Goal: Task Accomplishment & Management: Complete application form

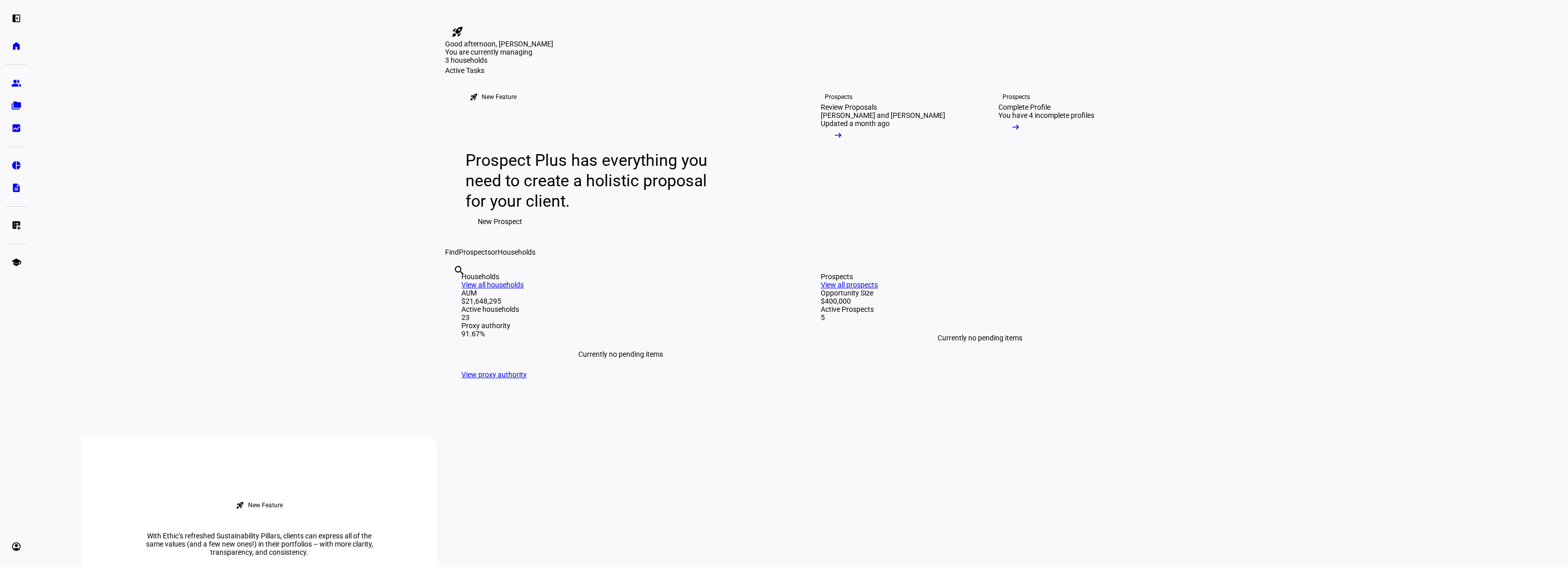
click at [507, 231] on span "New Prospect" at bounding box center [500, 221] width 44 height 21
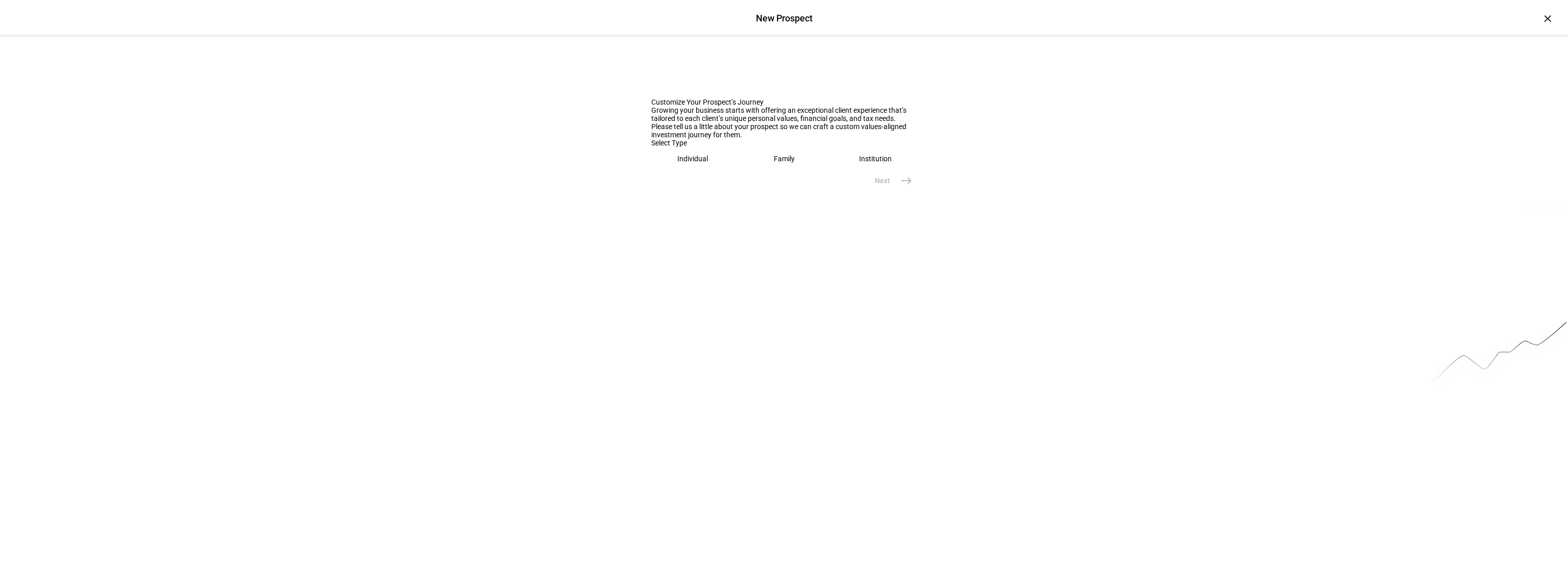
click at [693, 163] on div "Individual" at bounding box center [693, 158] width 31 height 8
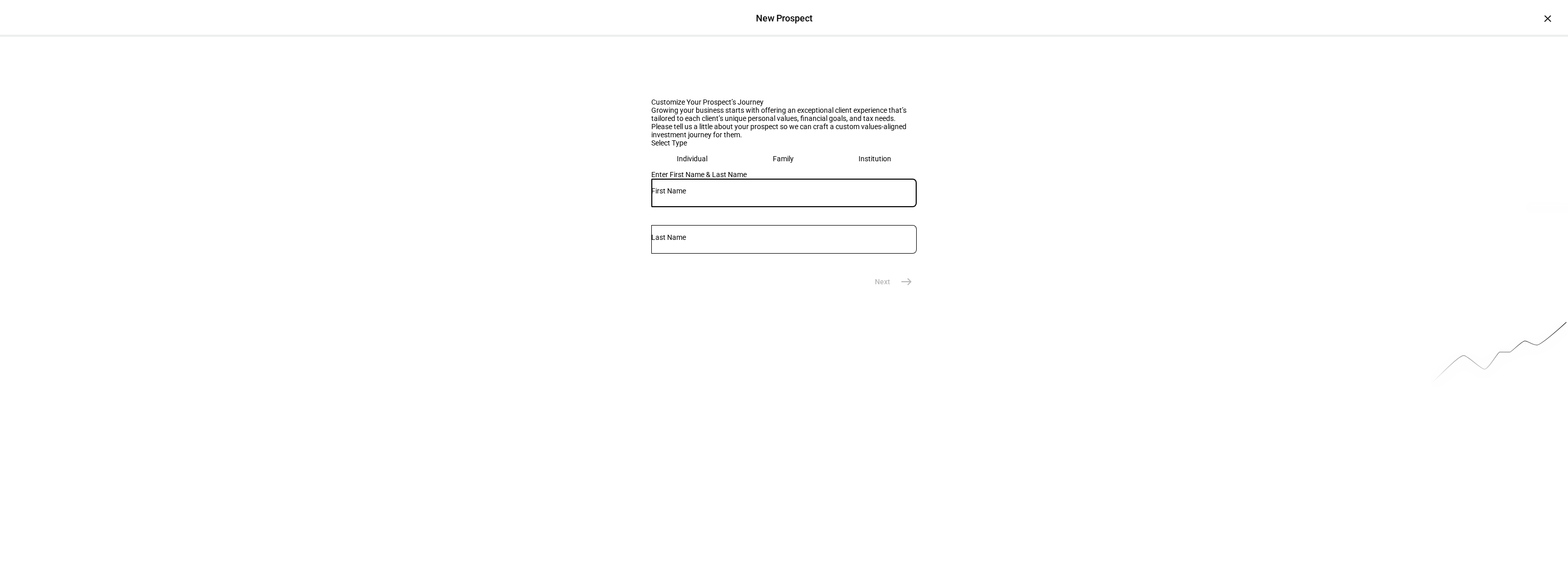
click at [696, 195] on input "text" at bounding box center [783, 190] width 265 height 8
click at [686, 195] on input "text" at bounding box center [783, 190] width 265 height 8
type input "Kim"
type input "Harvey"
click at [906, 288] on mat-icon "east" at bounding box center [906, 281] width 12 height 12
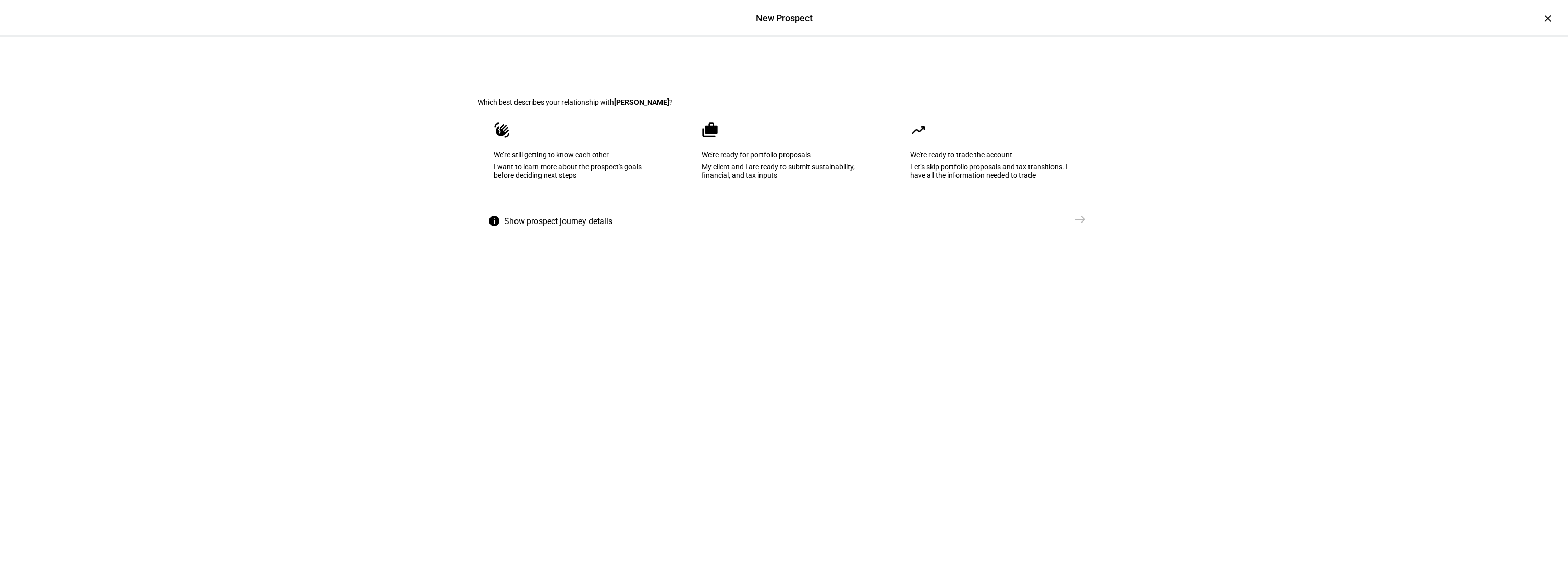
click at [547, 234] on span "Show prospect journey details" at bounding box center [558, 221] width 108 height 24
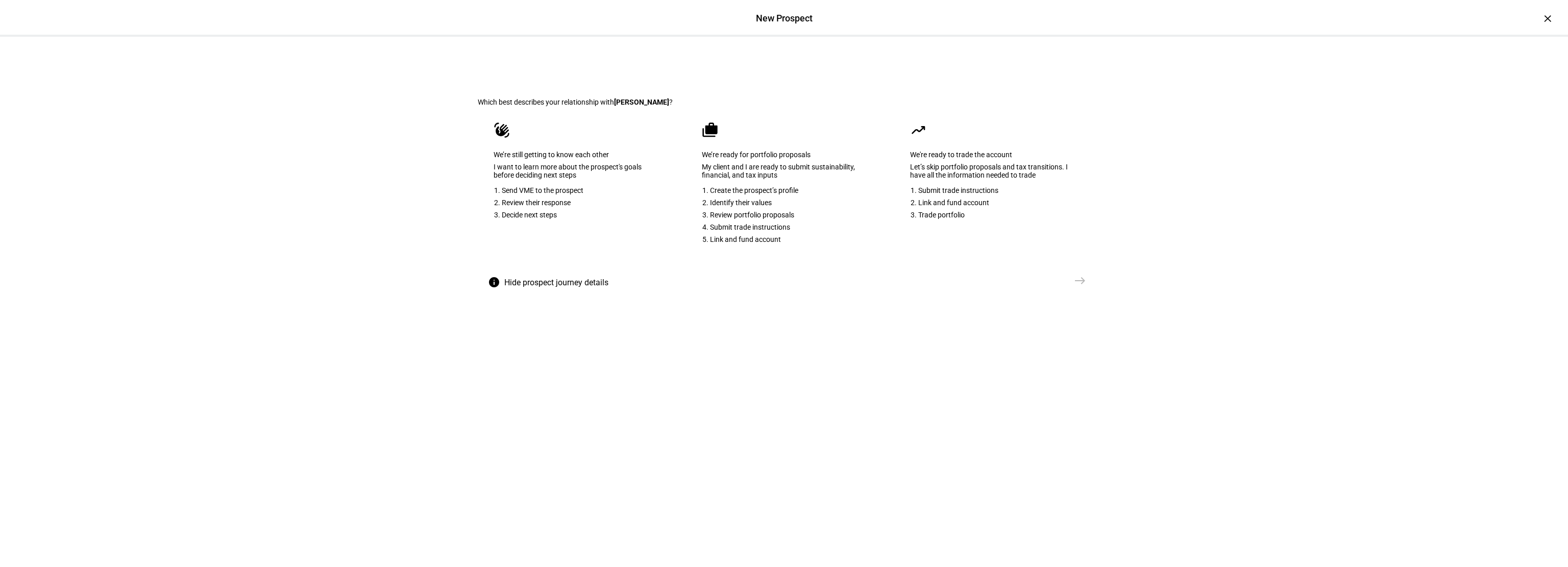
click at [537, 234] on eth-mega-radio-button "waving_hand We’re still getting to know each other I want to learn more about t…" at bounding box center [576, 189] width 196 height 164
click at [1075, 286] on mat-icon "east" at bounding box center [1080, 280] width 12 height 12
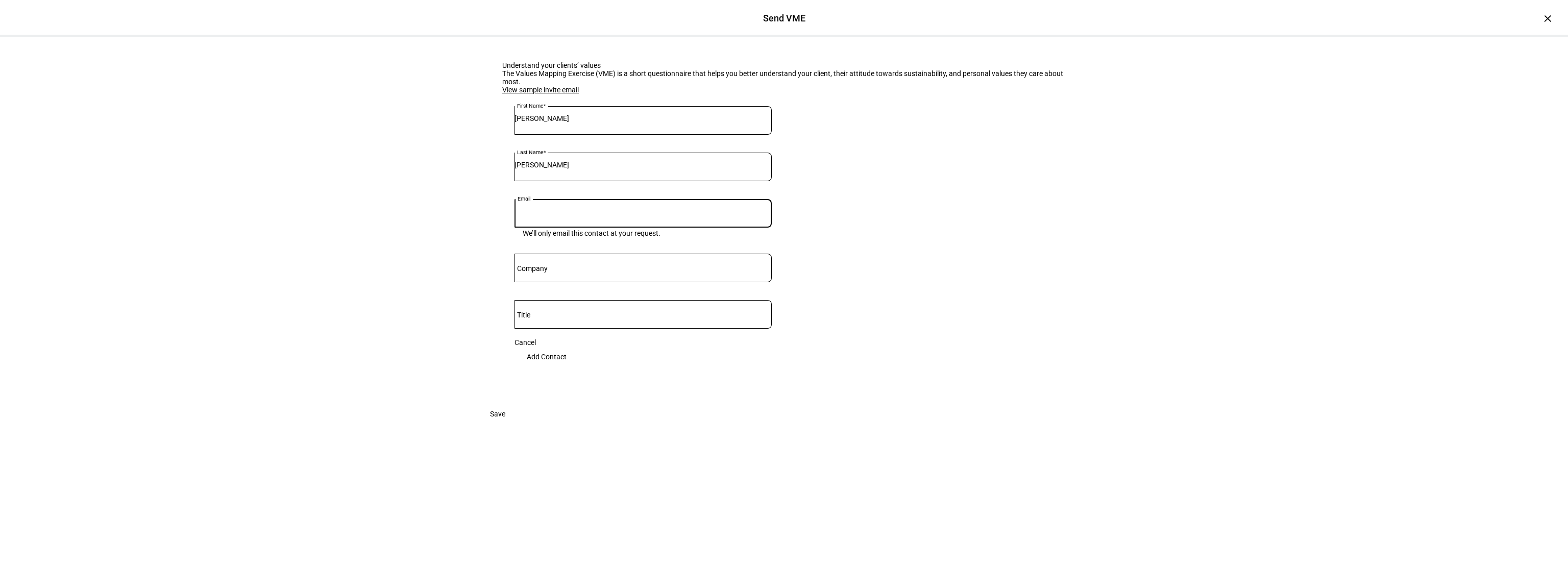
click at [569, 215] on input "Email" at bounding box center [643, 211] width 257 height 8
paste input "kimharvey916@yahoo.com"
type input "kimharvey916@yahoo.com"
click at [567, 367] on span "Add Contact" at bounding box center [547, 356] width 40 height 21
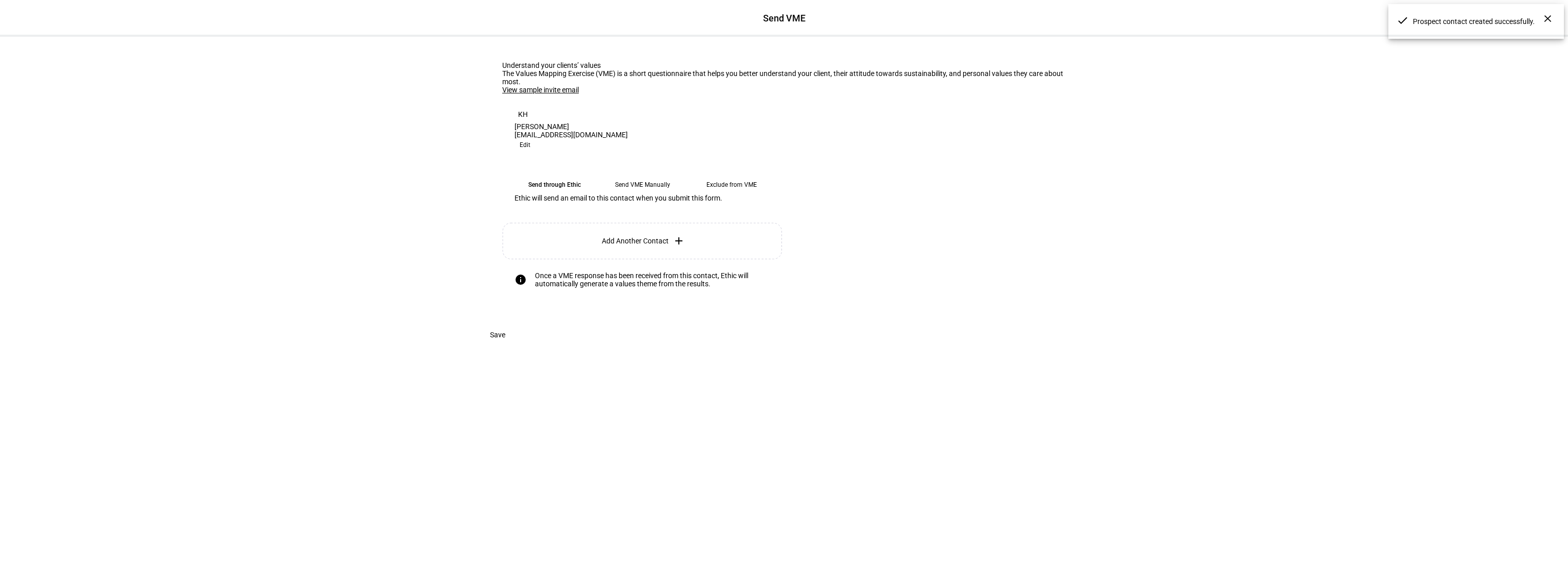
scroll to position [0, 0]
click at [505, 345] on span "Save" at bounding box center [497, 334] width 15 height 21
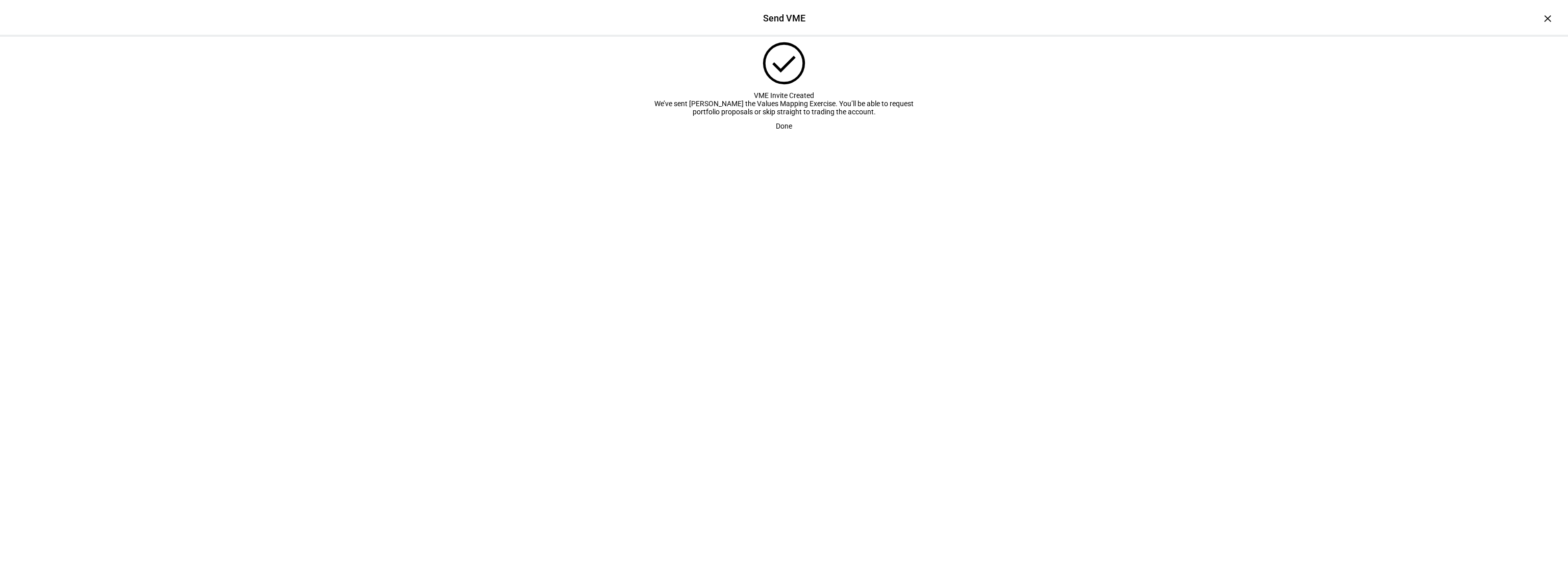
click at [783, 136] on span "Done" at bounding box center [784, 126] width 16 height 21
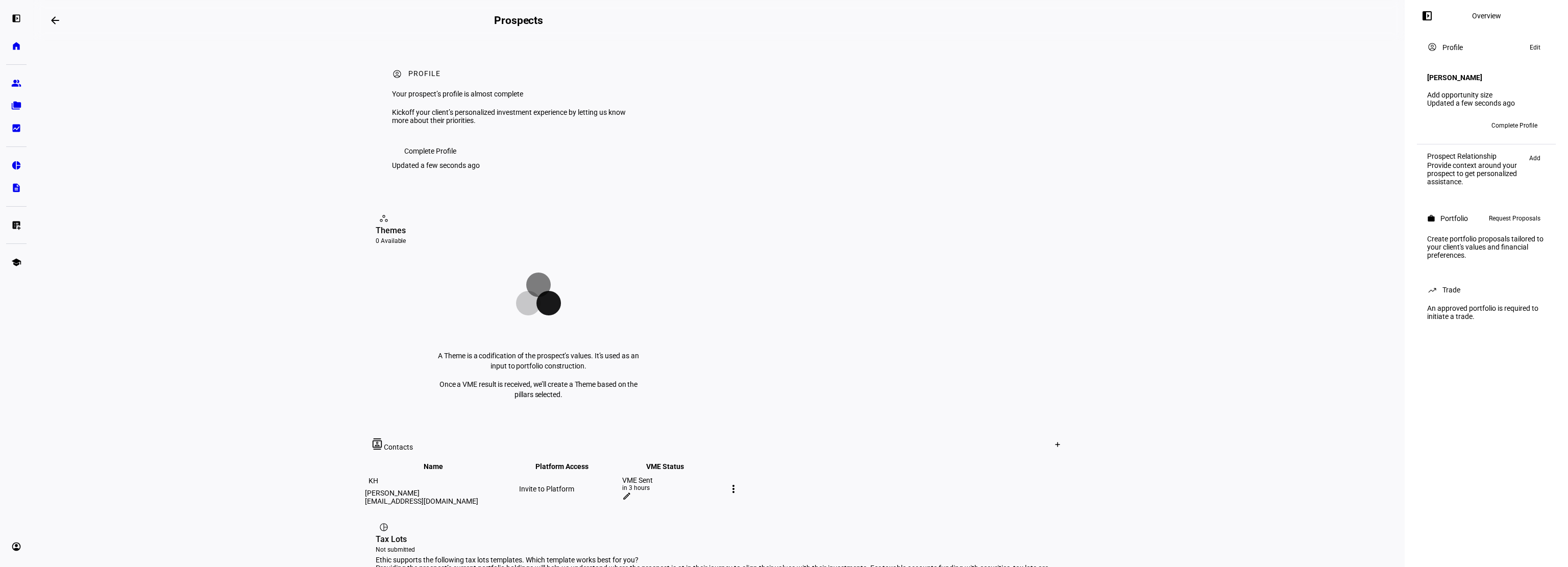
click at [430, 161] on span "Complete Profile" at bounding box center [430, 151] width 52 height 21
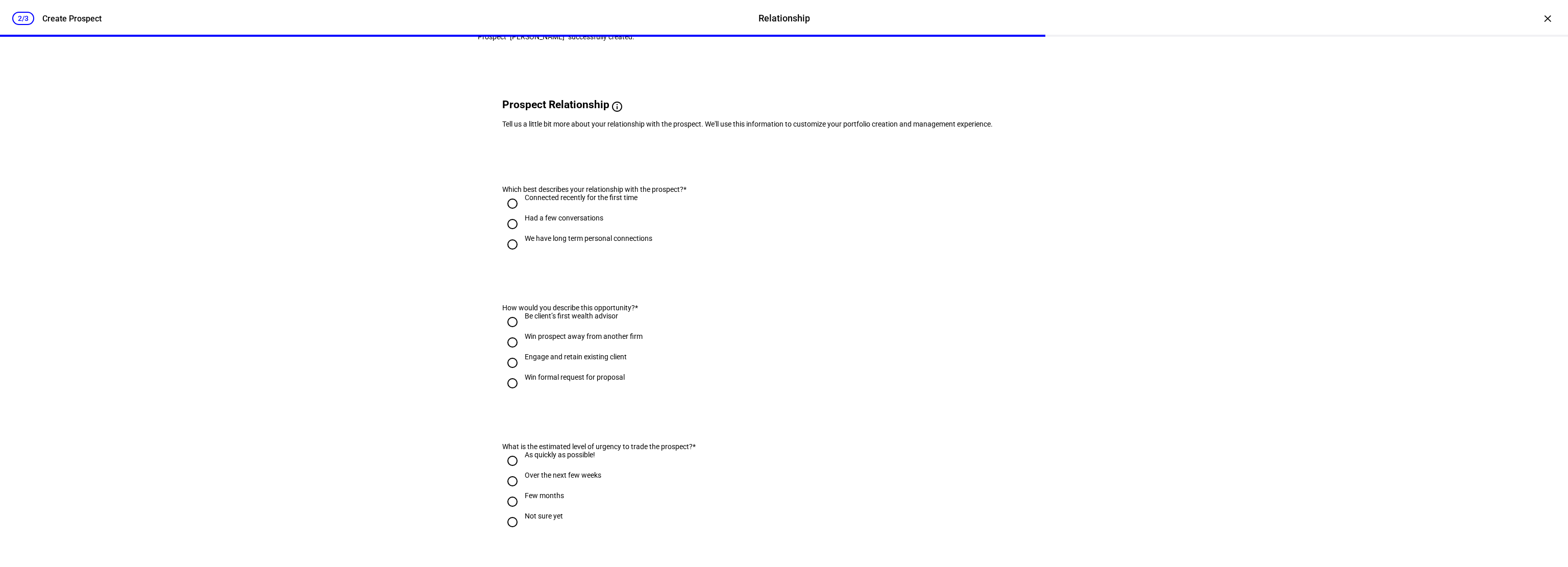
scroll to position [51, 0]
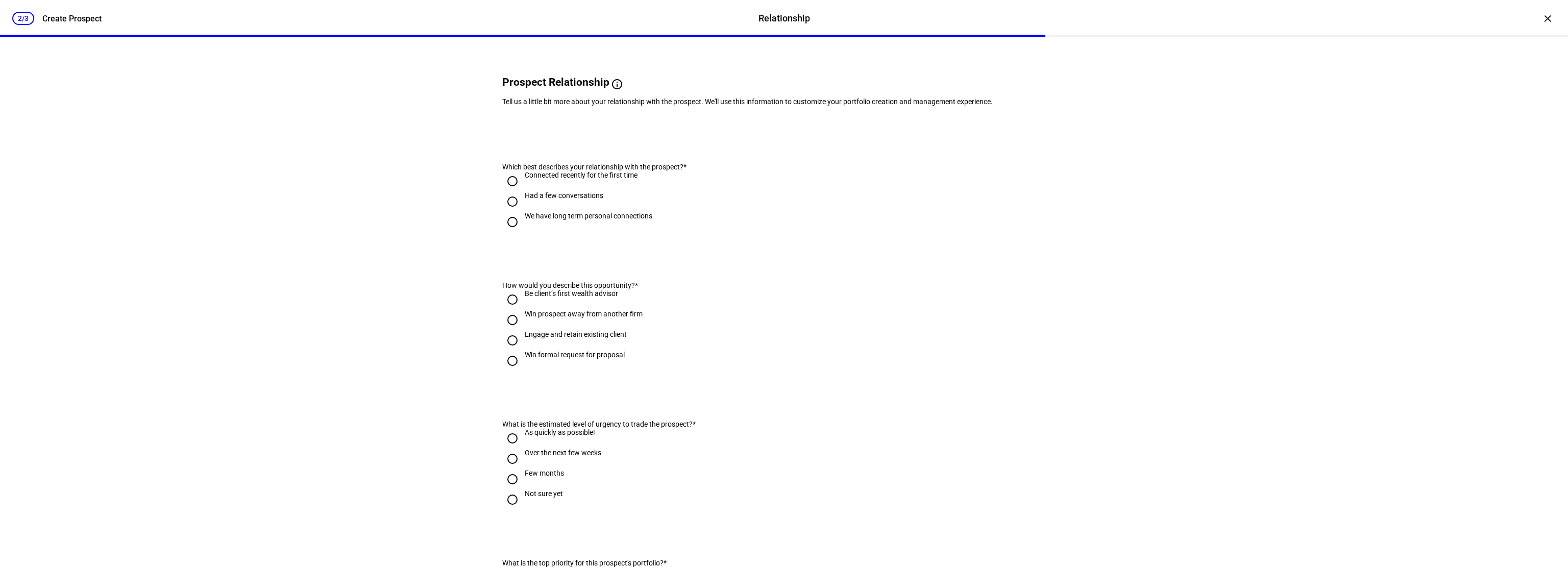
click at [510, 232] on input "We have long term personal connections" at bounding box center [512, 221] width 21 height 21
radio input "true"
click at [506, 351] on input "Engage and retain existing client" at bounding box center [512, 340] width 21 height 21
radio input "true"
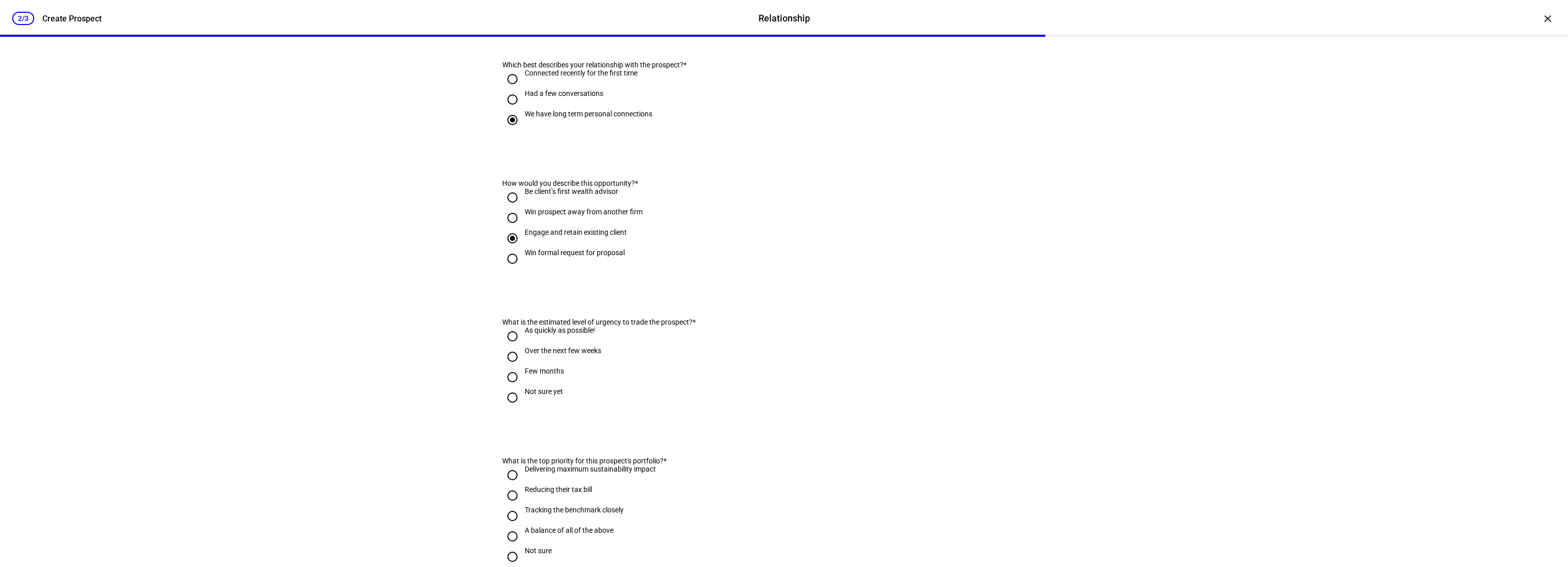
scroll to position [204, 0]
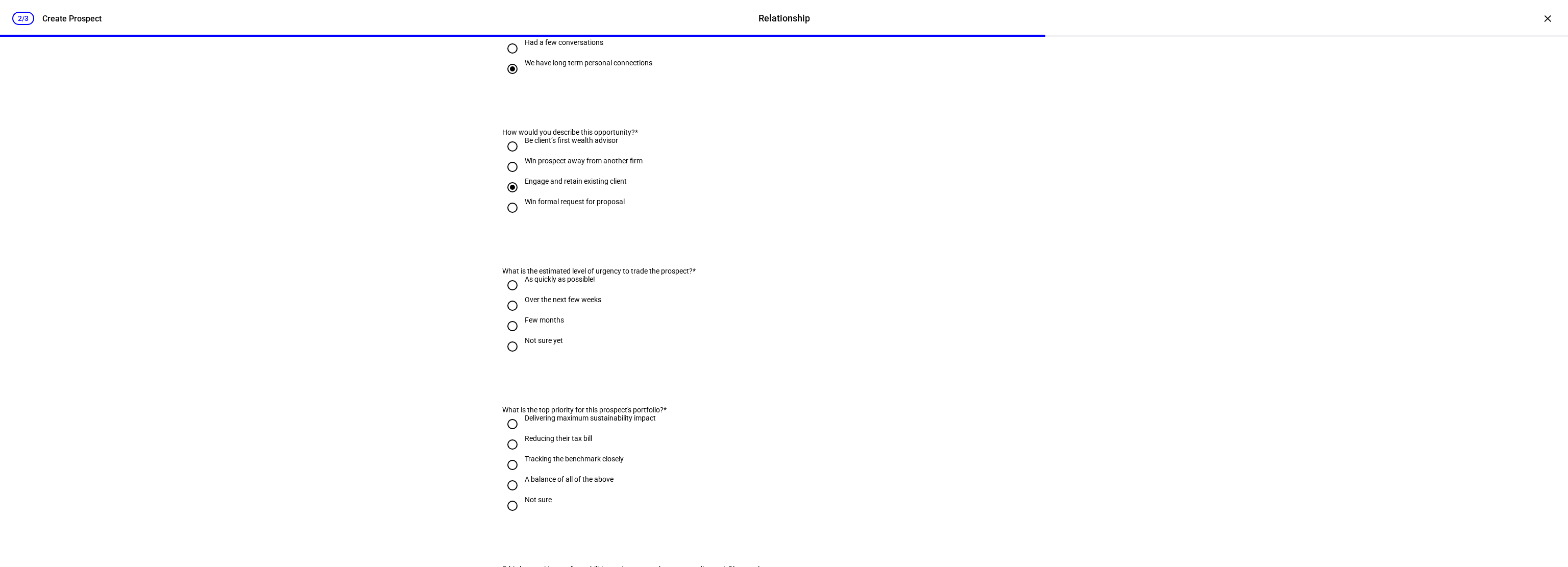
click at [507, 356] on input "Not sure yet" at bounding box center [512, 346] width 21 height 21
radio input "true"
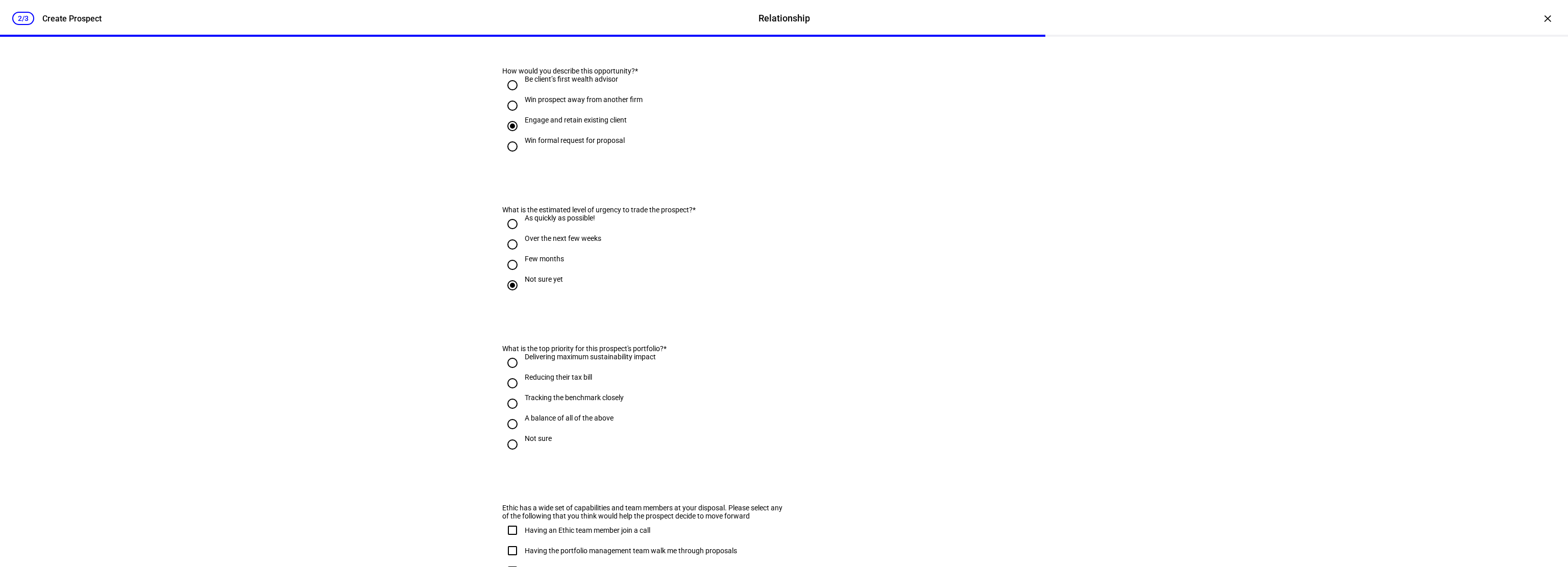
scroll to position [306, 0]
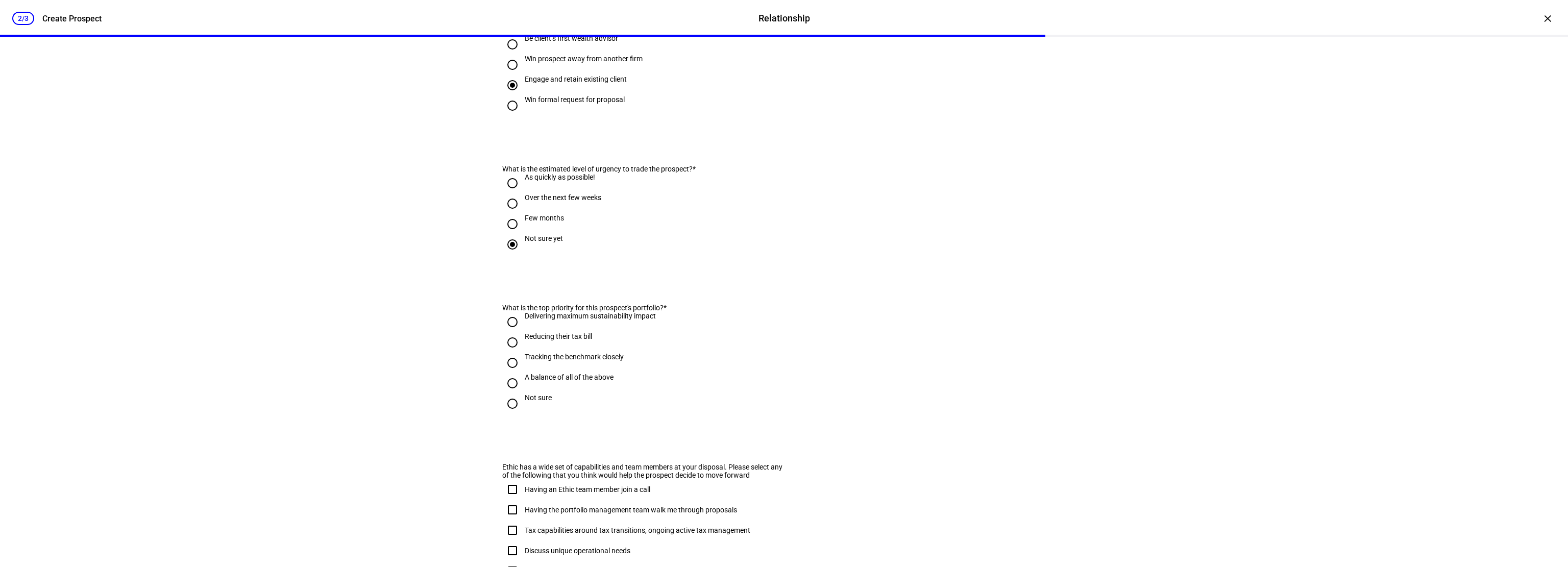
click at [510, 332] on input "Delivering maximum sustainability impact" at bounding box center [512, 321] width 21 height 21
radio input "true"
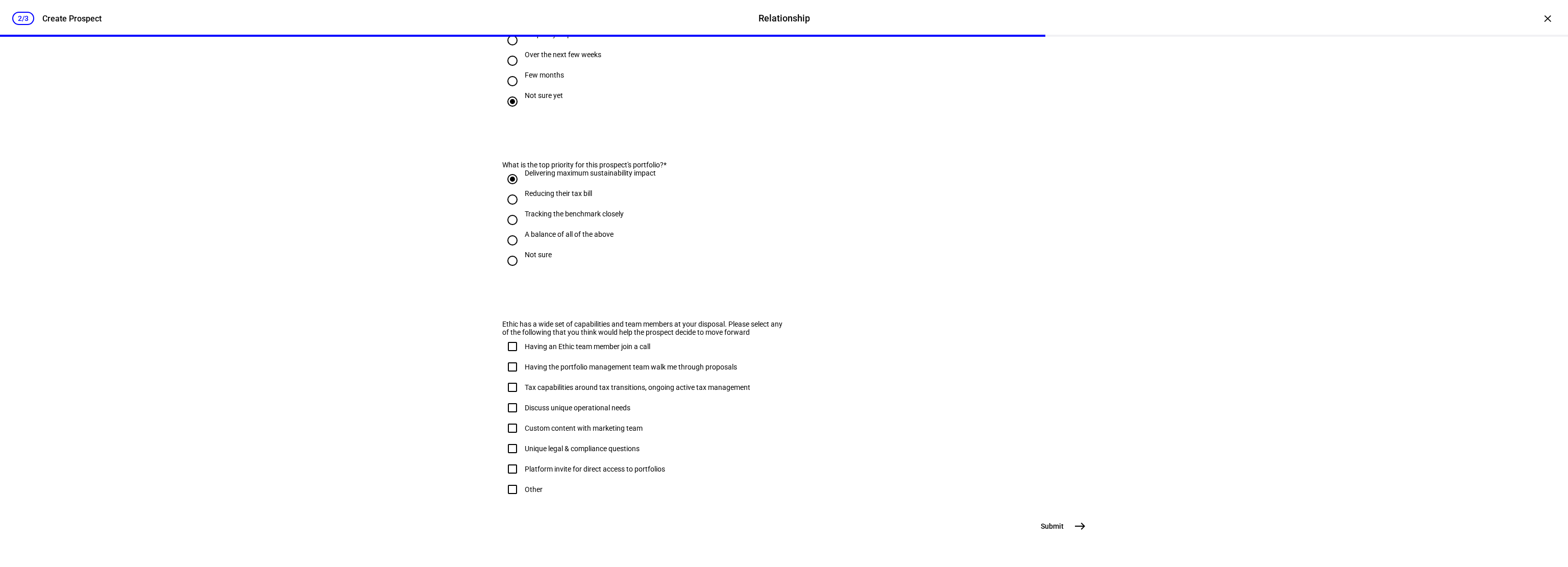
scroll to position [501, 0]
click at [1081, 521] on mat-icon "east" at bounding box center [1080, 526] width 12 height 12
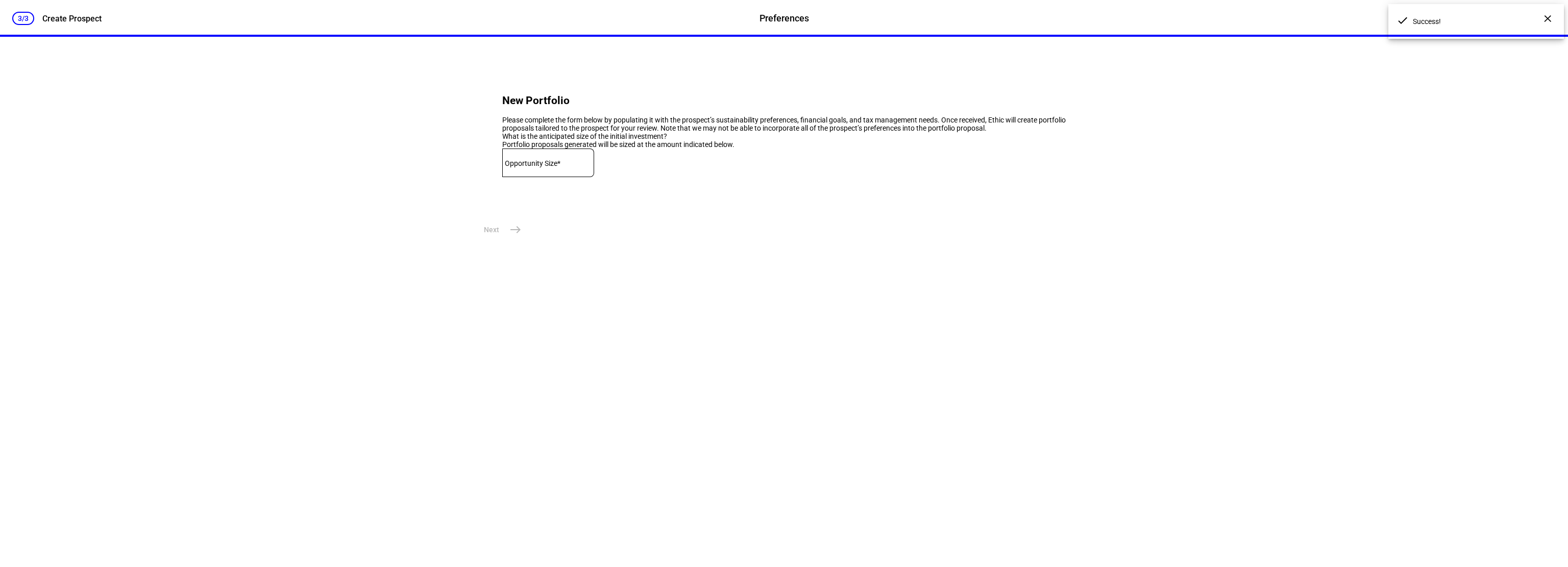
scroll to position [0, 0]
click at [1540, 19] on div "×" at bounding box center [1547, 18] width 16 height 16
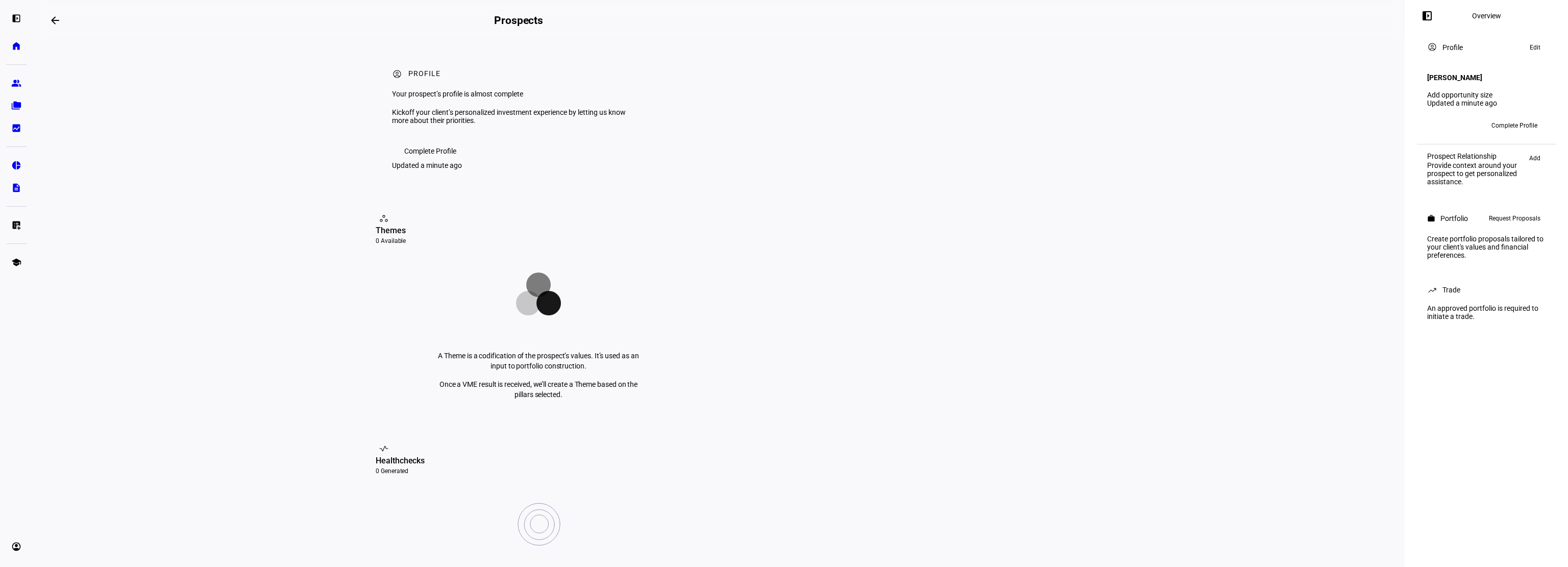
click at [1532, 156] on span "Add" at bounding box center [1535, 158] width 11 height 12
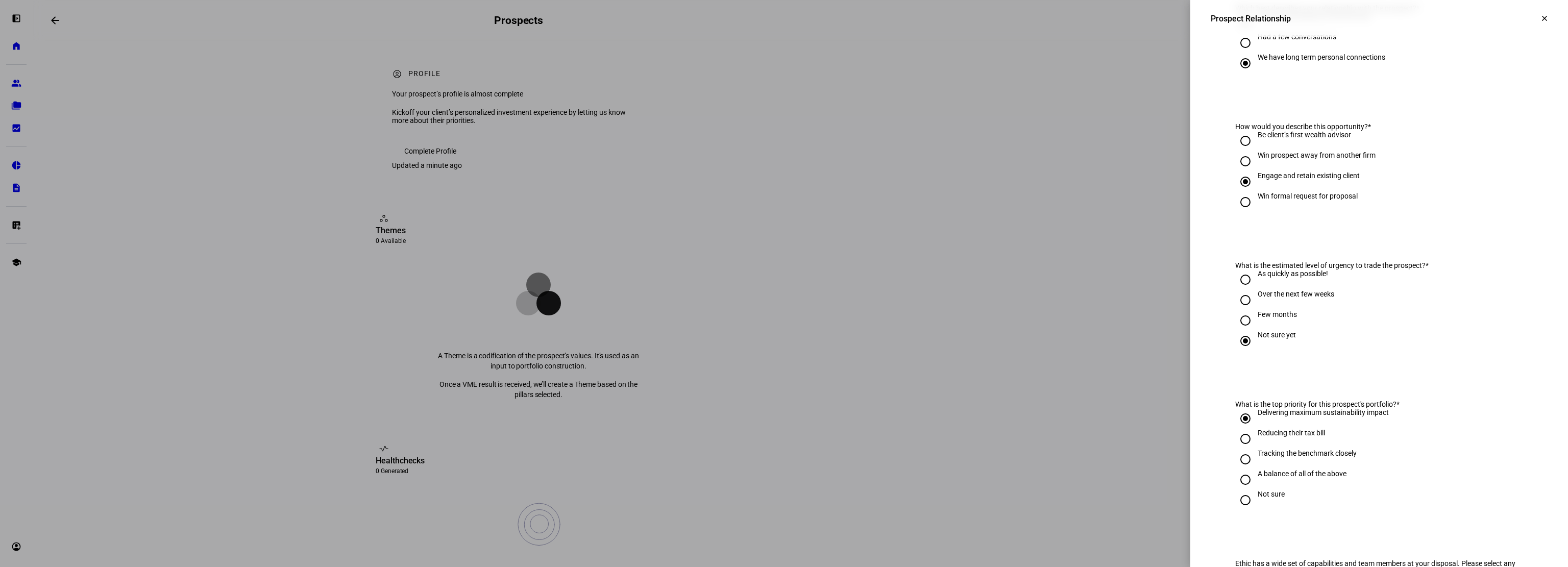
scroll to position [158, 0]
click at [1532, 24] on span at bounding box center [1544, 19] width 24 height 24
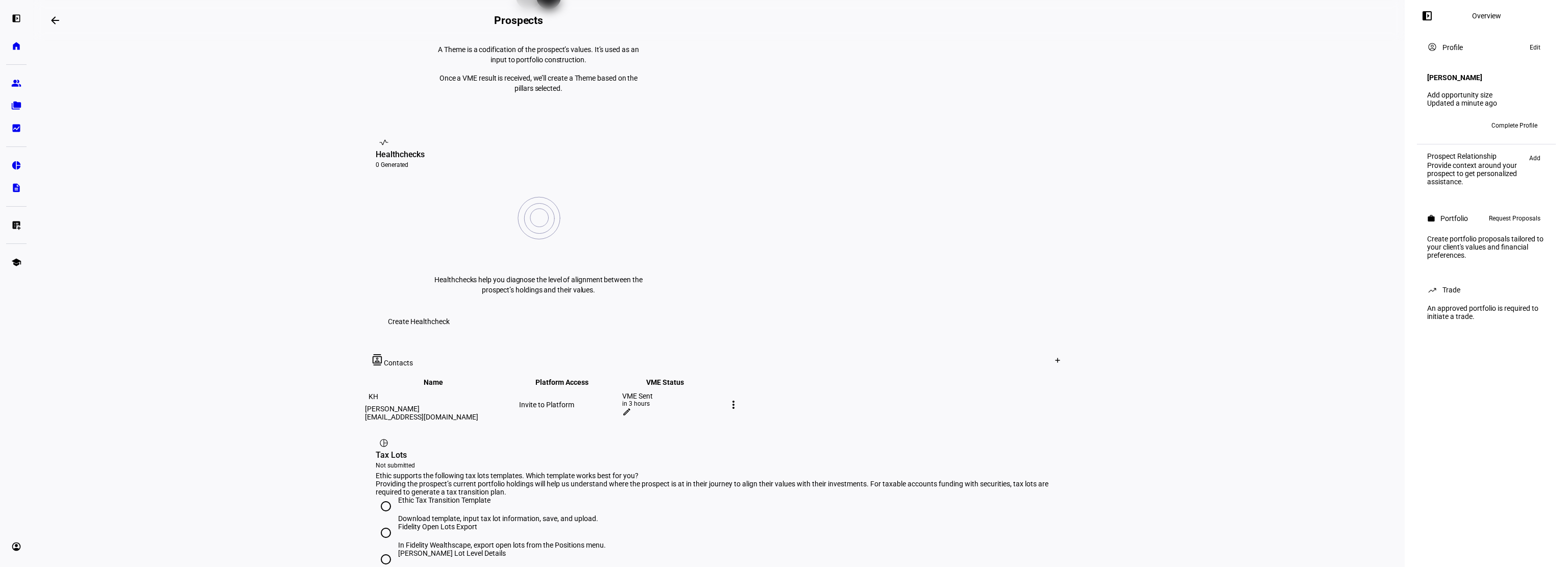
scroll to position [357, 0]
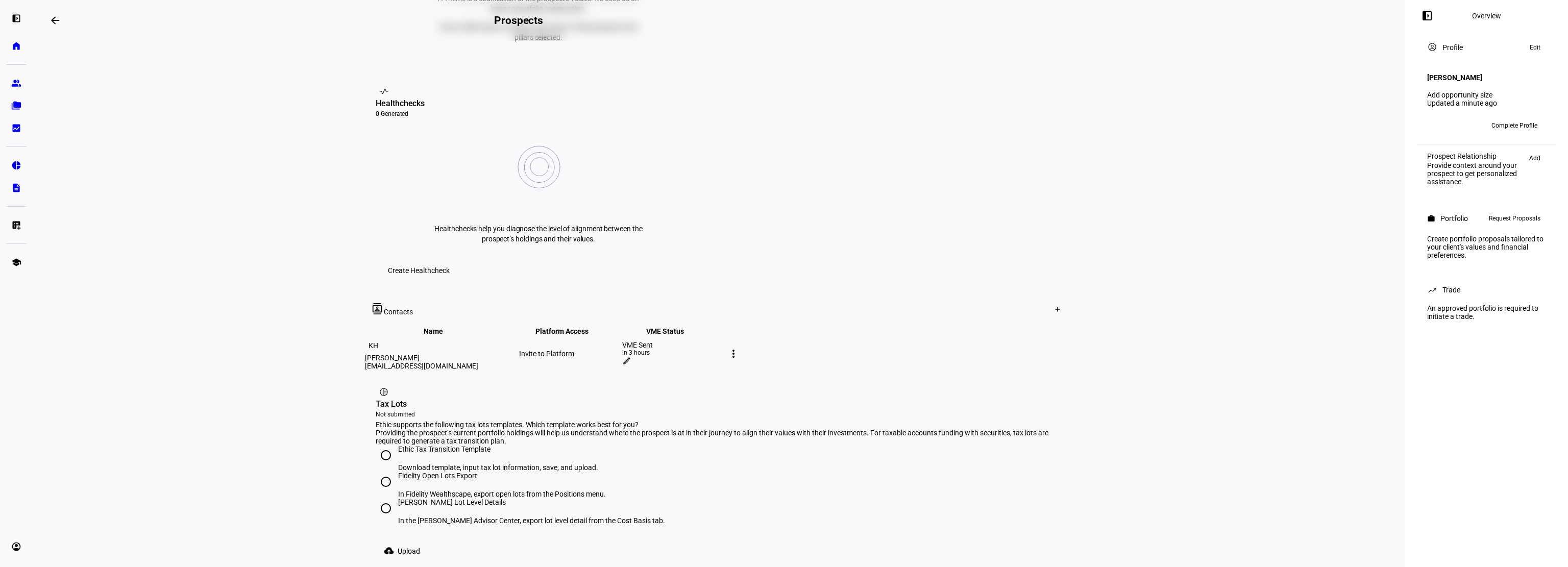
click at [740, 347] on mat-icon "more_vert" at bounding box center [733, 353] width 12 height 12
click at [1051, 225] on div at bounding box center [784, 284] width 1568 height 567
click at [620, 349] on div "Invite to Platform" at bounding box center [569, 353] width 101 height 8
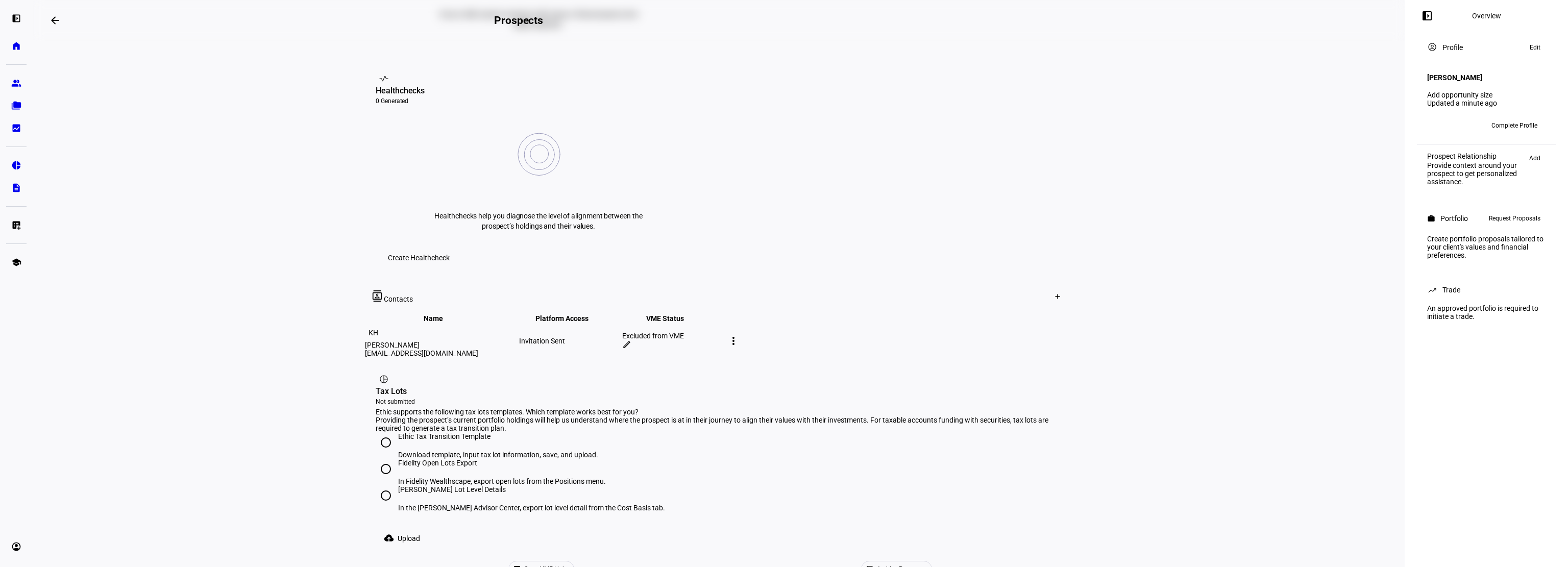
scroll to position [377, 0]
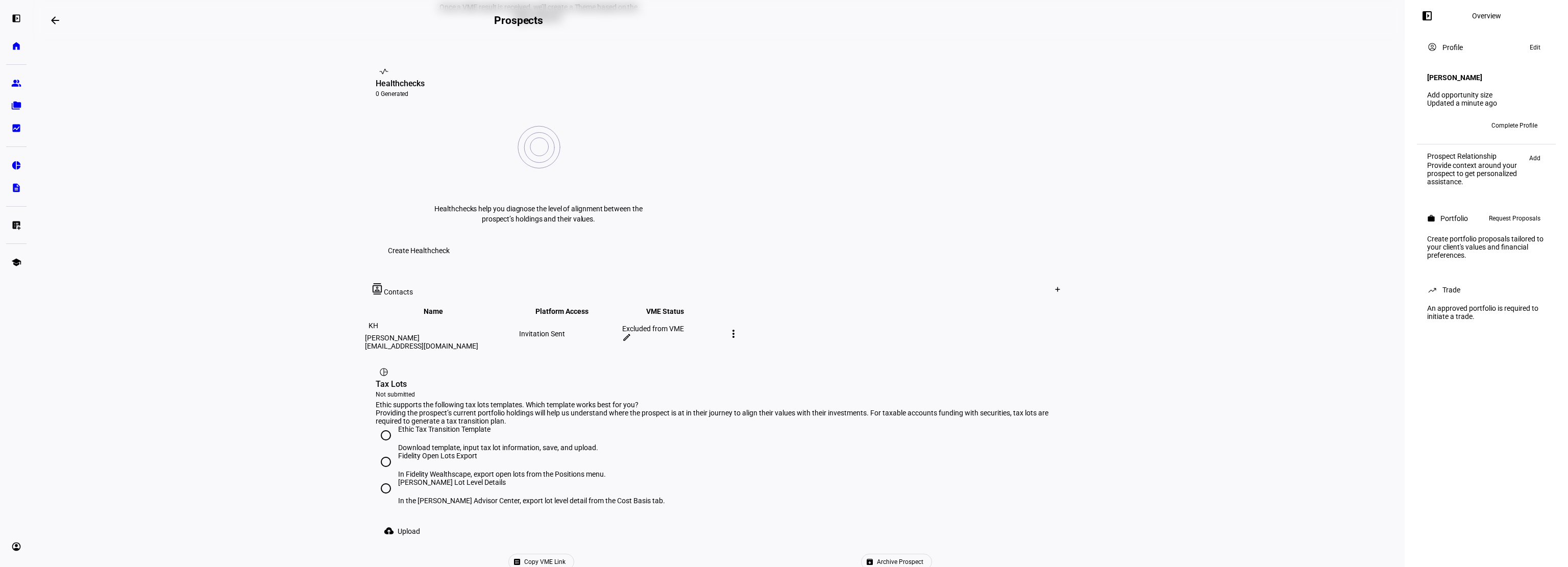
click at [632, 333] on mat-icon "edit" at bounding box center [627, 337] width 9 height 9
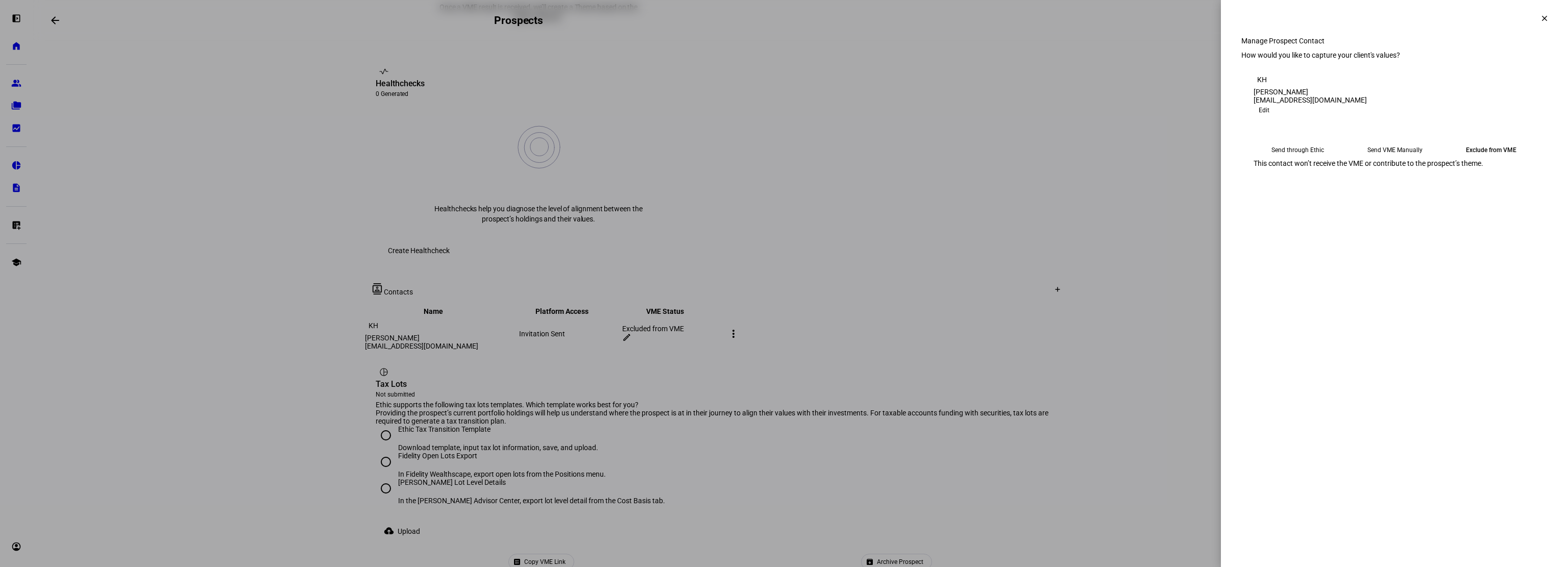
click at [1299, 159] on eth-mega-radio-button "Send through Ethic" at bounding box center [1298, 150] width 89 height 19
click at [1316, 208] on span "Submit Preferences" at bounding box center [1284, 198] width 61 height 21
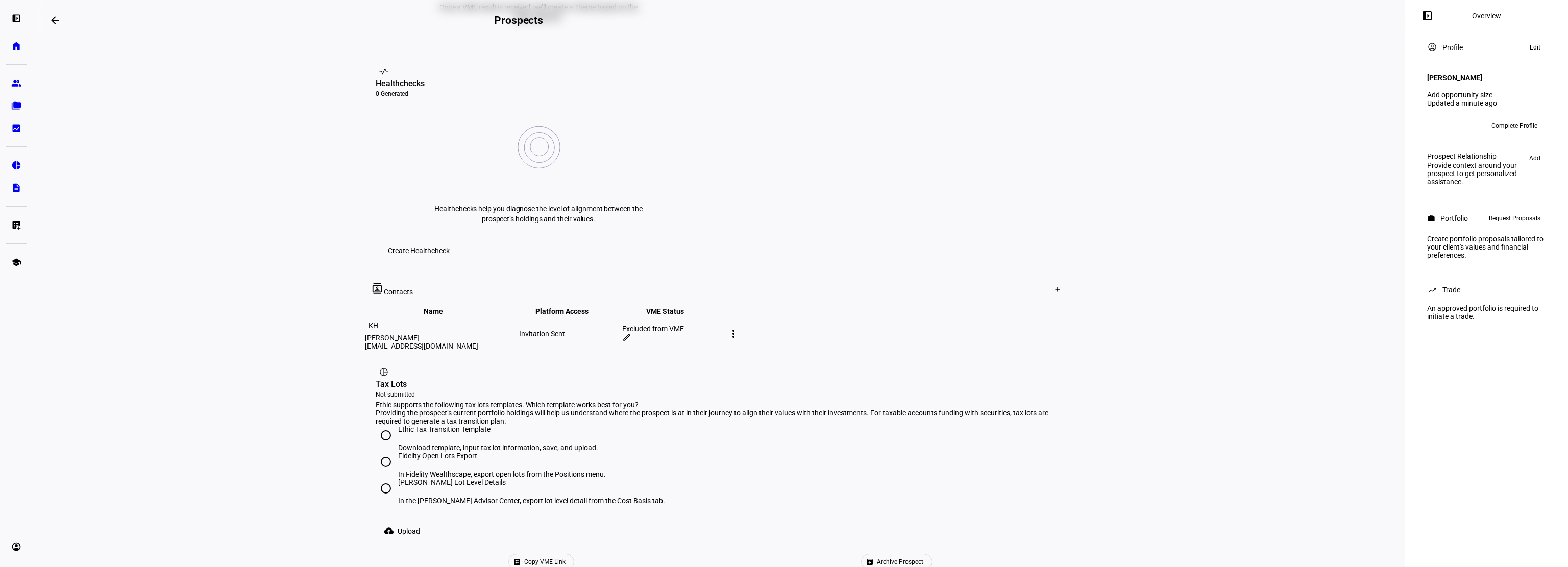
click at [723, 324] on div "Excluded from VME edit" at bounding box center [673, 333] width 101 height 19
click at [632, 333] on mat-icon "edit" at bounding box center [627, 337] width 9 height 9
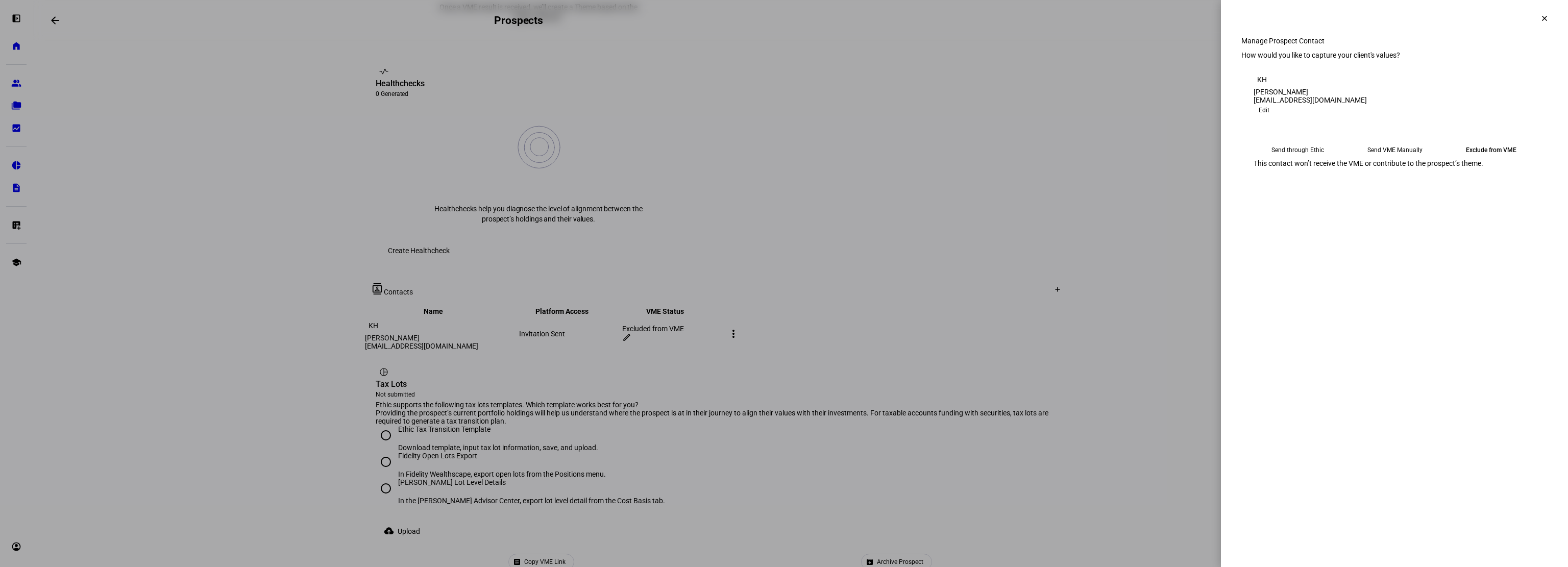
click at [1294, 159] on eth-mega-radio-button "Send through Ethic" at bounding box center [1298, 150] width 89 height 19
click at [1316, 208] on span "Submit Preferences" at bounding box center [1284, 198] width 61 height 21
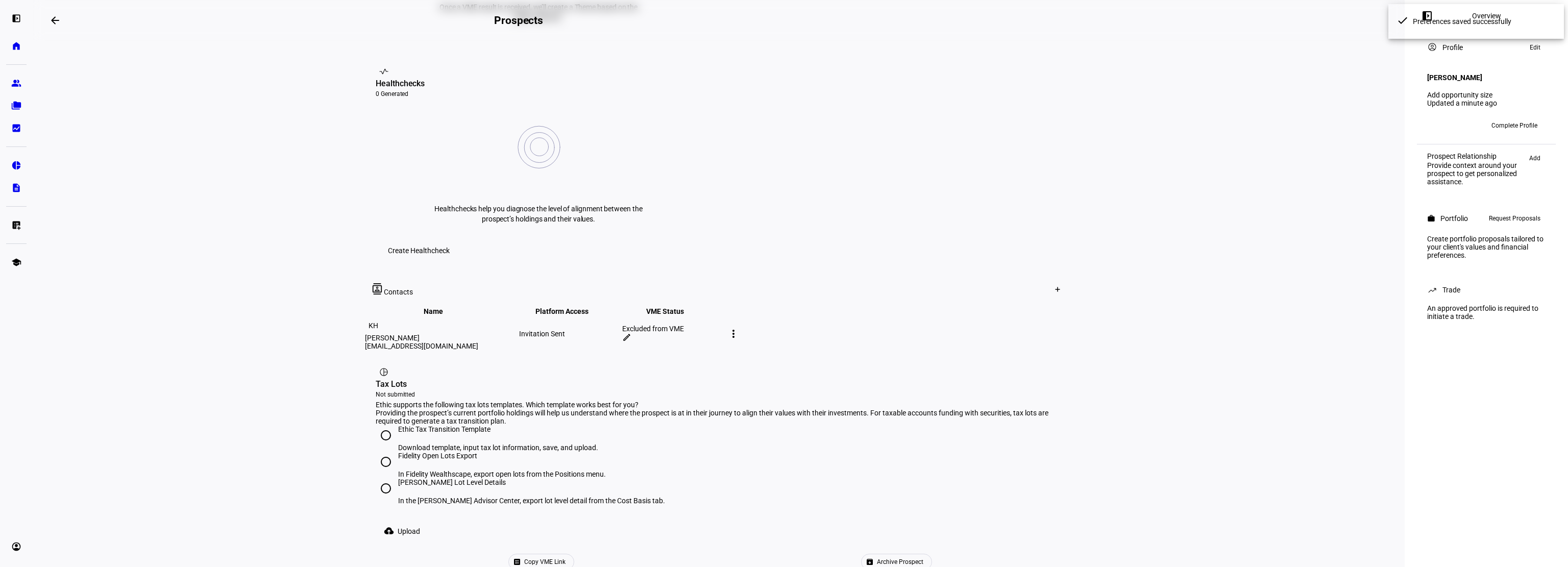
click at [740, 328] on mat-icon "more_vert" at bounding box center [733, 333] width 12 height 12
click at [1073, 236] on button "edit Edit contact" at bounding box center [1079, 231] width 76 height 24
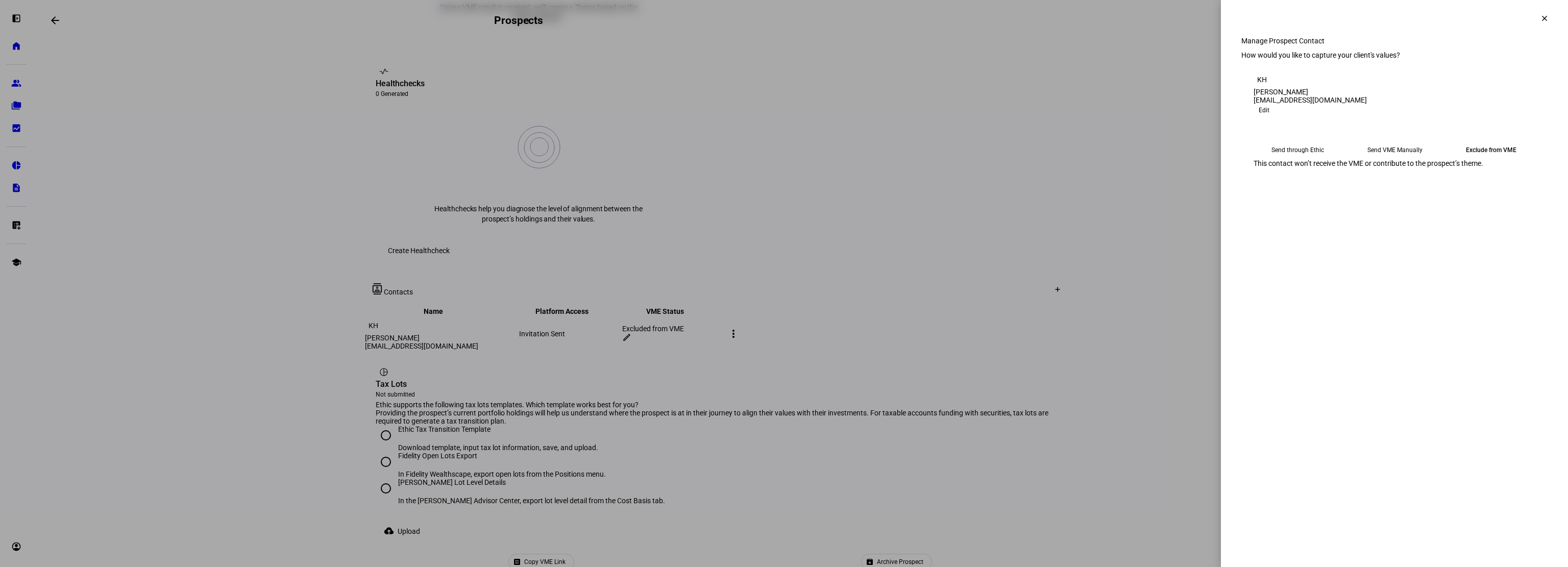
click at [1299, 159] on eth-mega-radio-button "Send through Ethic" at bounding box center [1298, 150] width 89 height 19
click at [1316, 208] on span "Submit Preferences" at bounding box center [1284, 198] width 61 height 21
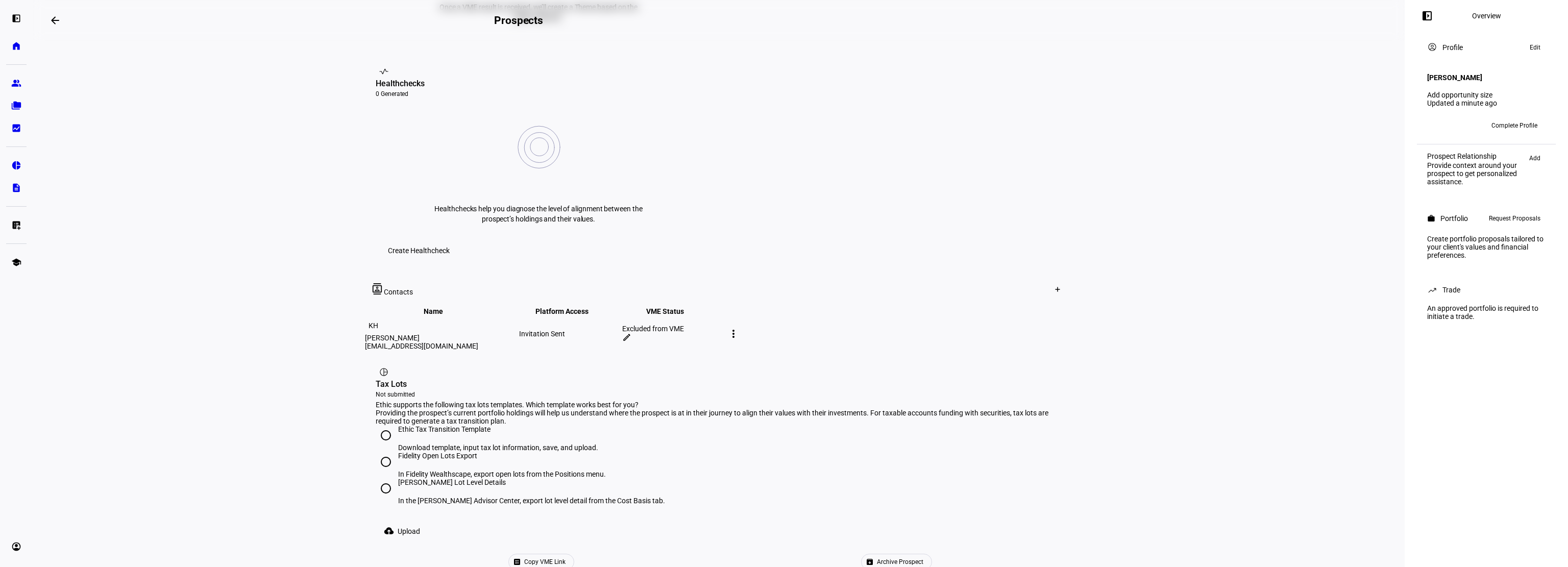
click at [740, 328] on mat-icon "more_vert" at bounding box center [733, 333] width 12 height 12
click at [1082, 254] on span "Delete contact" at bounding box center [1088, 258] width 46 height 8
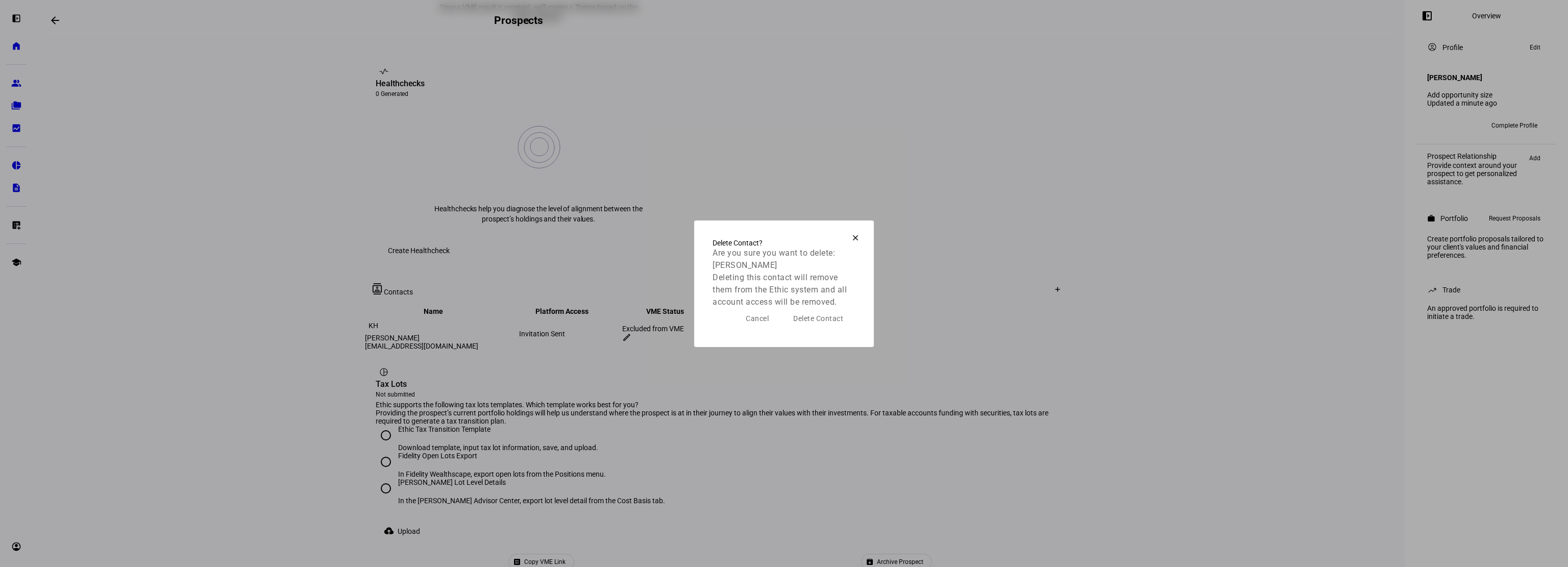
click at [828, 322] on span "Delete Contact" at bounding box center [818, 318] width 50 height 8
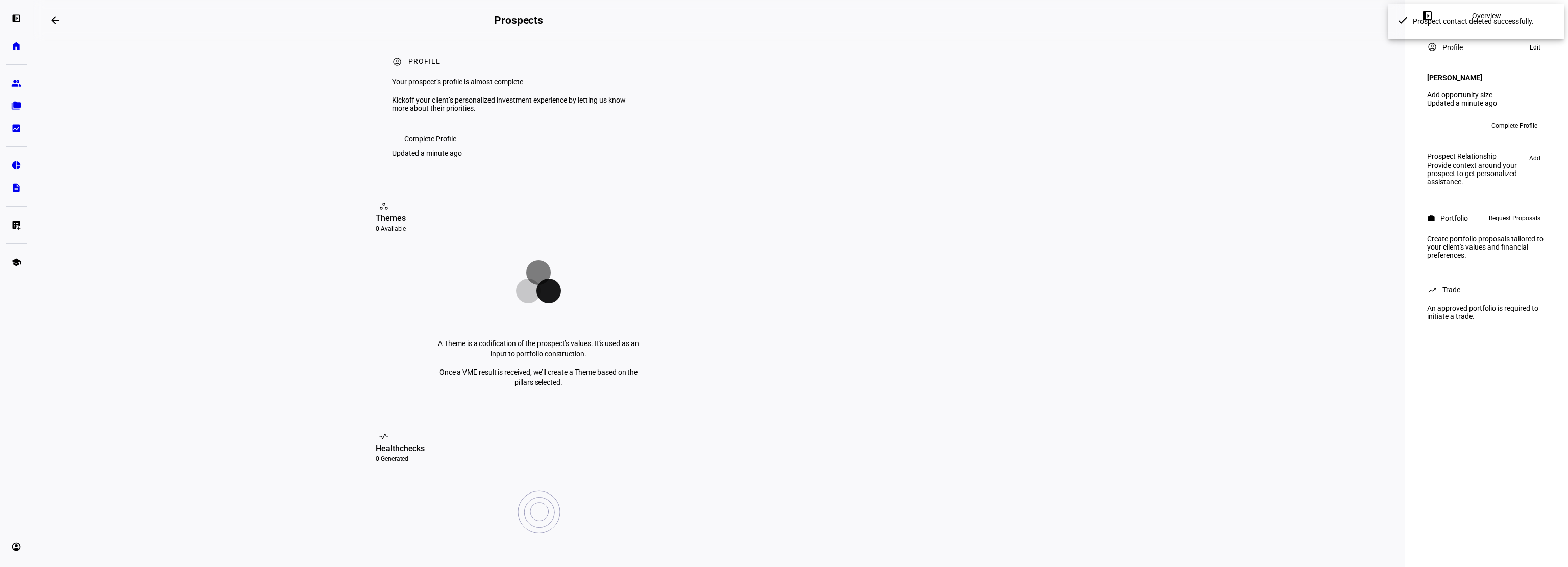
scroll to position [0, 0]
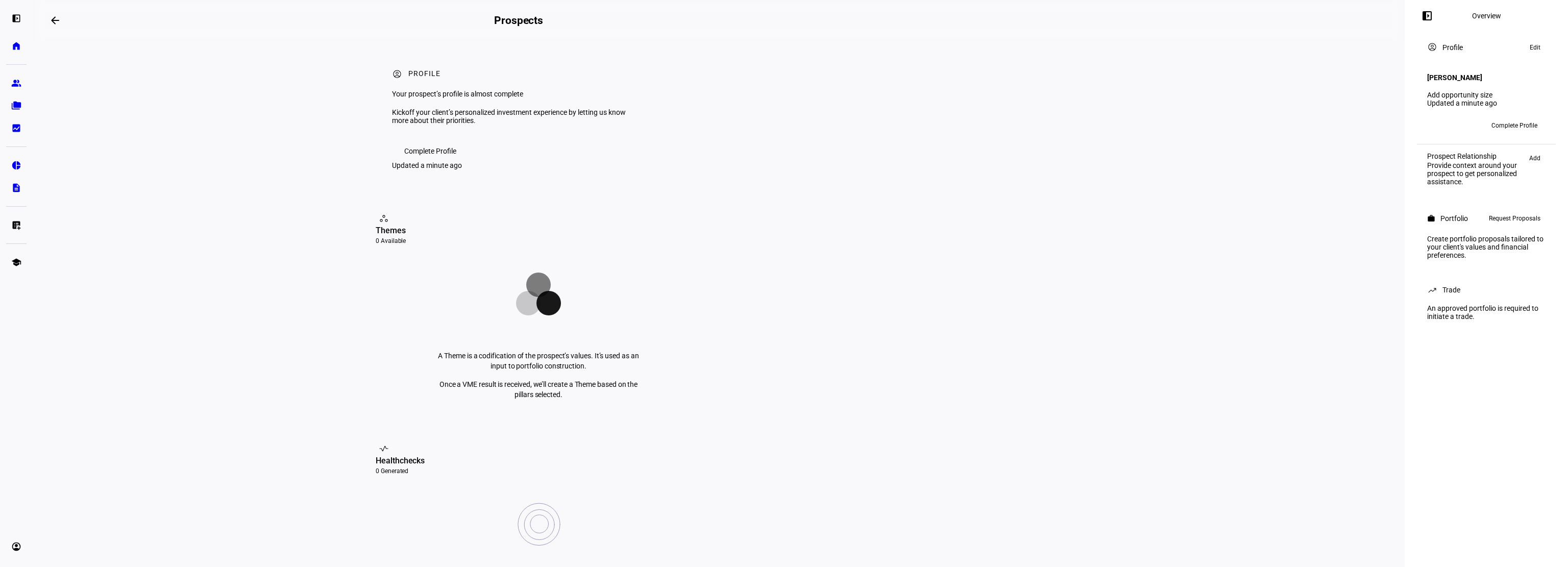
click at [1539, 46] on span "Edit" at bounding box center [1535, 47] width 11 height 12
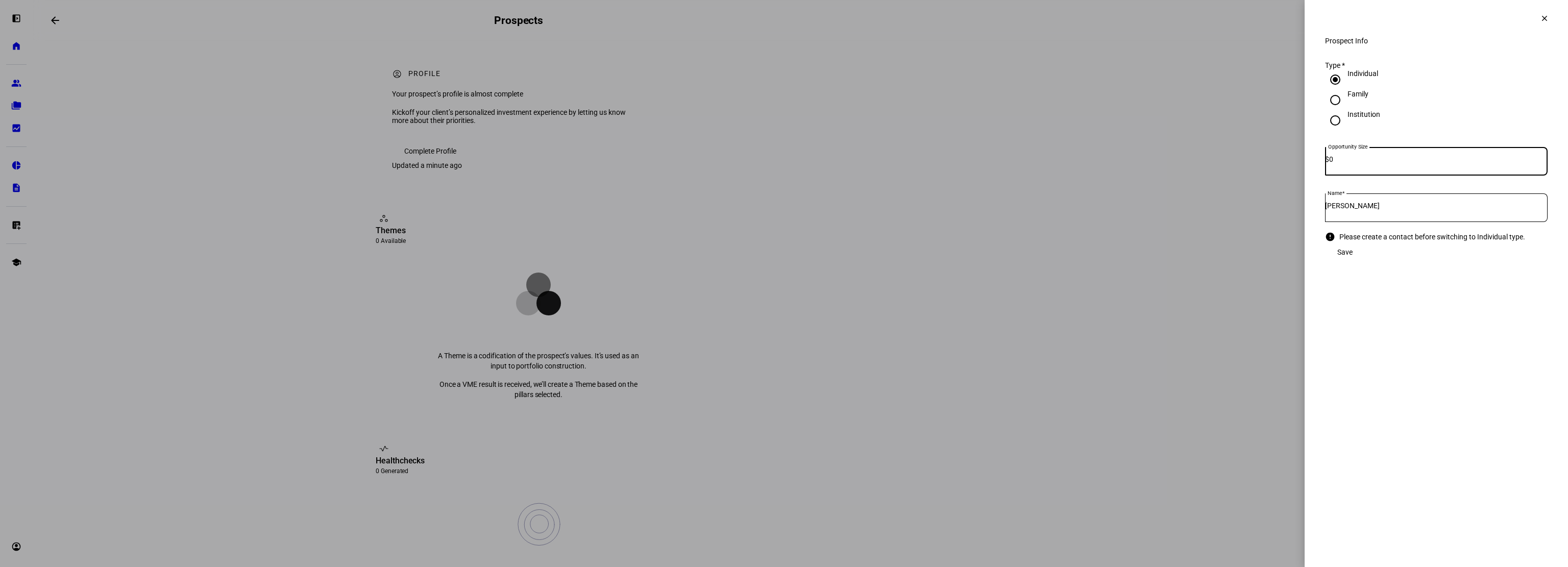
click at [1533, 22] on span at bounding box center [1544, 19] width 24 height 24
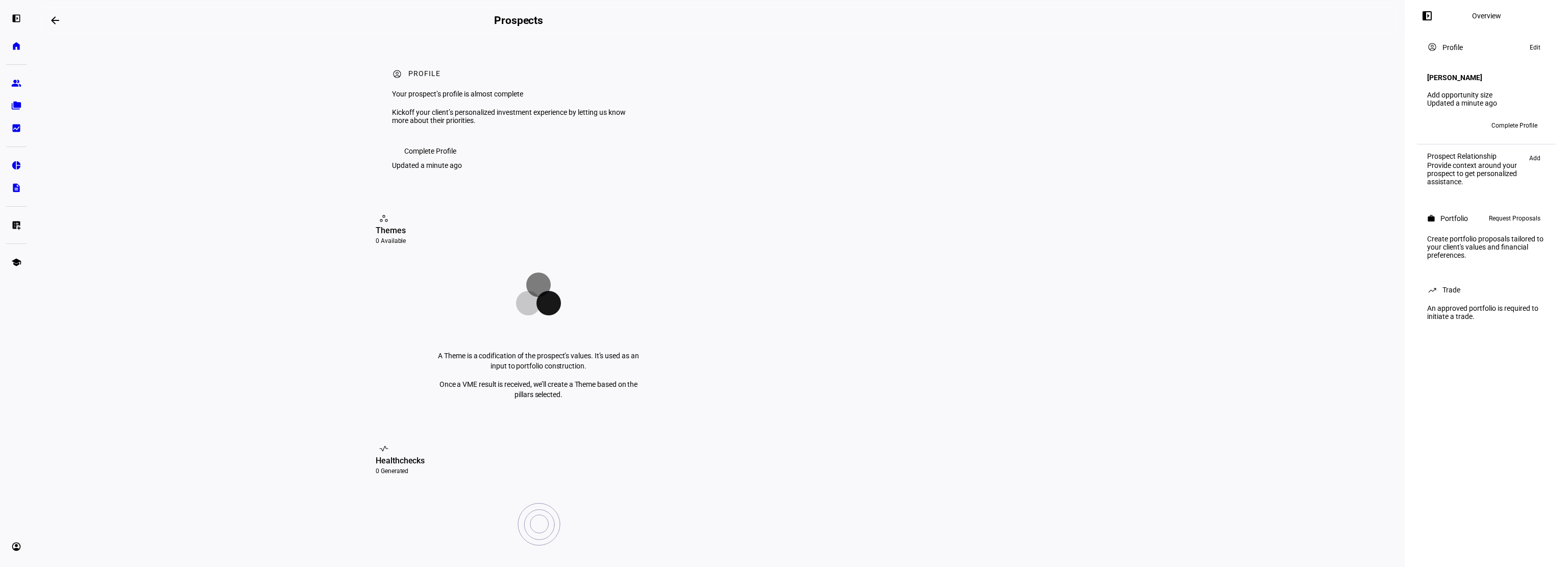
click at [59, 14] on span at bounding box center [55, 20] width 24 height 24
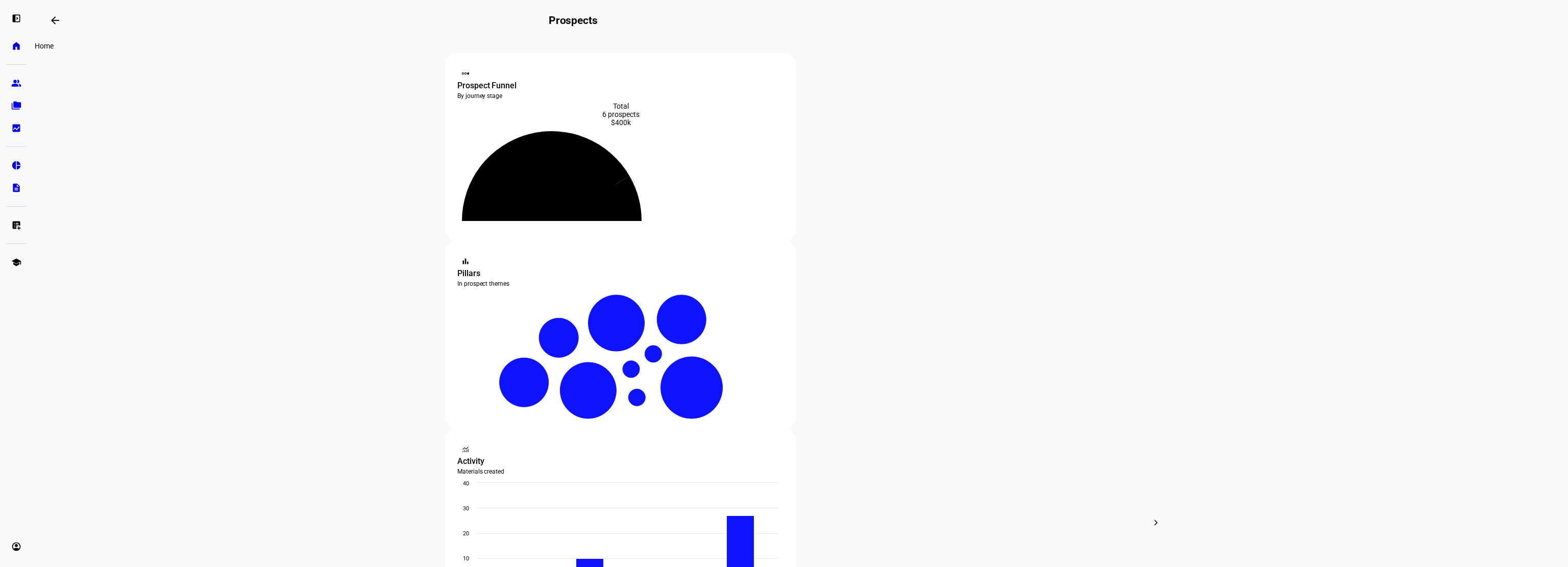
click at [18, 49] on eth-mat-symbol "home" at bounding box center [16, 46] width 10 height 10
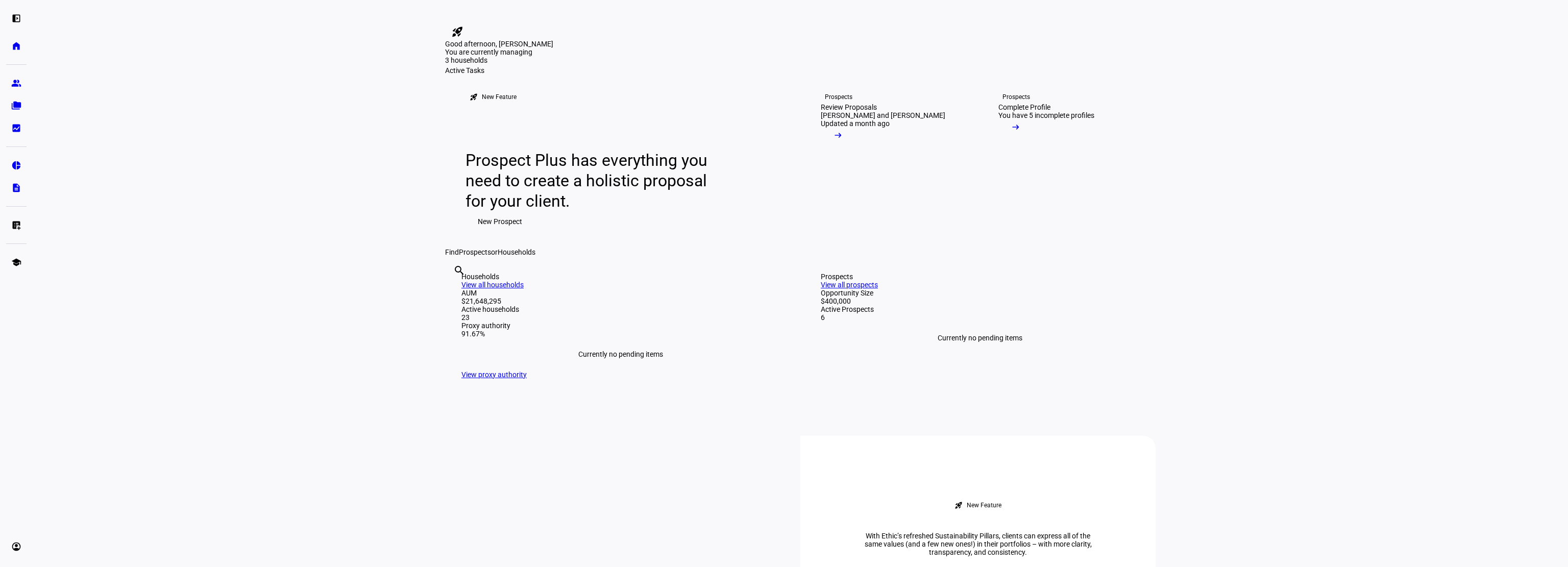
click at [496, 231] on span "New Prospect" at bounding box center [500, 221] width 44 height 21
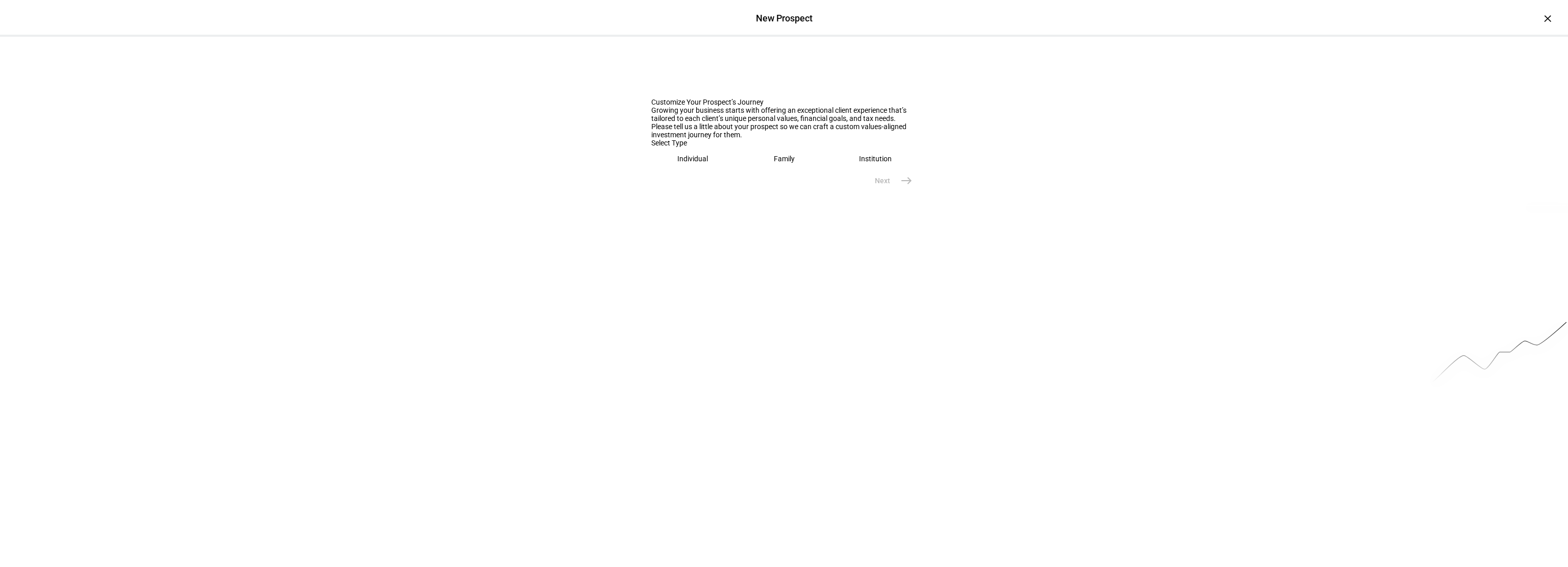
click at [698, 171] on eth-mega-radio-button "Individual" at bounding box center [693, 159] width 83 height 24
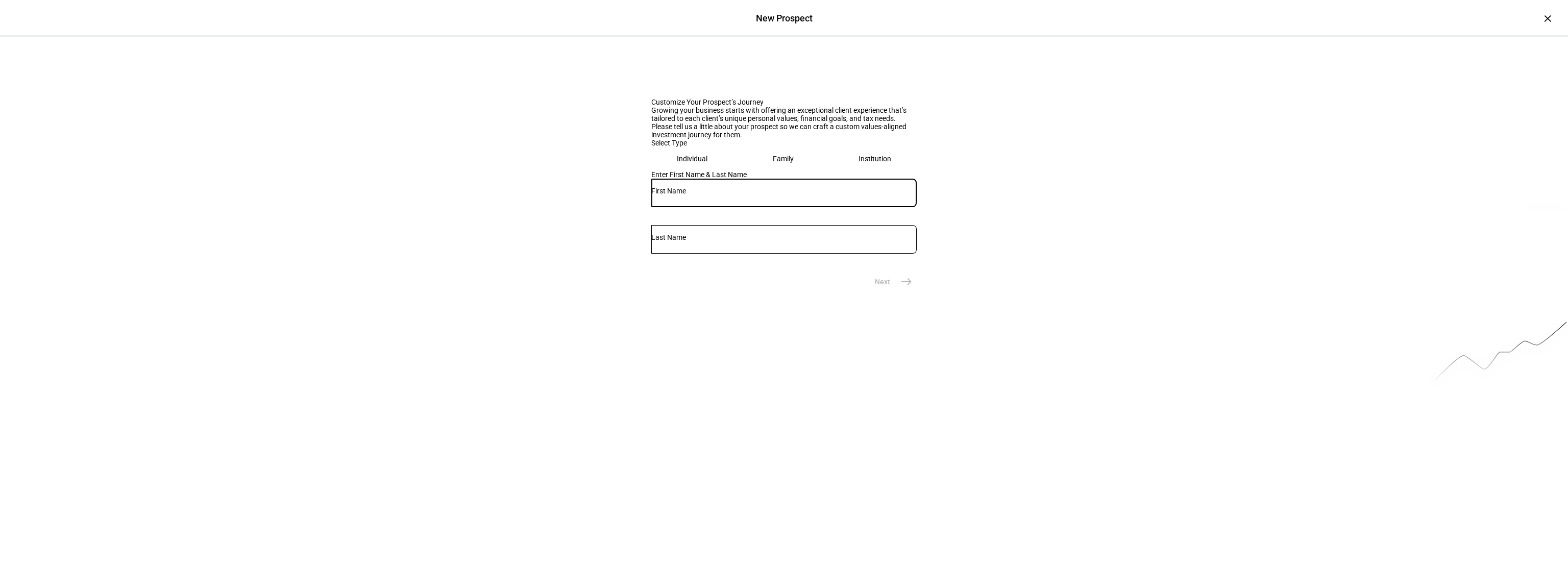
click at [718, 195] on input "text" at bounding box center [783, 190] width 265 height 8
type input "Kim"
type input "Harvey"
click at [910, 292] on span "east" at bounding box center [906, 281] width 21 height 21
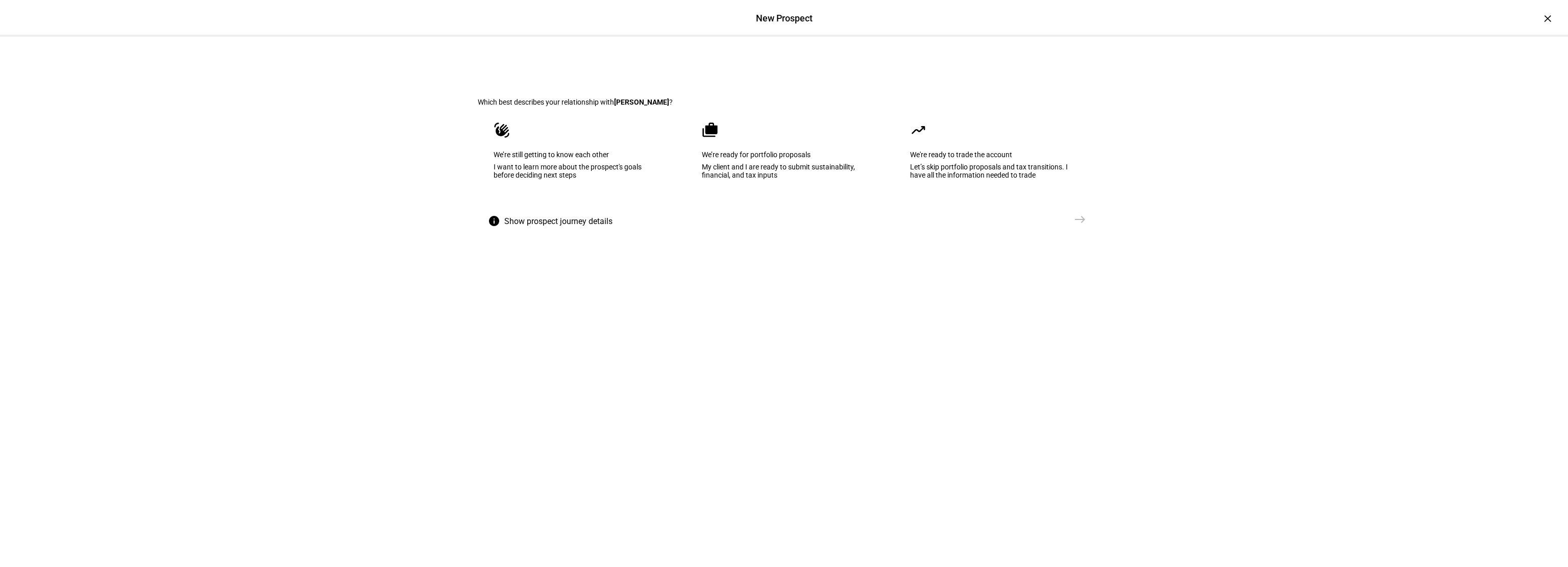
click at [553, 179] on div "I want to learn more about the prospect's goals before deciding next steps" at bounding box center [576, 171] width 164 height 16
click at [1071, 229] on span "east" at bounding box center [1080, 219] width 21 height 21
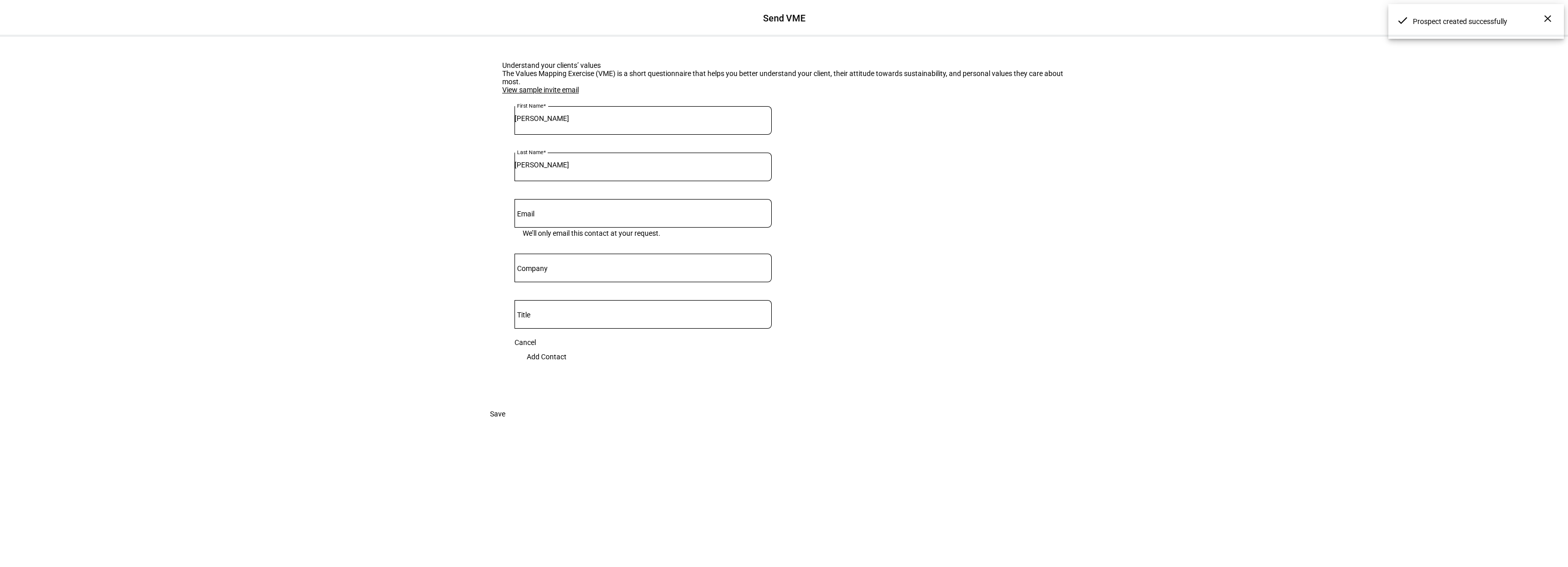
click at [589, 215] on input "Email" at bounding box center [643, 211] width 257 height 8
paste input "kimharvey916@yahoo.com"
type input "kimharvey916@yahoo.com"
click at [567, 367] on span "Add Contact" at bounding box center [547, 356] width 40 height 21
click at [1539, 19] on div "×" at bounding box center [1547, 18] width 16 height 16
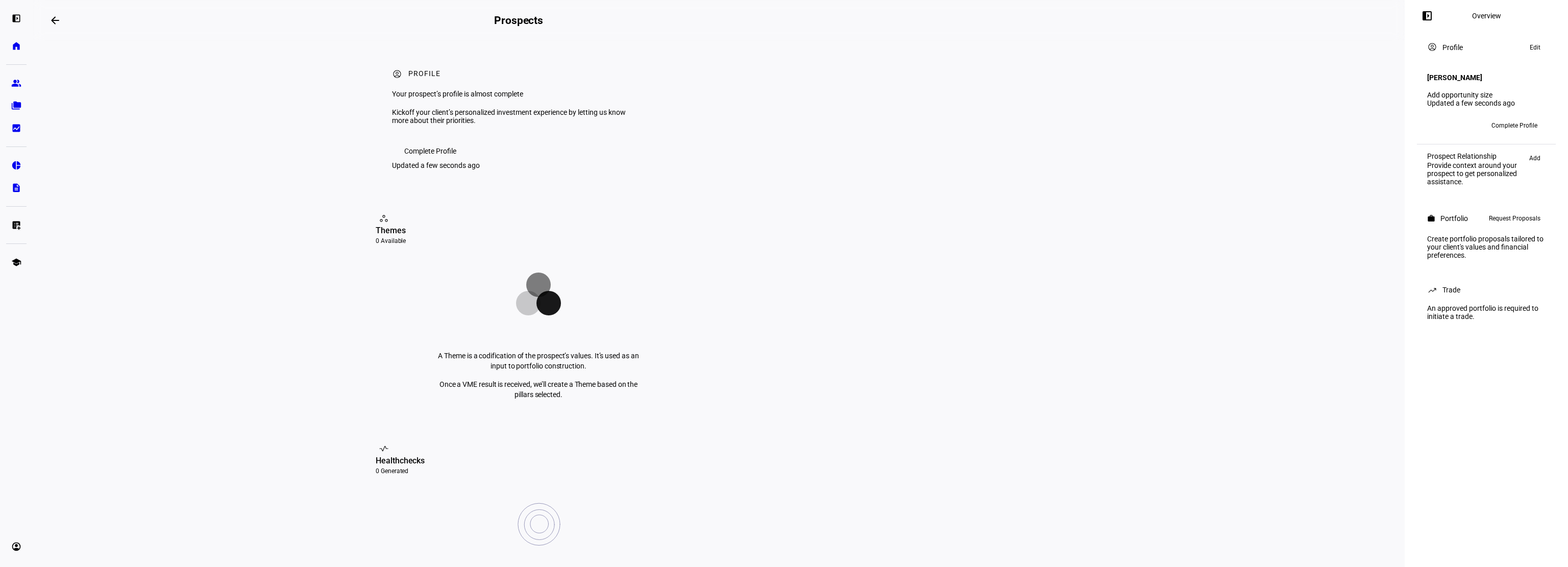
click at [1517, 117] on span "Complete Profile" at bounding box center [1514, 125] width 46 height 16
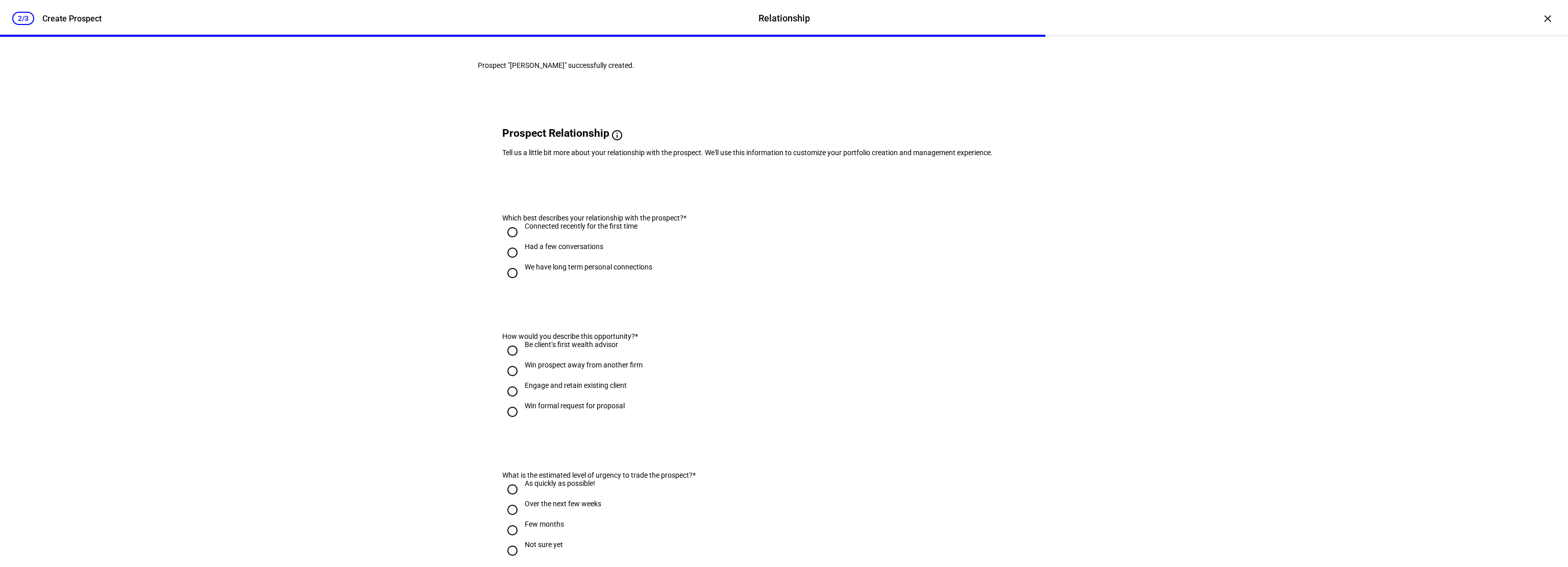
click at [505, 283] on input "We have long term personal connections" at bounding box center [512, 273] width 21 height 21
radio input "true"
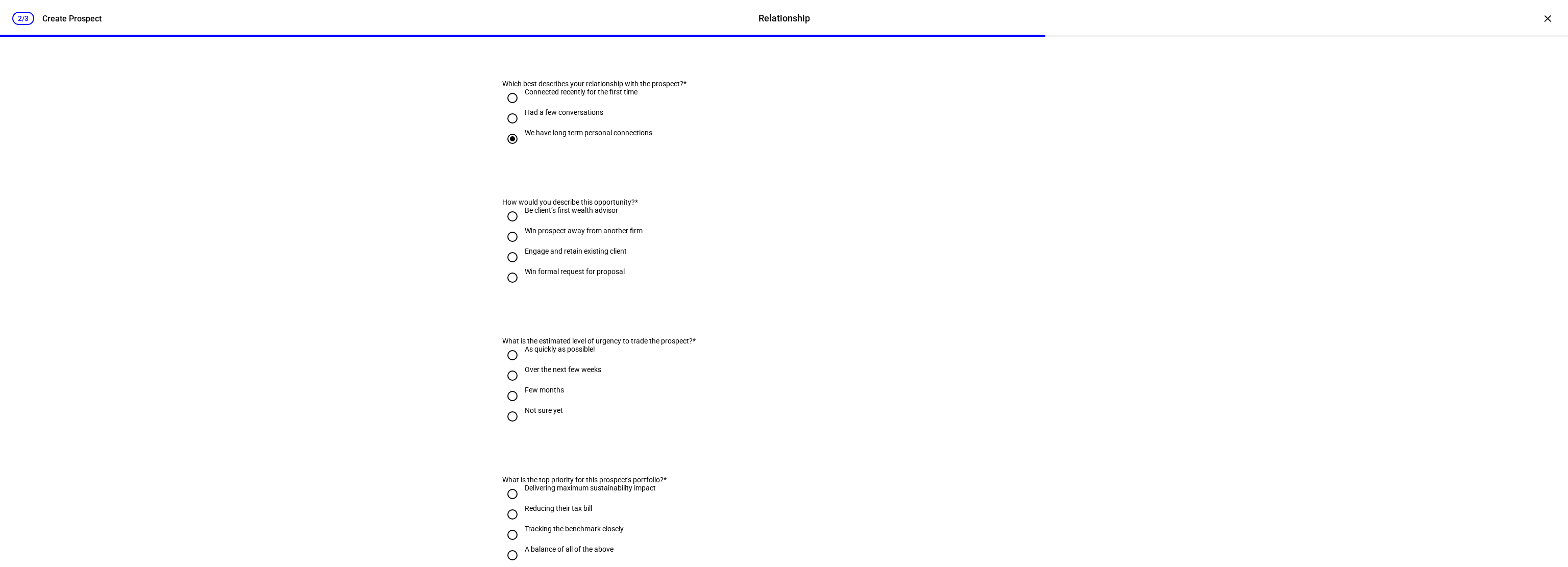
scroll to position [204, 0]
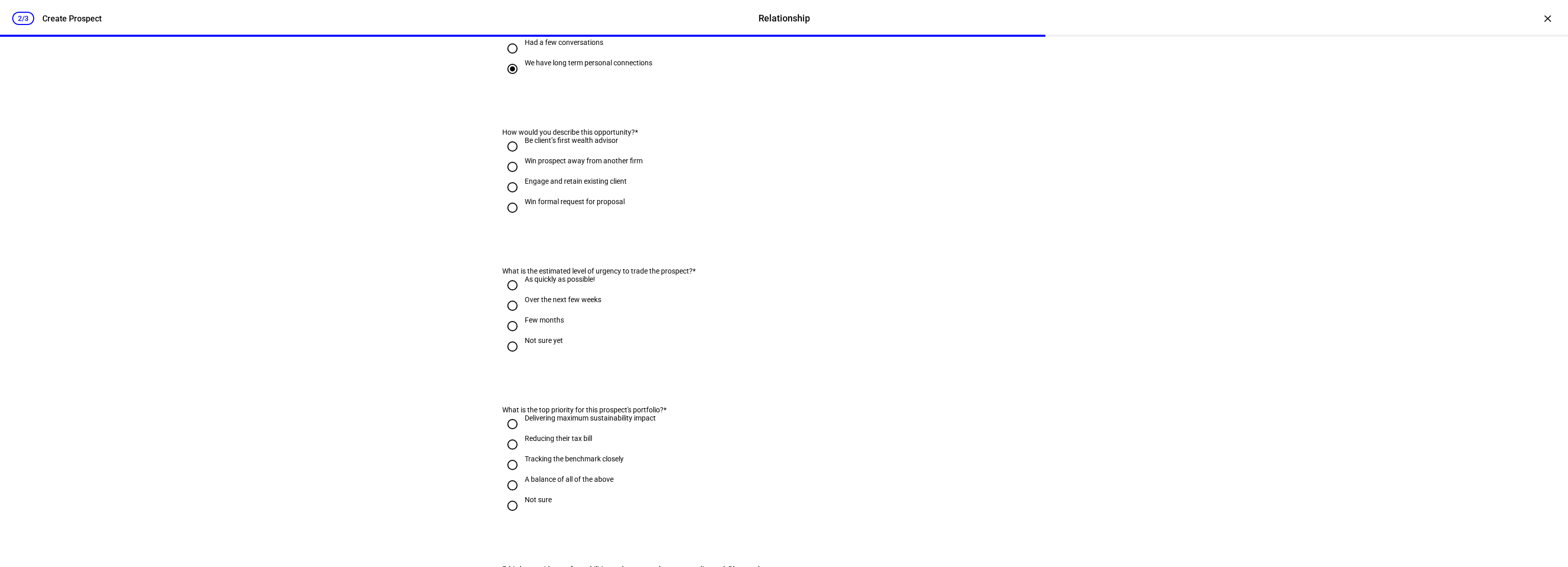
click at [505, 197] on input "Engage and retain existing client" at bounding box center [512, 187] width 21 height 21
radio input "true"
drag, startPoint x: 505, startPoint y: 372, endPoint x: 512, endPoint y: 378, distance: 9.2
click at [506, 356] on input "Not sure yet" at bounding box center [512, 346] width 21 height 21
radio input "true"
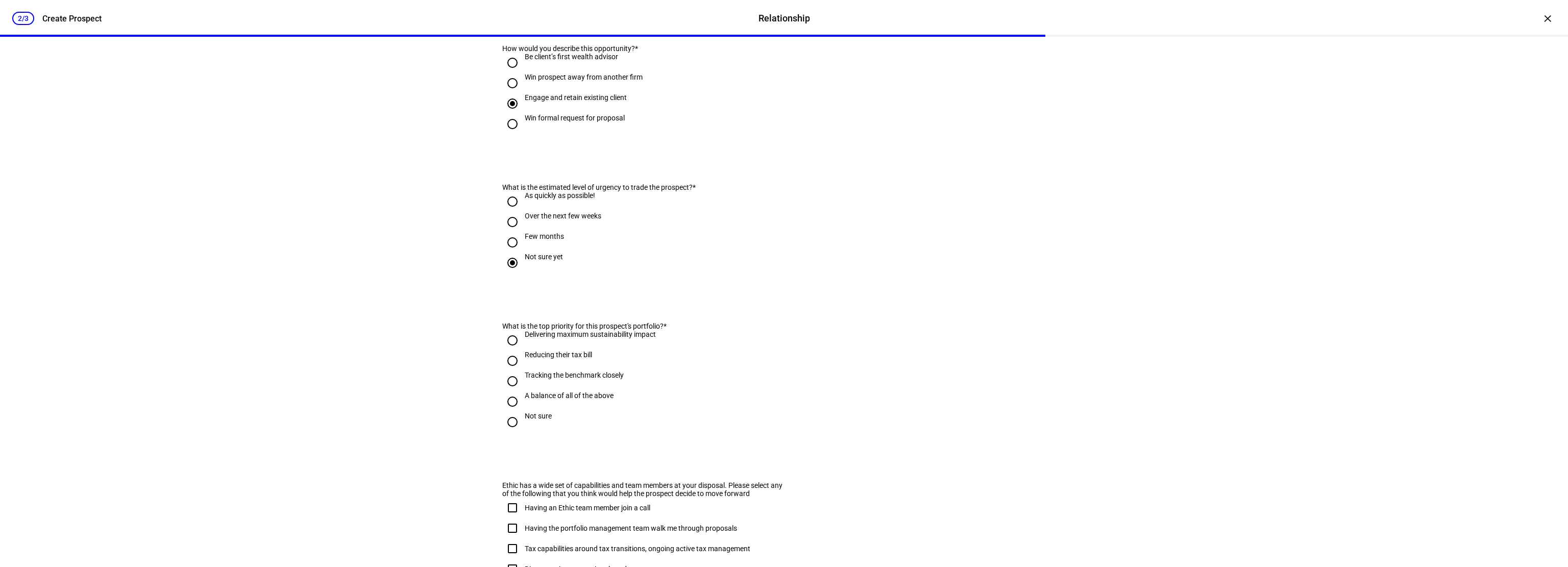
scroll to position [306, 0]
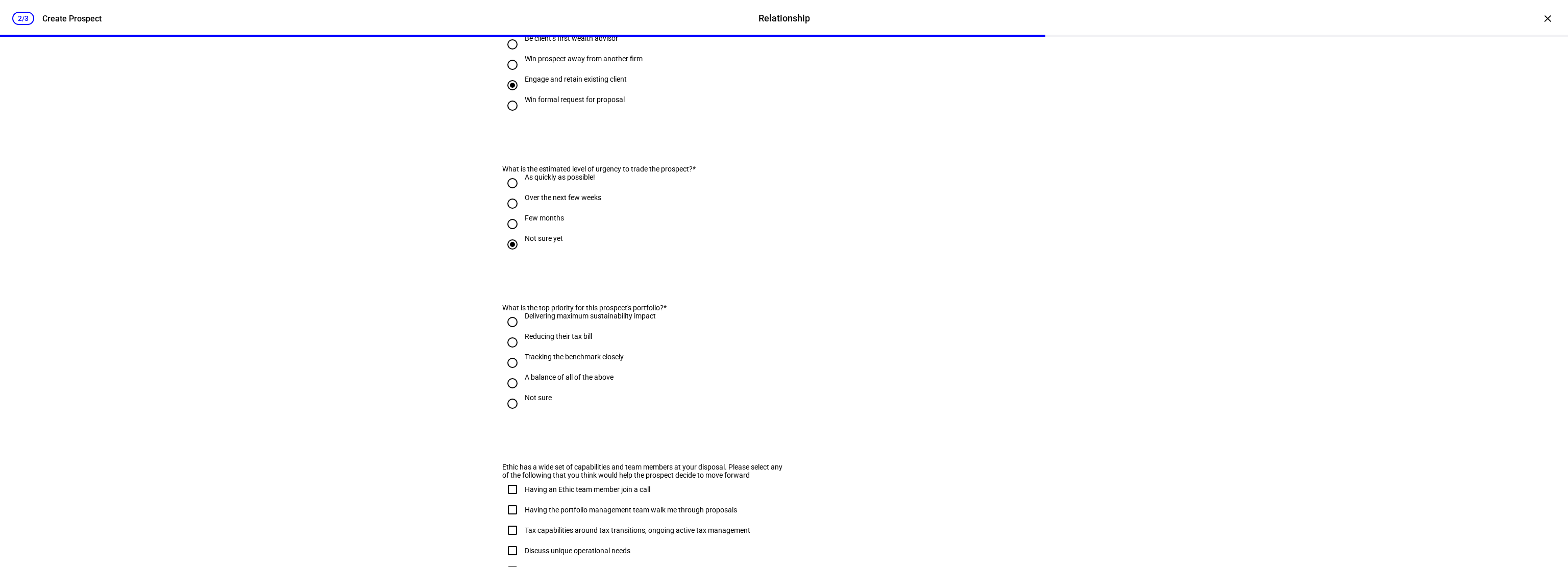
click at [510, 332] on input "Delivering maximum sustainability impact" at bounding box center [512, 321] width 21 height 21
radio input "true"
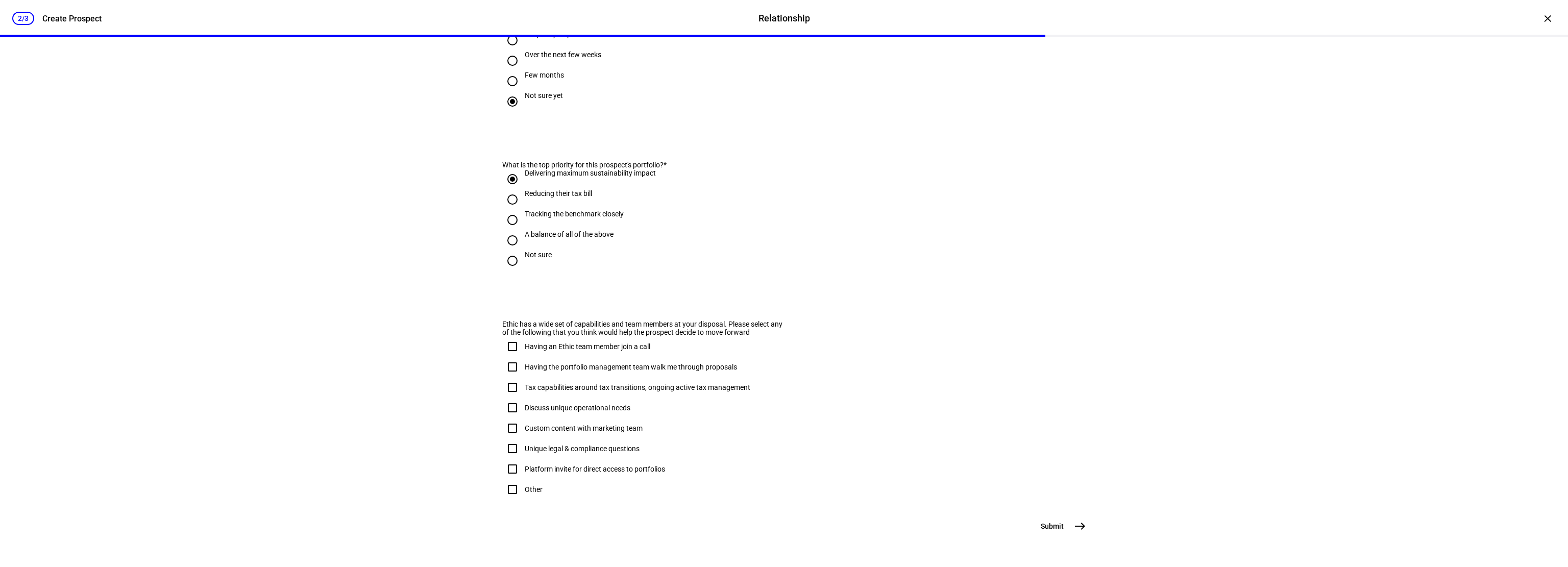
scroll to position [501, 0]
click at [1075, 523] on mat-icon "east" at bounding box center [1080, 526] width 12 height 12
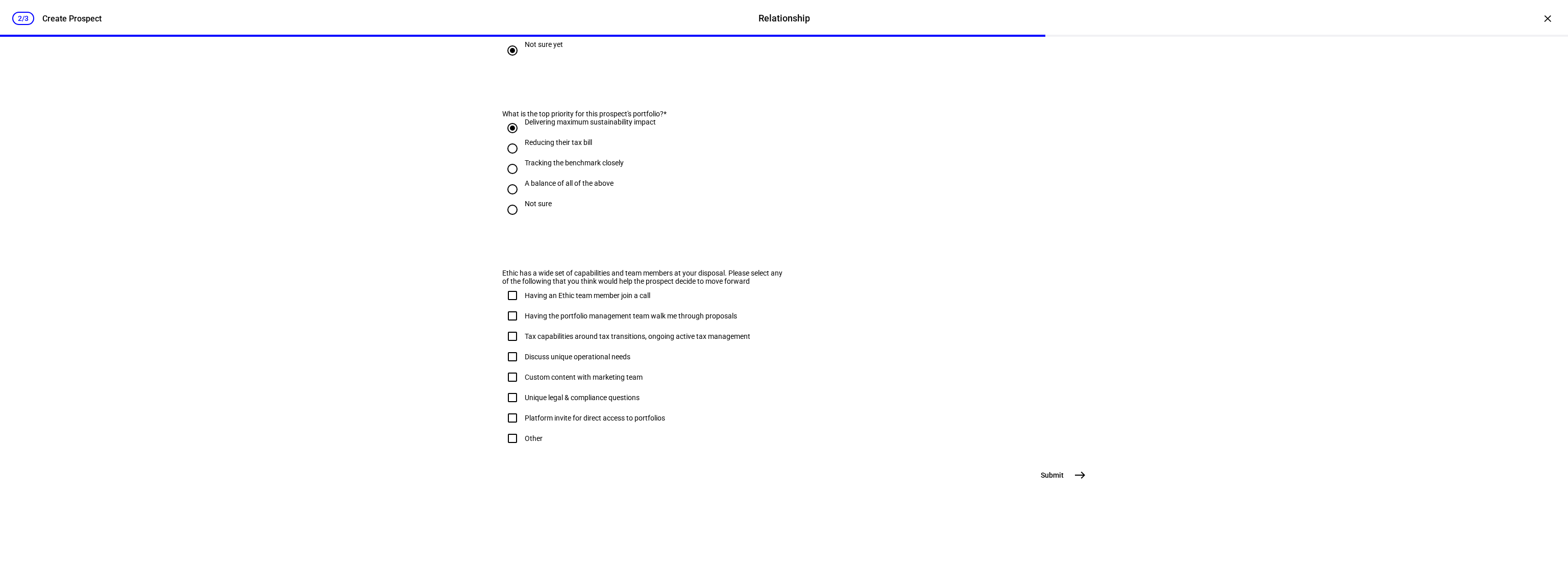
scroll to position [0, 0]
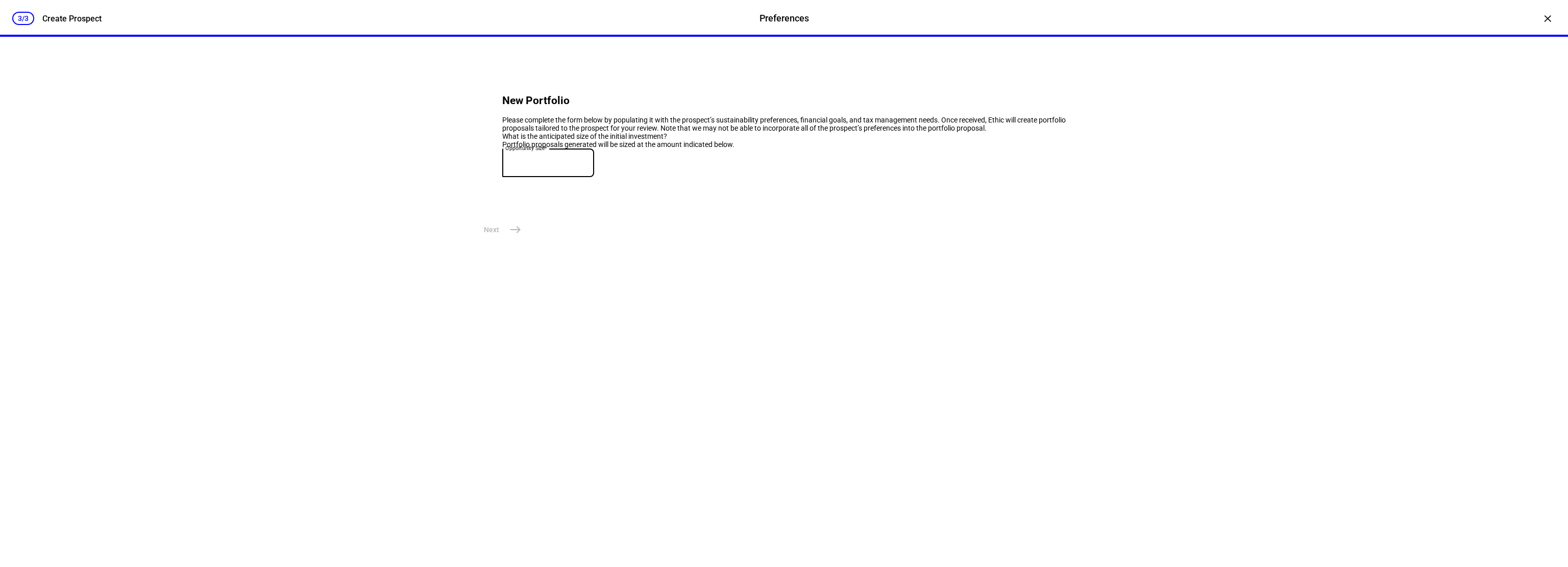
click at [551, 165] on input at bounding box center [548, 160] width 92 height 8
type input "650,000"
click at [522, 240] on button "Next east" at bounding box center [502, 229] width 48 height 21
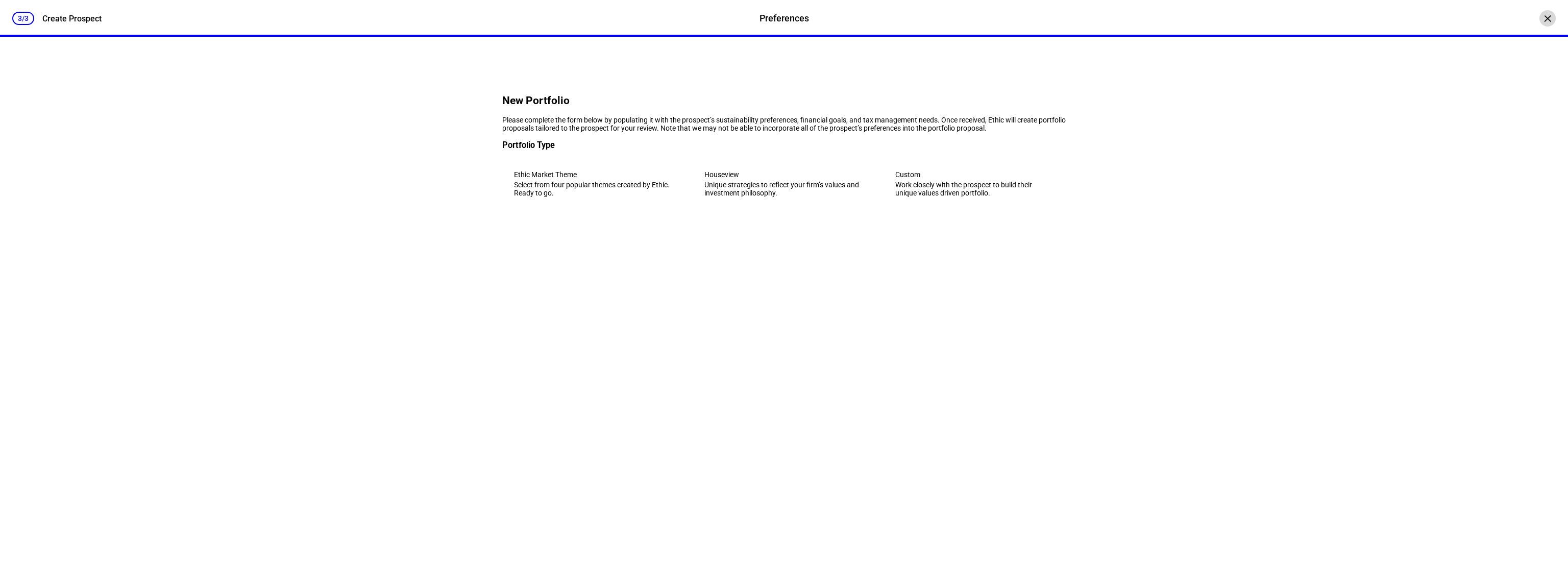
click at [1539, 22] on div "×" at bounding box center [1547, 18] width 16 height 16
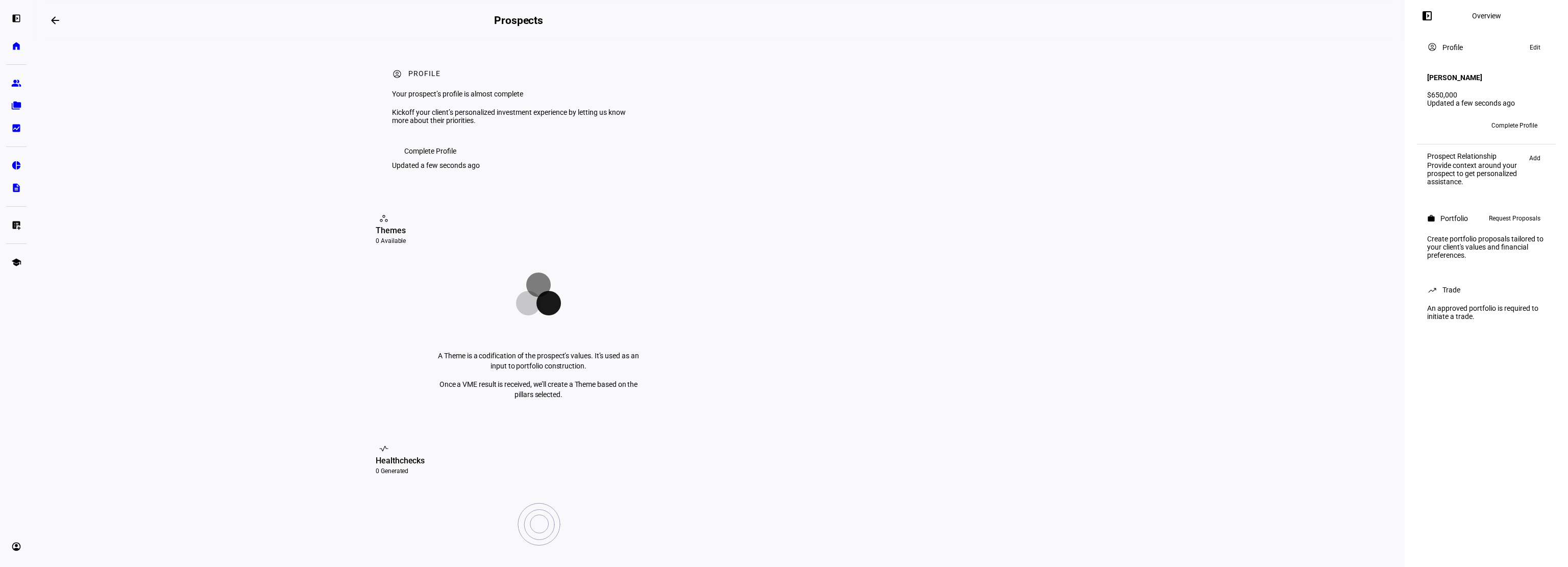
click at [425, 161] on span "Complete Profile" at bounding box center [430, 151] width 52 height 21
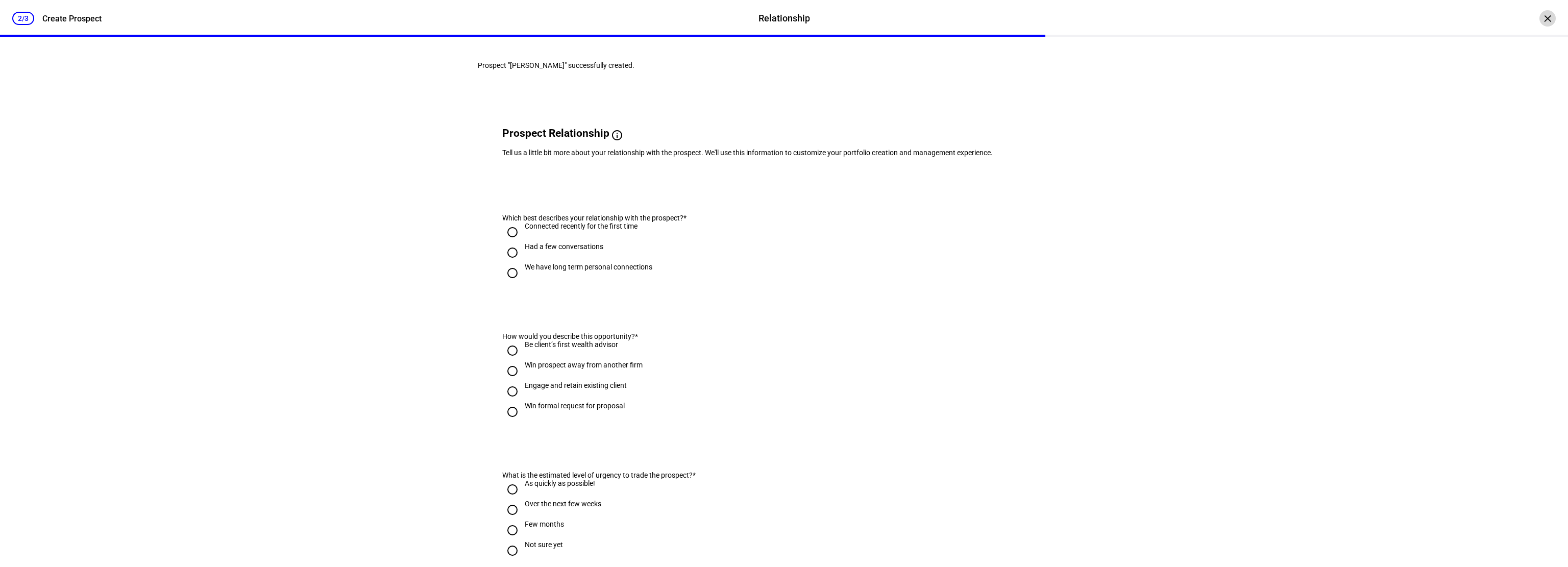
click at [1544, 17] on div "×" at bounding box center [1547, 18] width 16 height 16
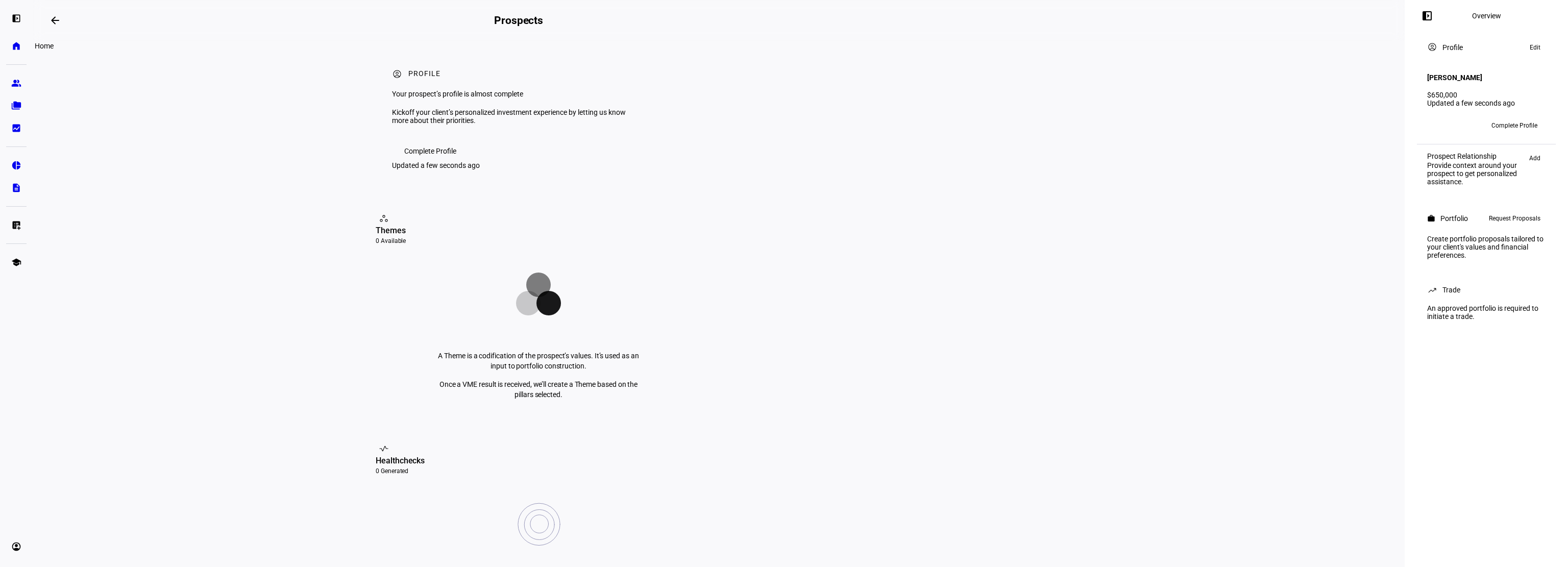
click at [16, 46] on eth-mat-symbol "home" at bounding box center [16, 46] width 10 height 10
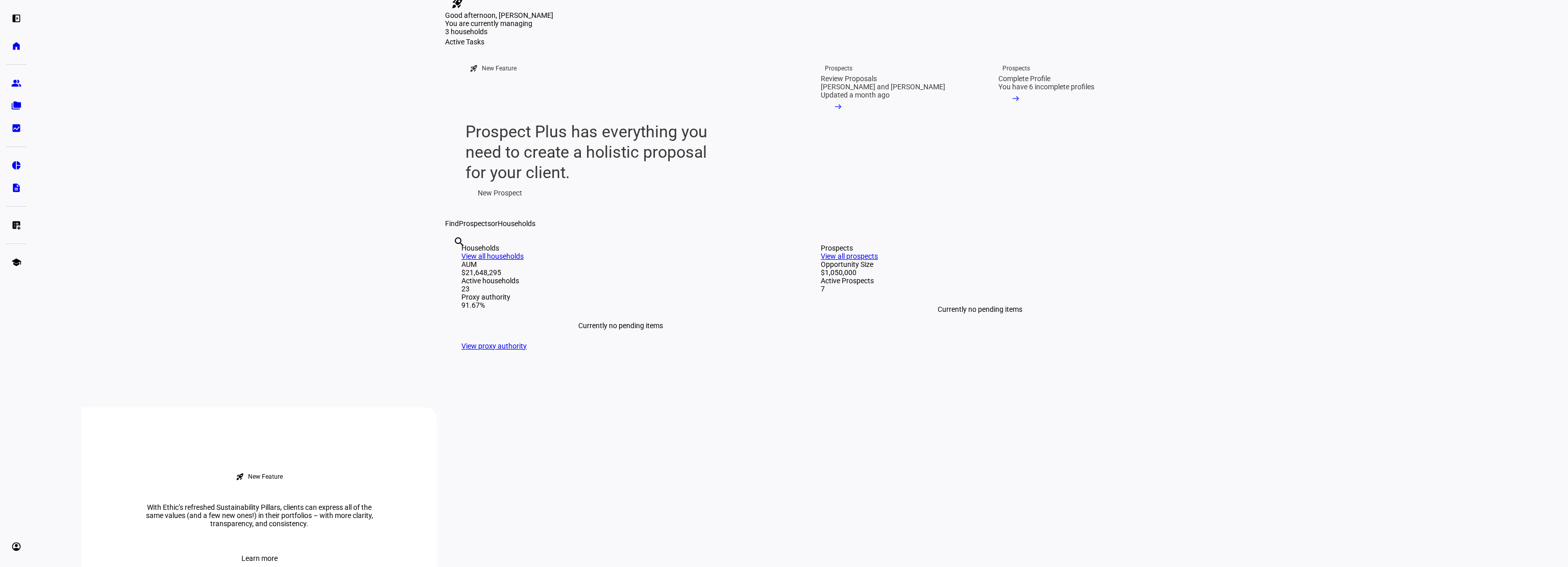
scroll to position [51, 0]
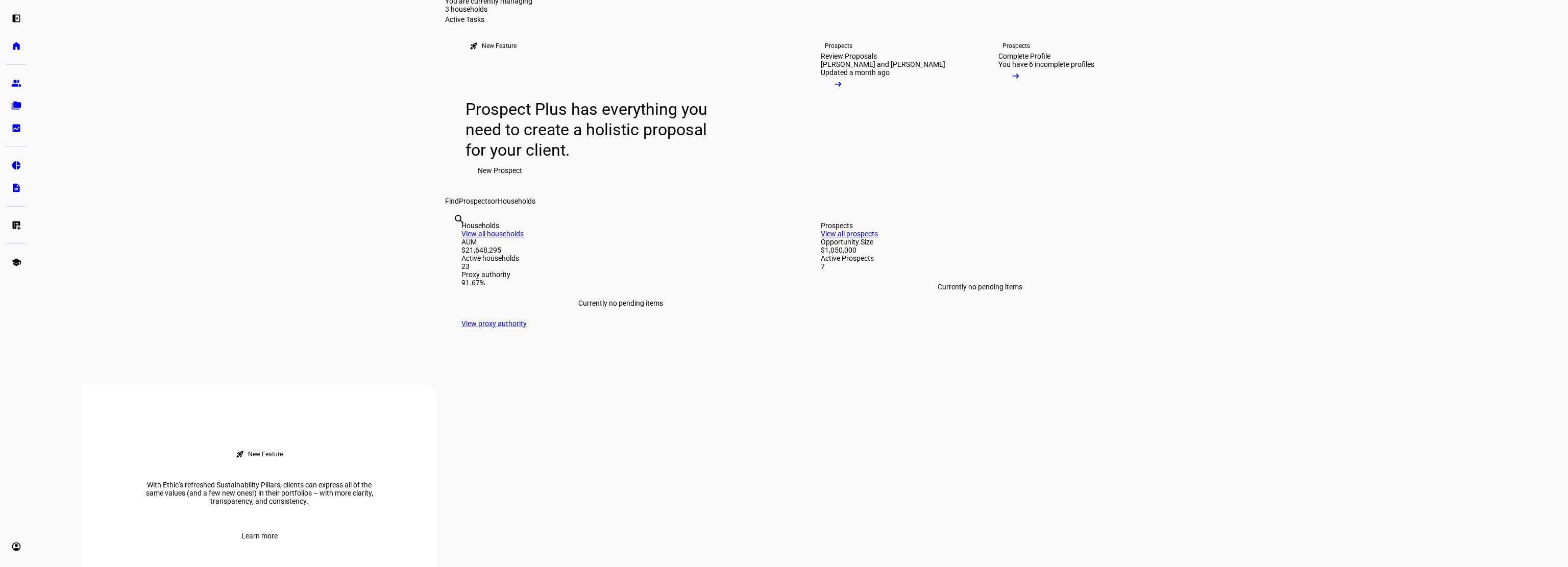
click at [455, 239] on input "text" at bounding box center [454, 233] width 2 height 12
type input "kim"
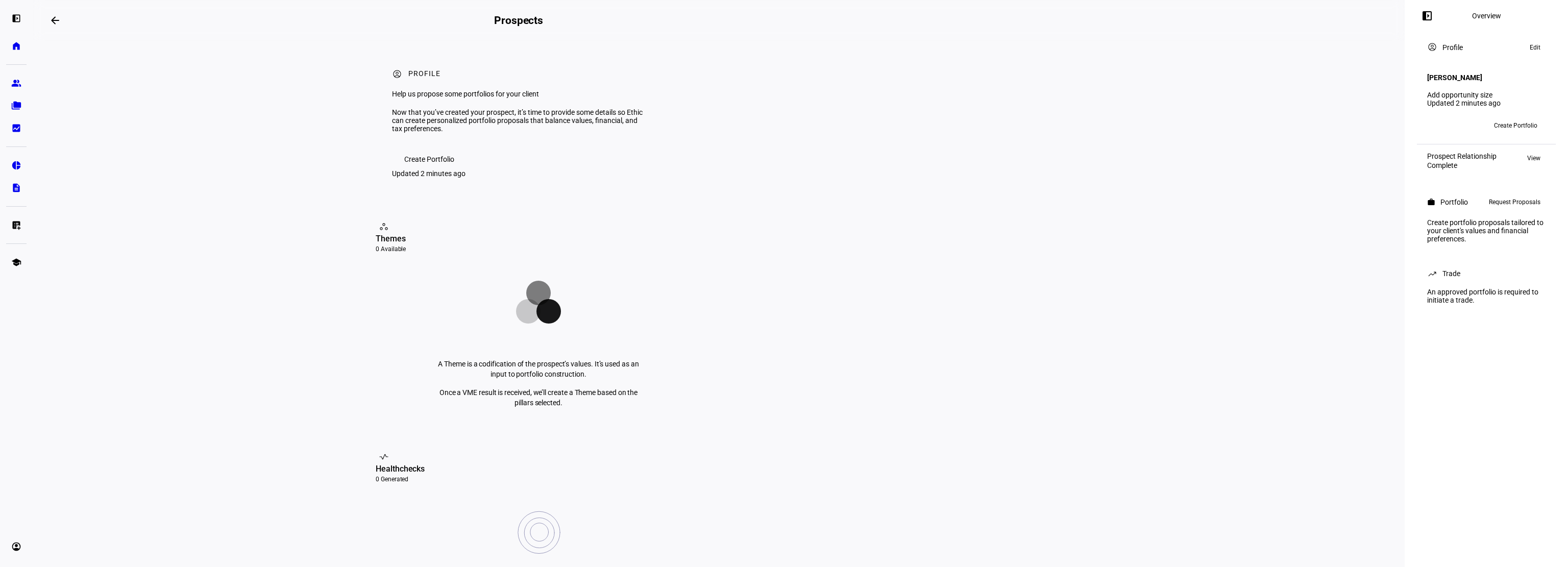
click at [1207, 324] on eth-layout-page-content "arrow_backwards Prospects Overview left_panel_close account_circle Profile Help…" at bounding box center [719, 284] width 1372 height 567
click at [19, 548] on eth-mat-symbol "account_circle" at bounding box center [16, 546] width 10 height 10
click at [132, 368] on eth-layout-page-content "arrow_backwards Prospects Overview left_panel_close account_circle Profile Help…" at bounding box center [719, 284] width 1372 height 567
click at [1507, 117] on span "Create Portfolio" at bounding box center [1516, 125] width 44 height 16
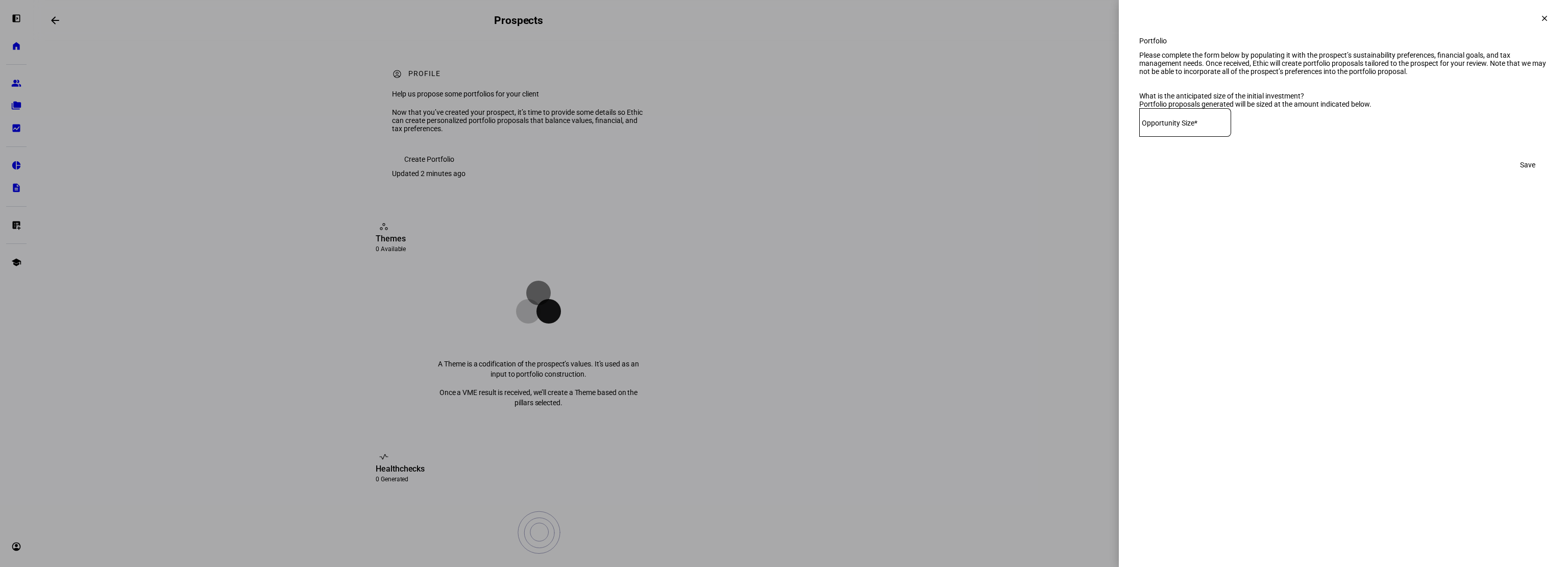
click at [1543, 15] on mat-icon "clear" at bounding box center [1544, 18] width 9 height 9
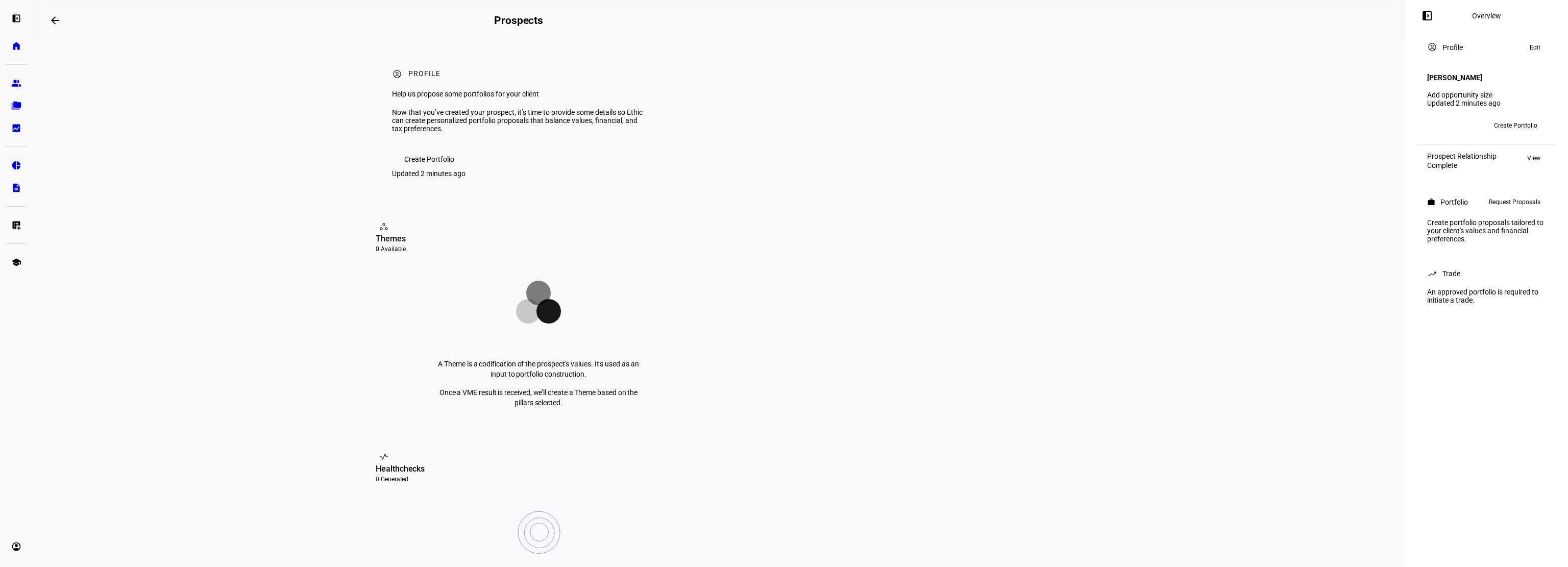
click at [1534, 153] on span "View" at bounding box center [1534, 158] width 14 height 12
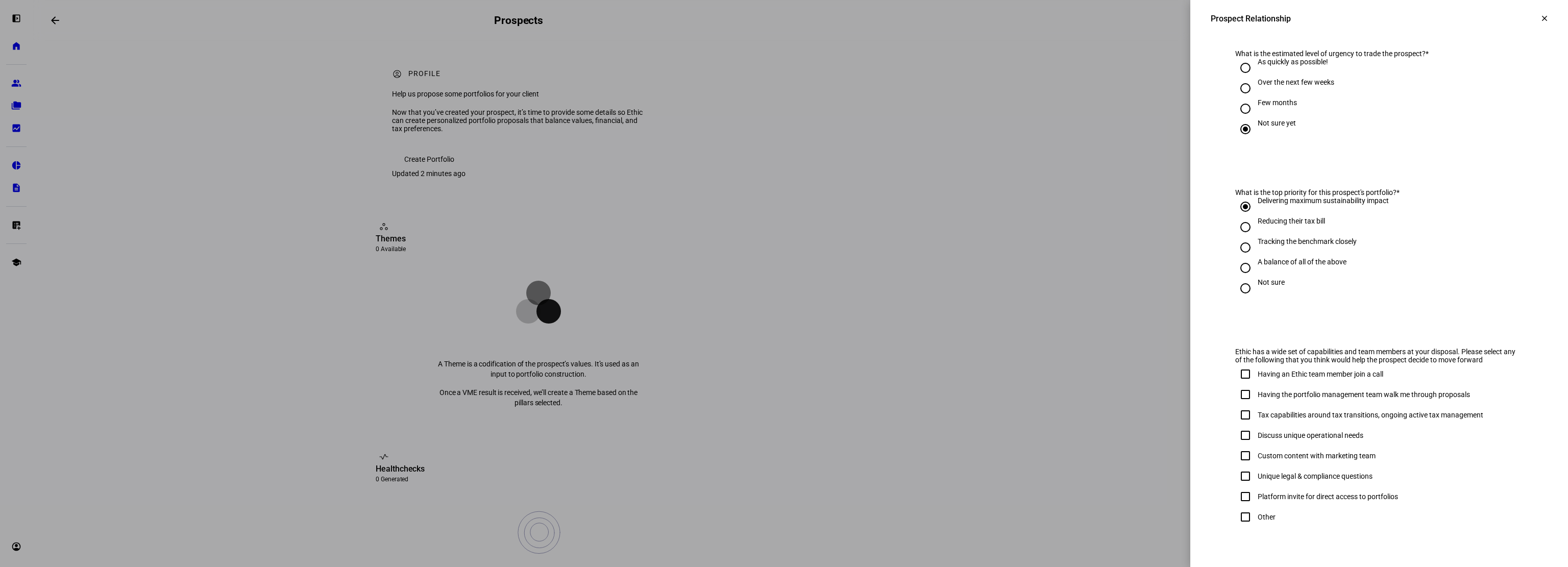
scroll to position [413, 0]
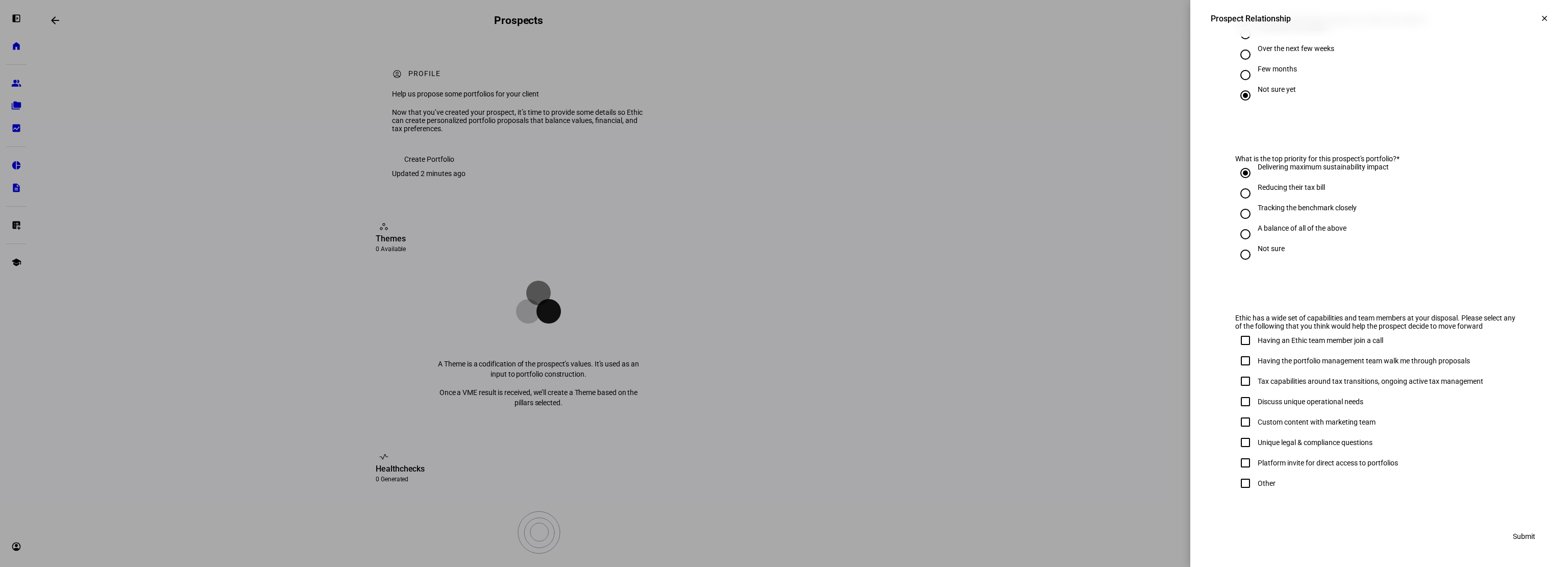
click at [1540, 19] on mat-icon "clear" at bounding box center [1544, 18] width 9 height 9
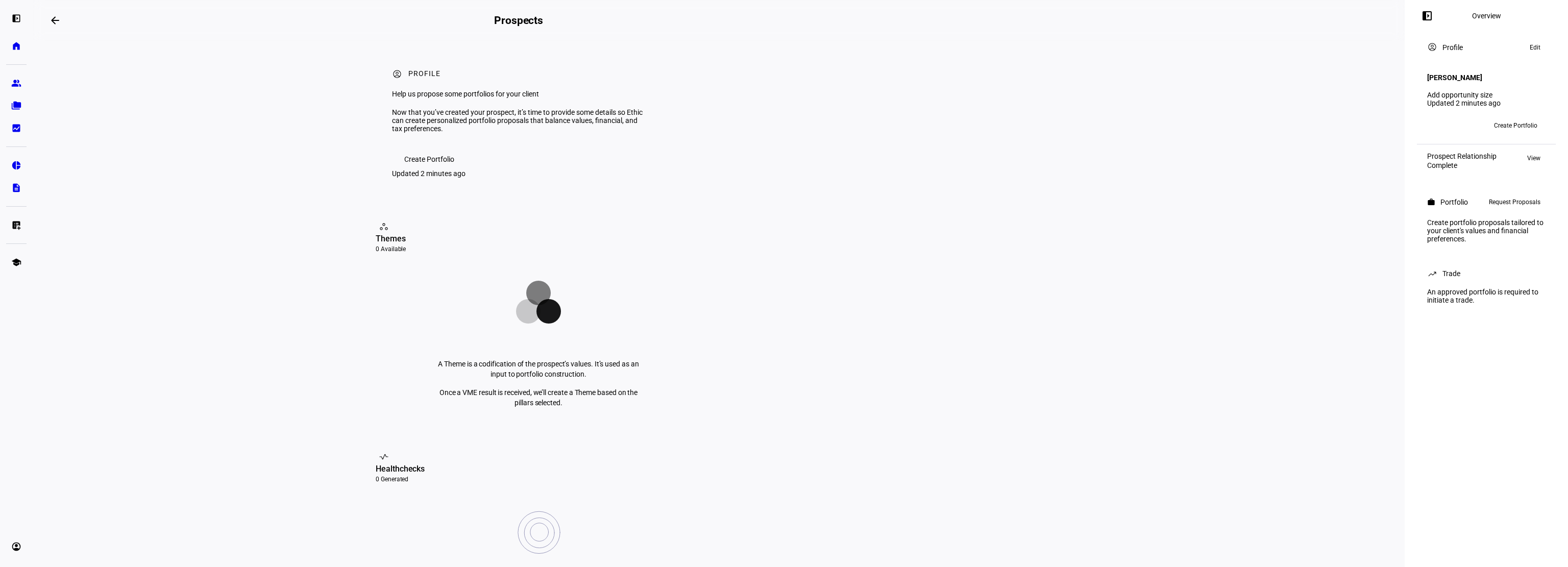
click at [1509, 199] on span "Request Proposals" at bounding box center [1515, 201] width 51 height 12
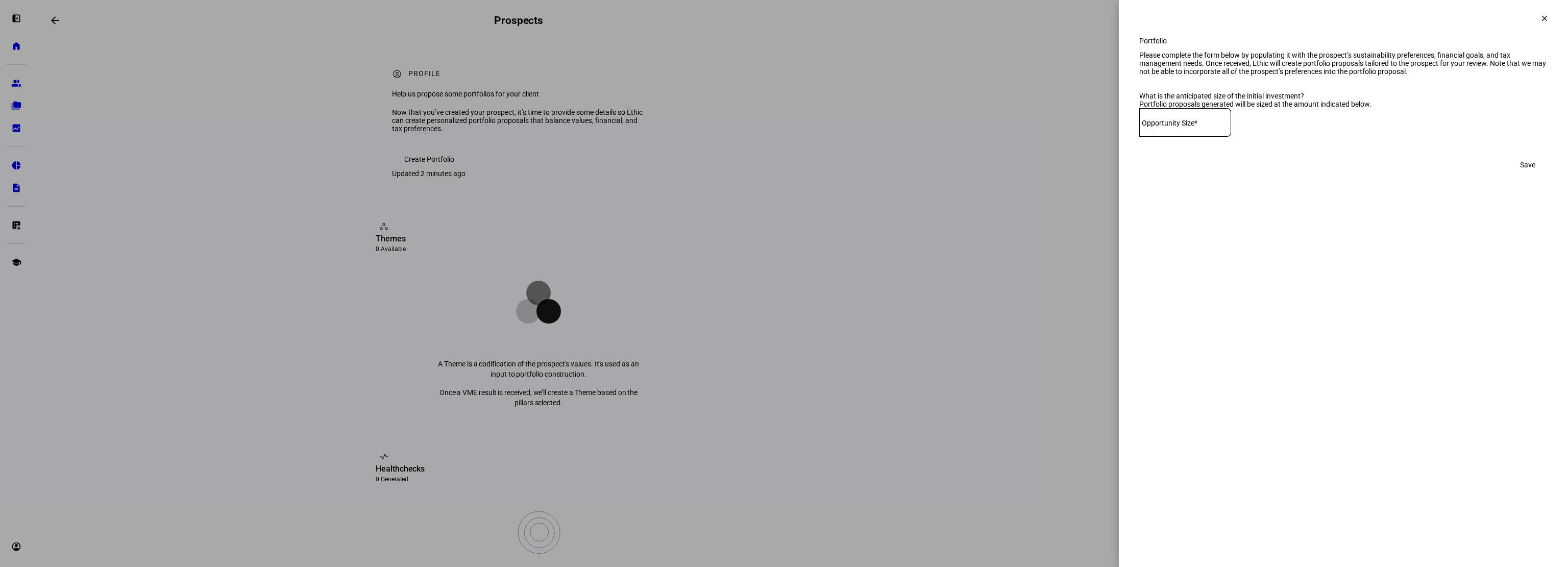
click at [1546, 16] on mat-icon "clear" at bounding box center [1544, 18] width 9 height 9
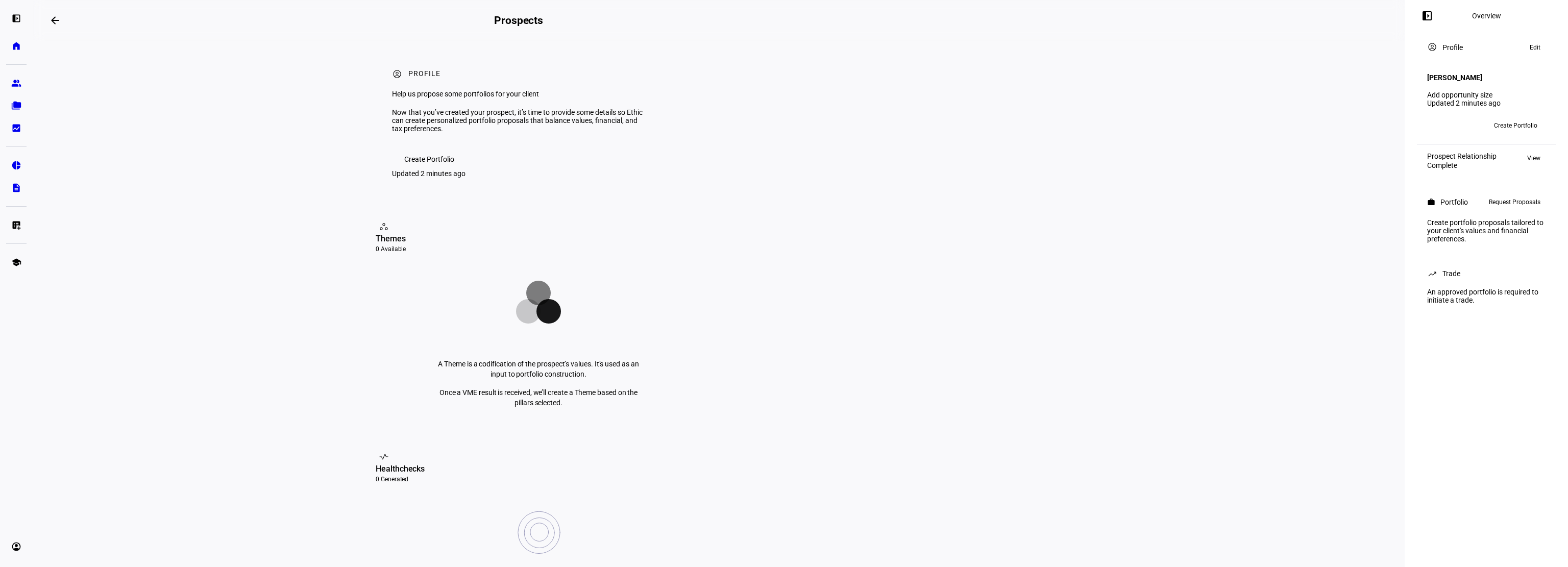
click at [1429, 14] on mat-icon "left_panel_open" at bounding box center [1427, 16] width 12 height 12
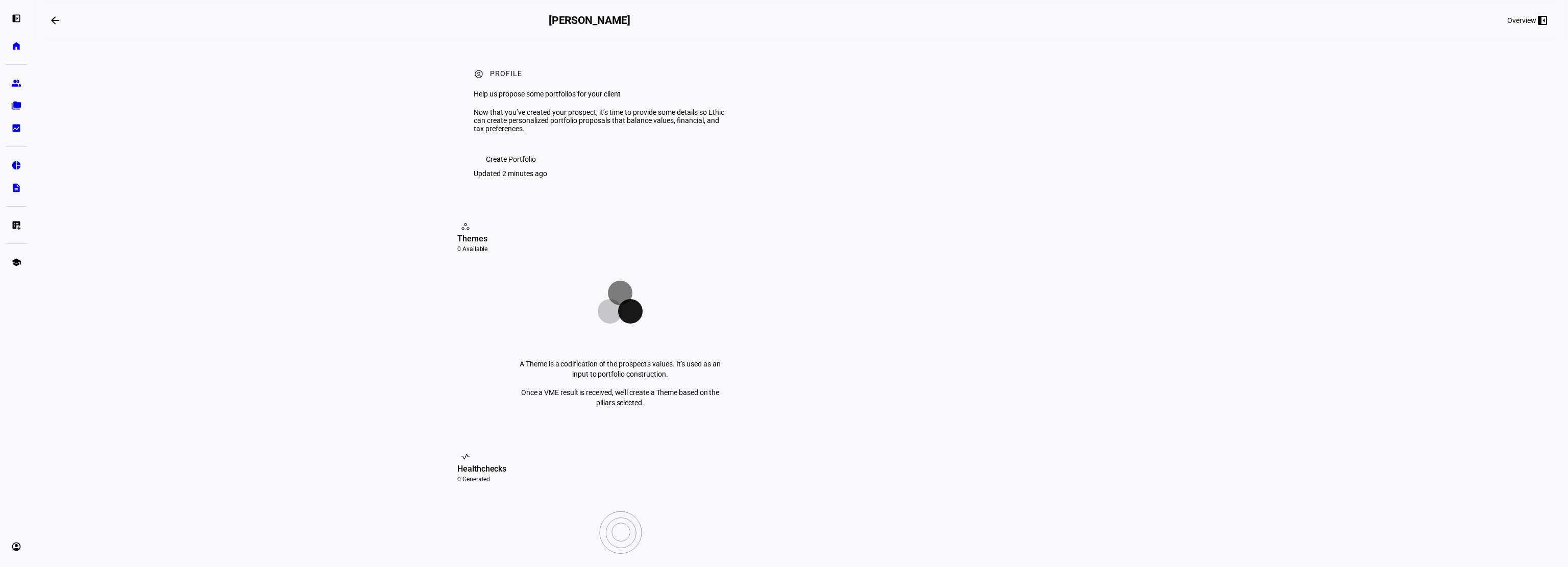
click at [1537, 21] on mat-icon "left_panel_close" at bounding box center [1542, 20] width 12 height 12
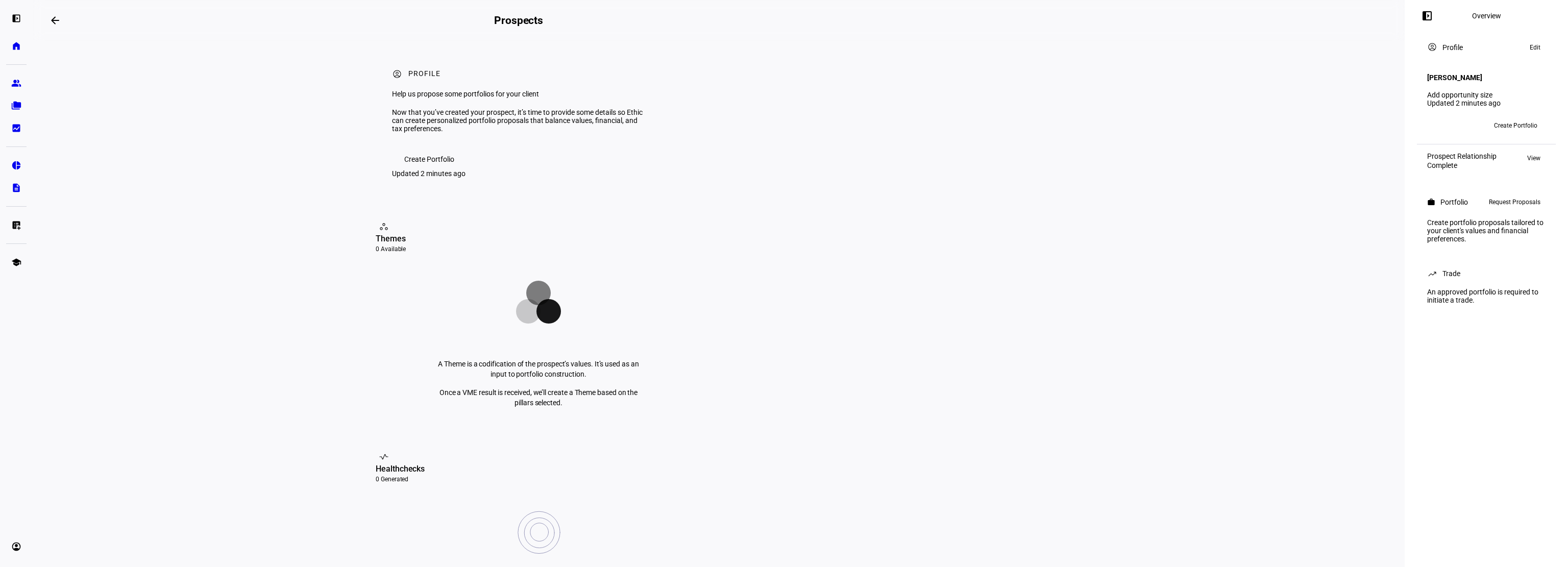
click at [427, 169] on span "Create Portfolio" at bounding box center [430, 159] width 50 height 21
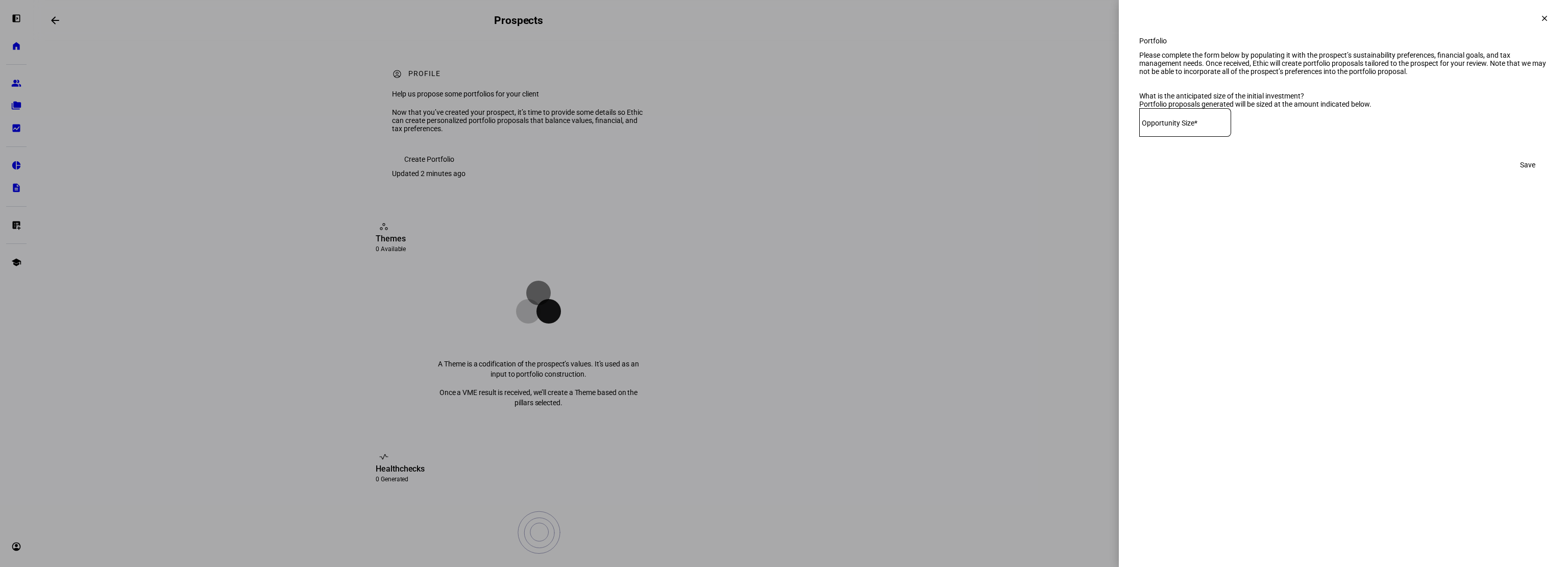
click at [1230, 124] on input at bounding box center [1185, 120] width 92 height 8
type input "650,000"
click at [1534, 175] on span "Save" at bounding box center [1527, 164] width 15 height 21
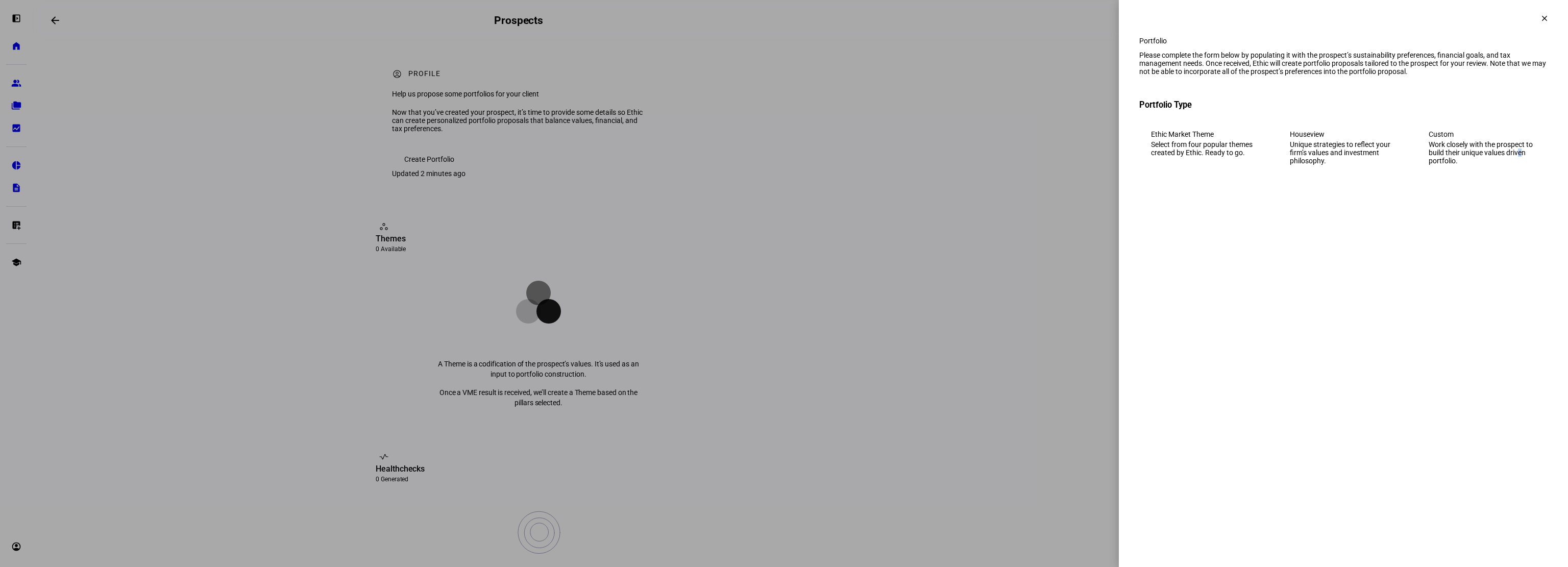
click at [1518, 165] on div "Work closely with the prospect to build their unique values driven portfolio." at bounding box center [1482, 152] width 107 height 24
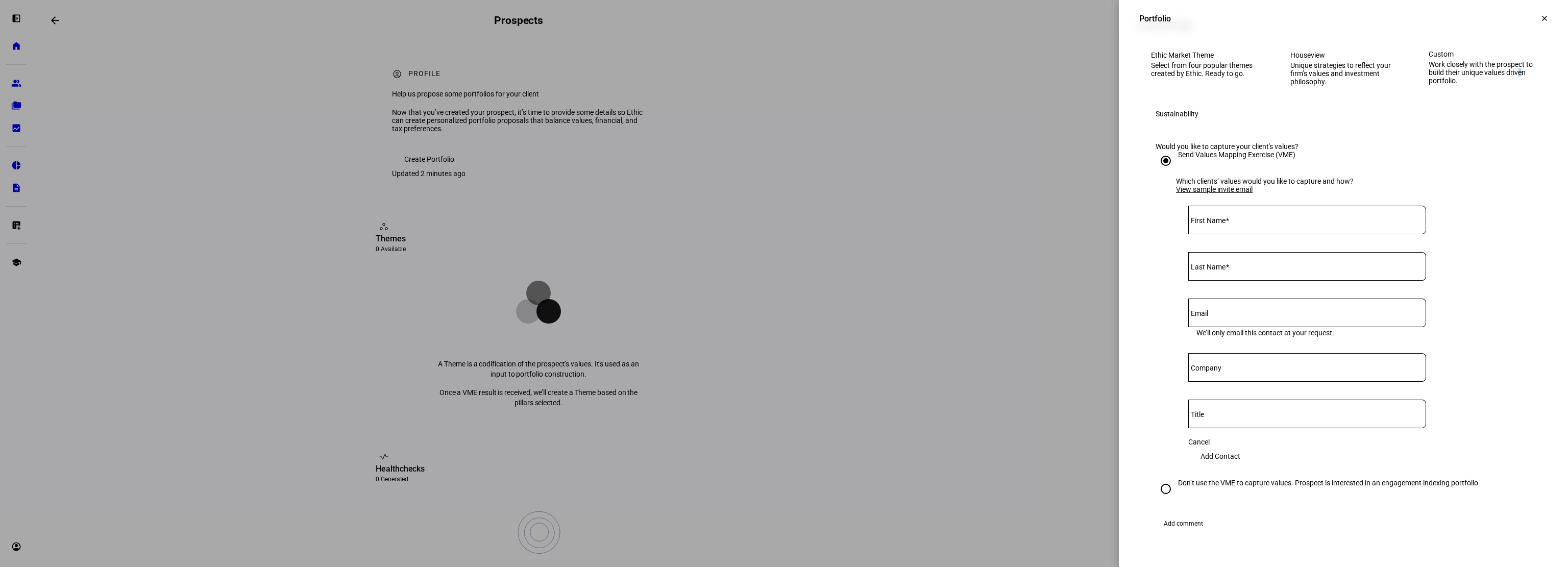
scroll to position [102, 0]
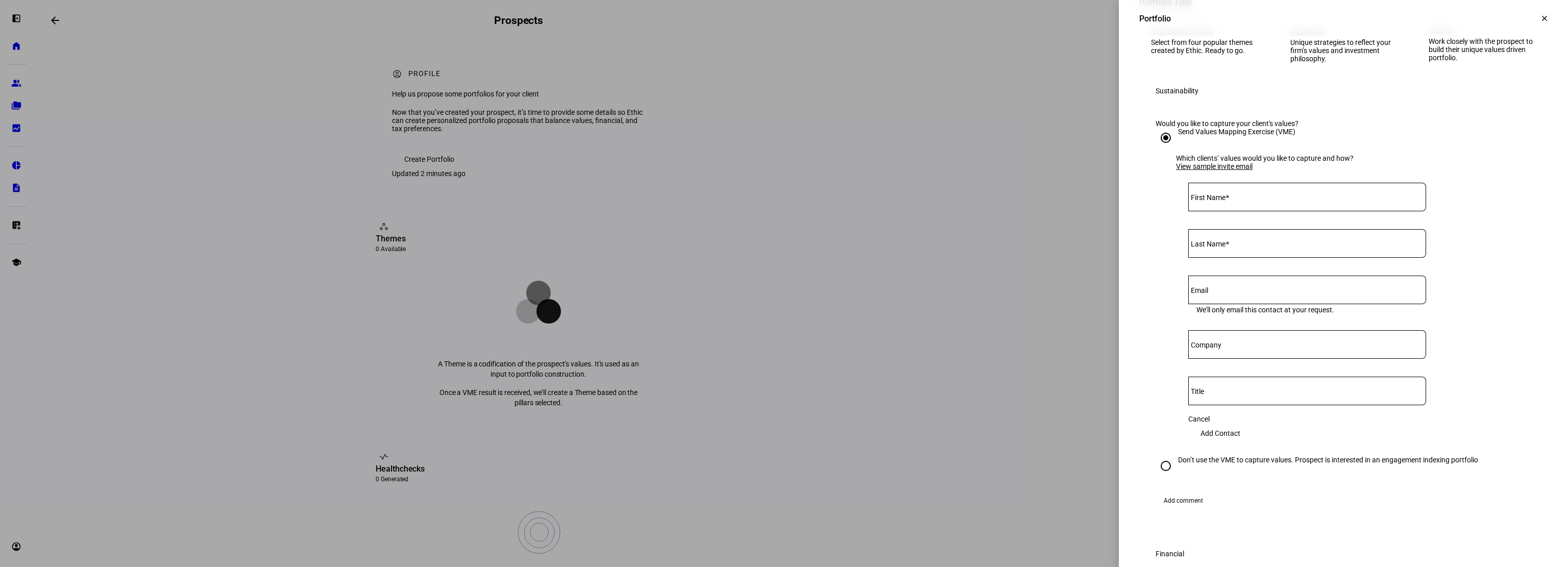
click at [1297, 199] on input "First Name" at bounding box center [1307, 194] width 238 height 8
type input "Kim"
type input "Harvey"
click at [1261, 292] on input "Email" at bounding box center [1307, 287] width 238 height 8
paste input "clients@ethic.com"
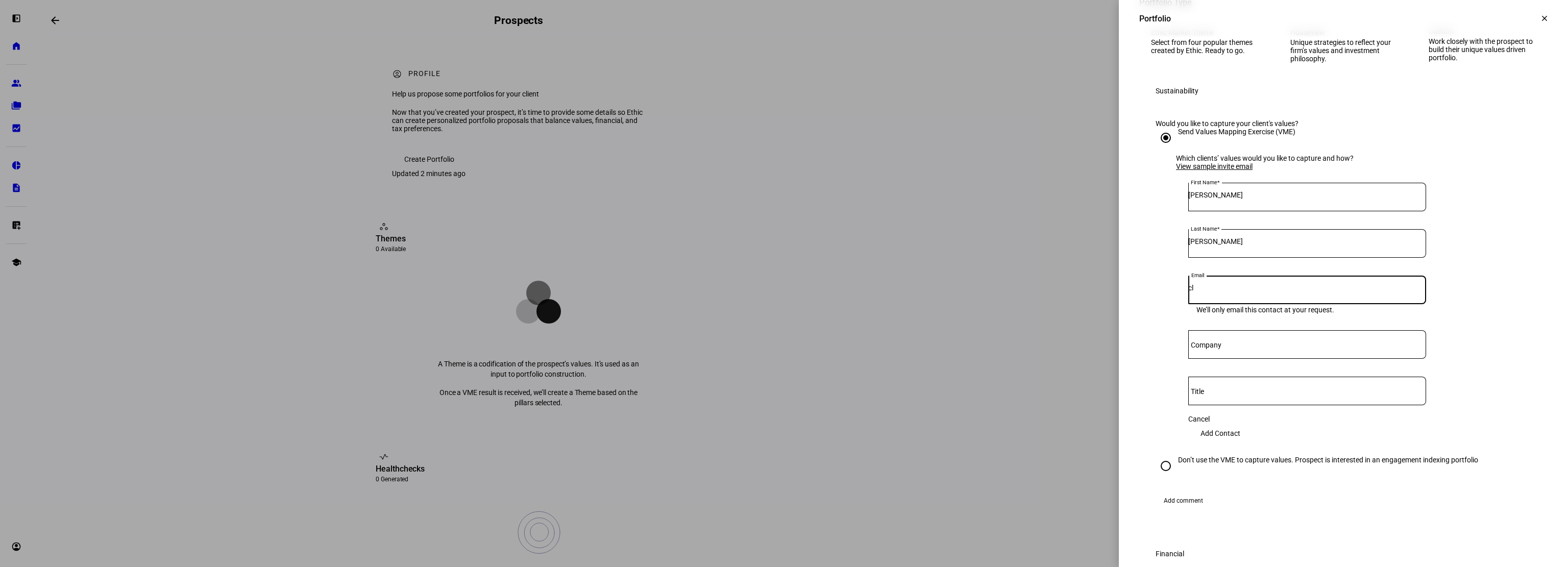
type input "c"
click at [1239, 292] on input "Email" at bounding box center [1307, 287] width 238 height 8
paste input "kimharvey916@yahoo.com"
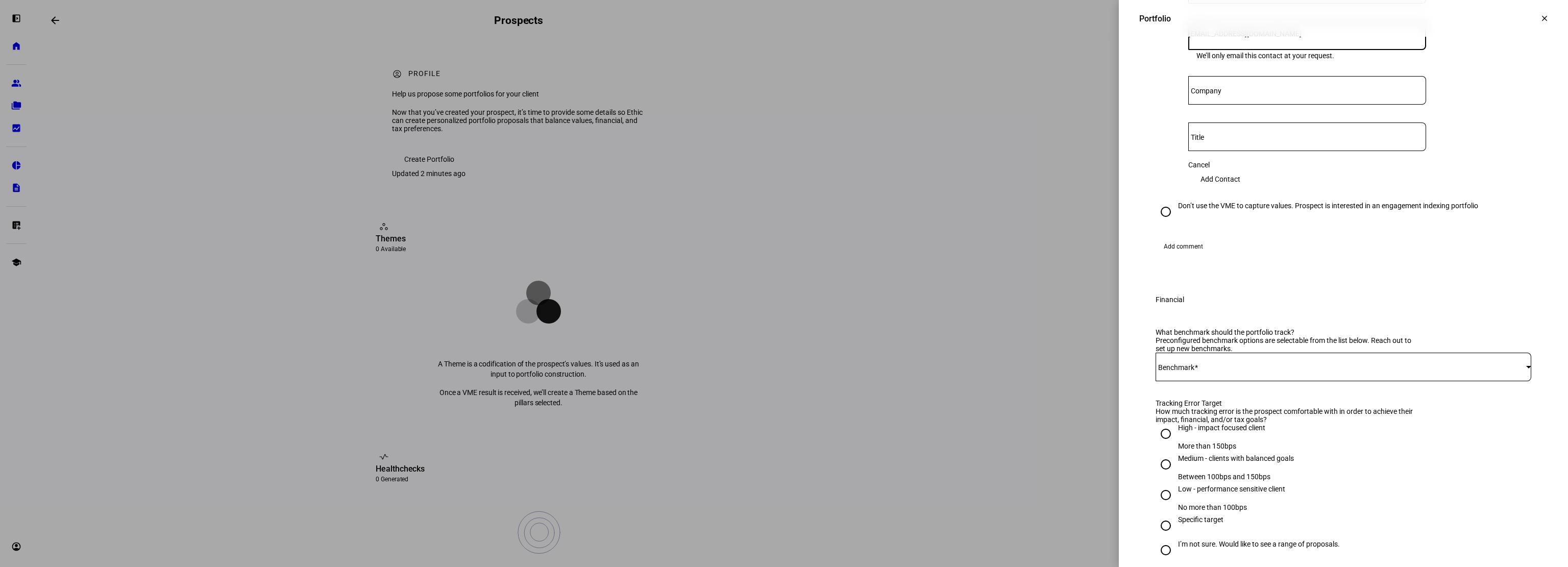
scroll to position [357, 0]
type input "kimharvey916@yahoo.com"
click at [1241, 189] on span "Add Contact" at bounding box center [1221, 178] width 40 height 21
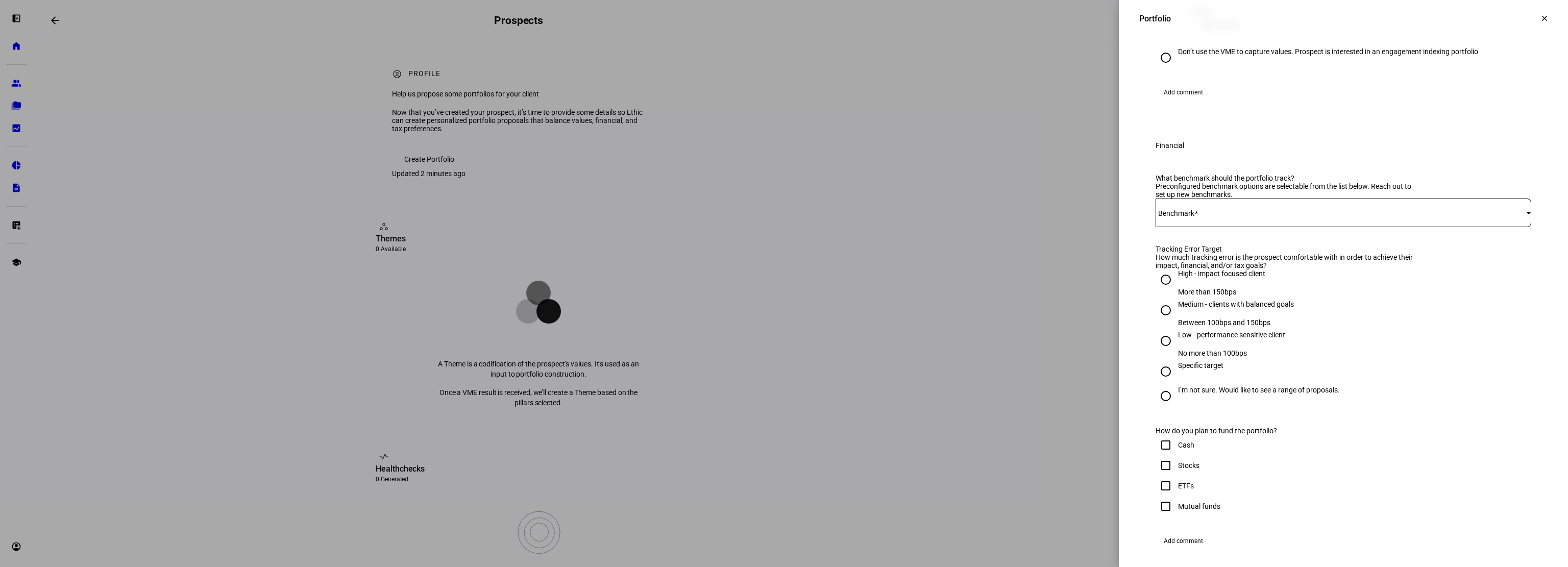
scroll to position [561, 0]
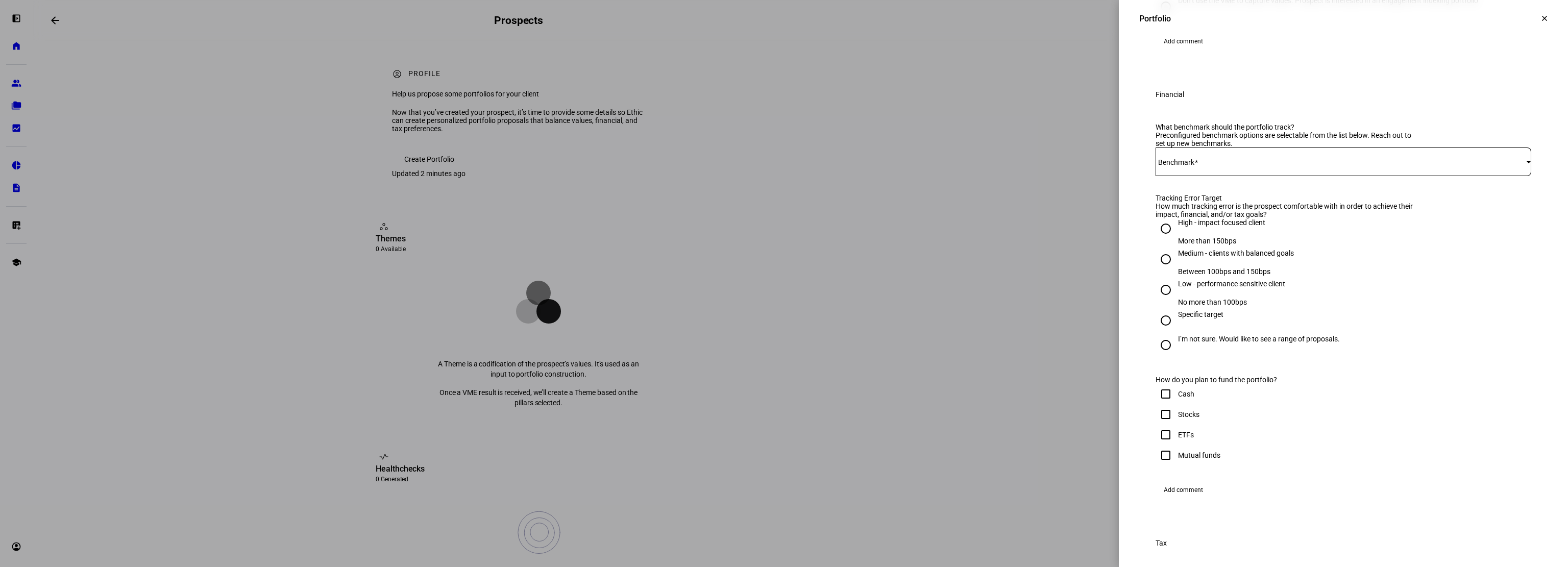
click at [1274, 176] on div at bounding box center [1344, 161] width 376 height 29
click at [1266, 323] on mat-option "iShares CORE S&P 500 ETF - IVV" at bounding box center [1336, 326] width 374 height 24
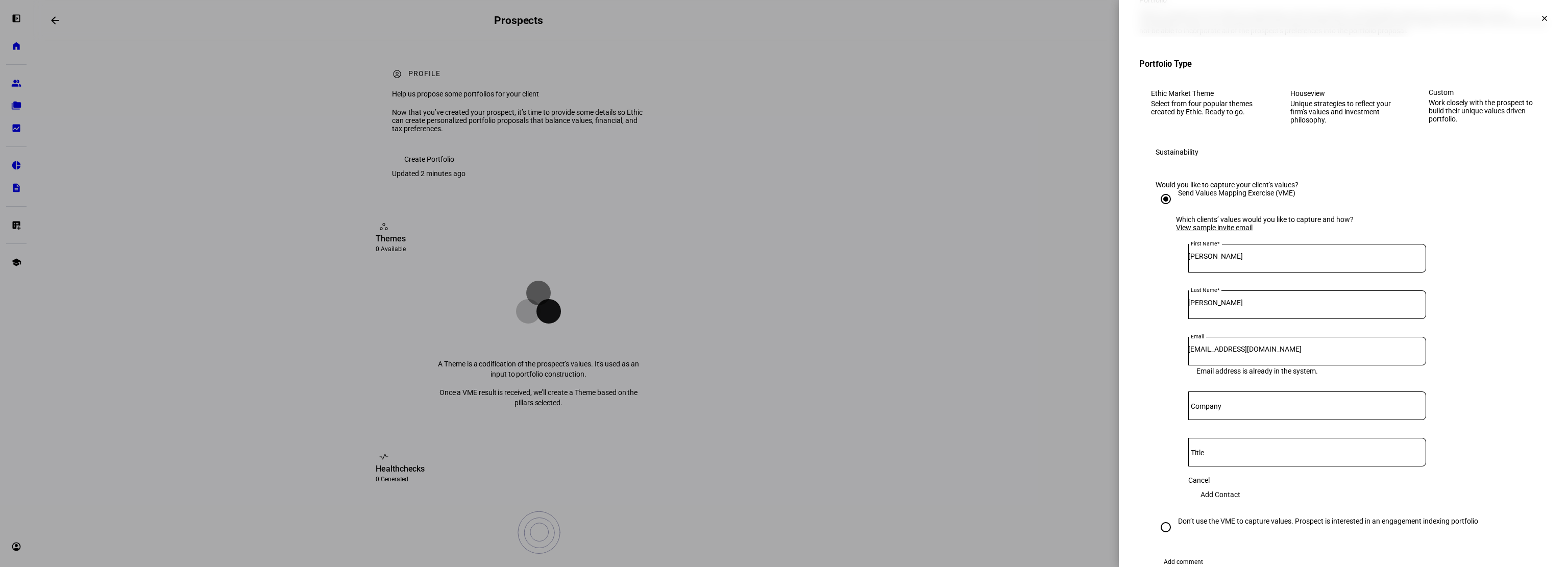
scroll to position [0, 0]
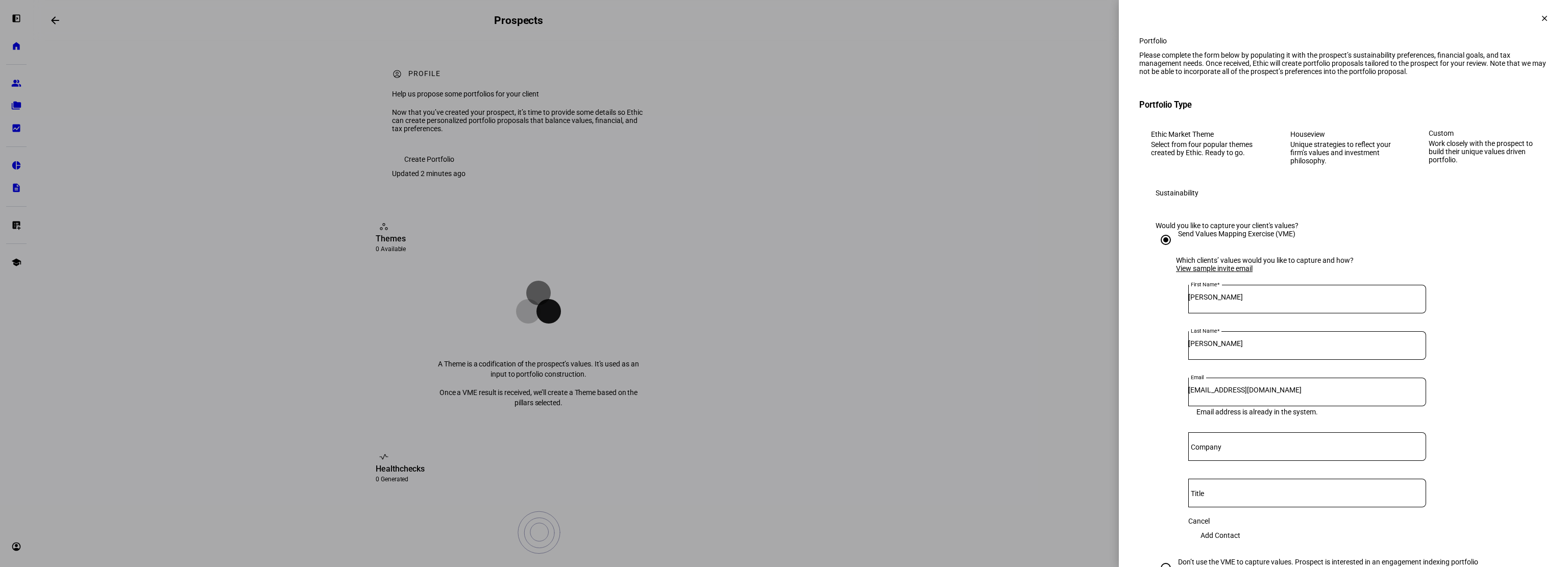
click at [1540, 17] on mat-icon "clear" at bounding box center [1544, 18] width 9 height 9
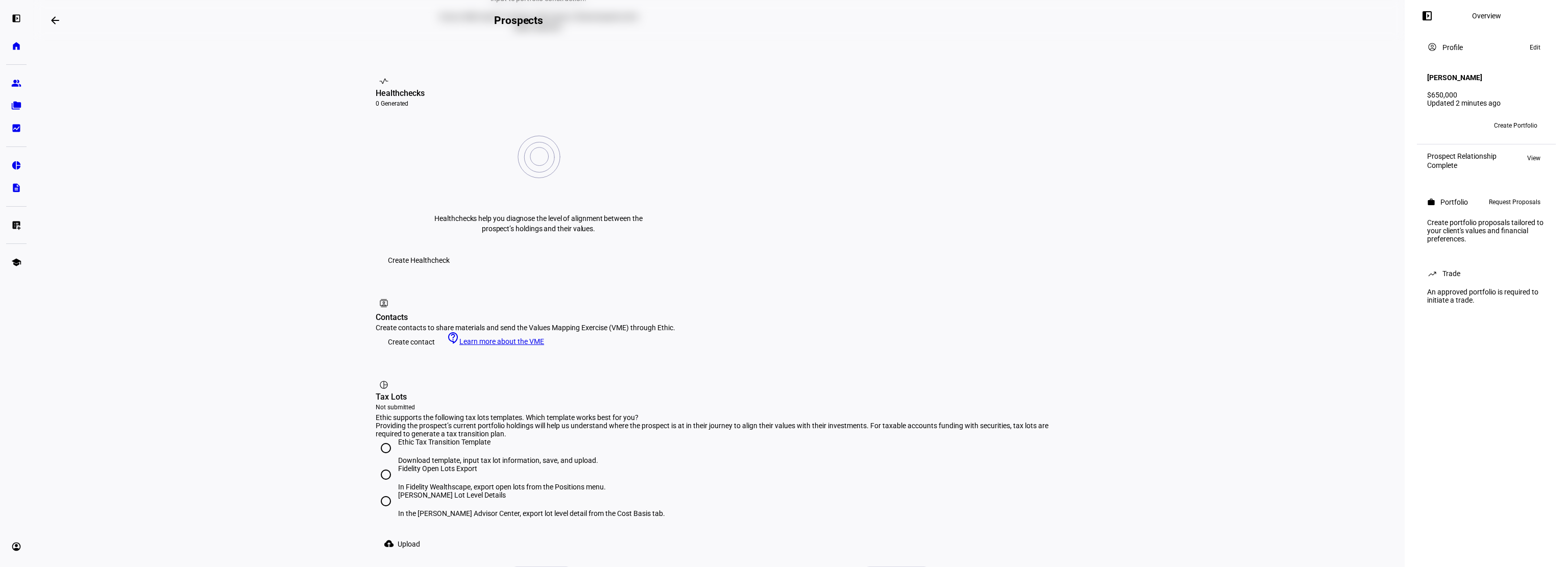
scroll to position [386, 0]
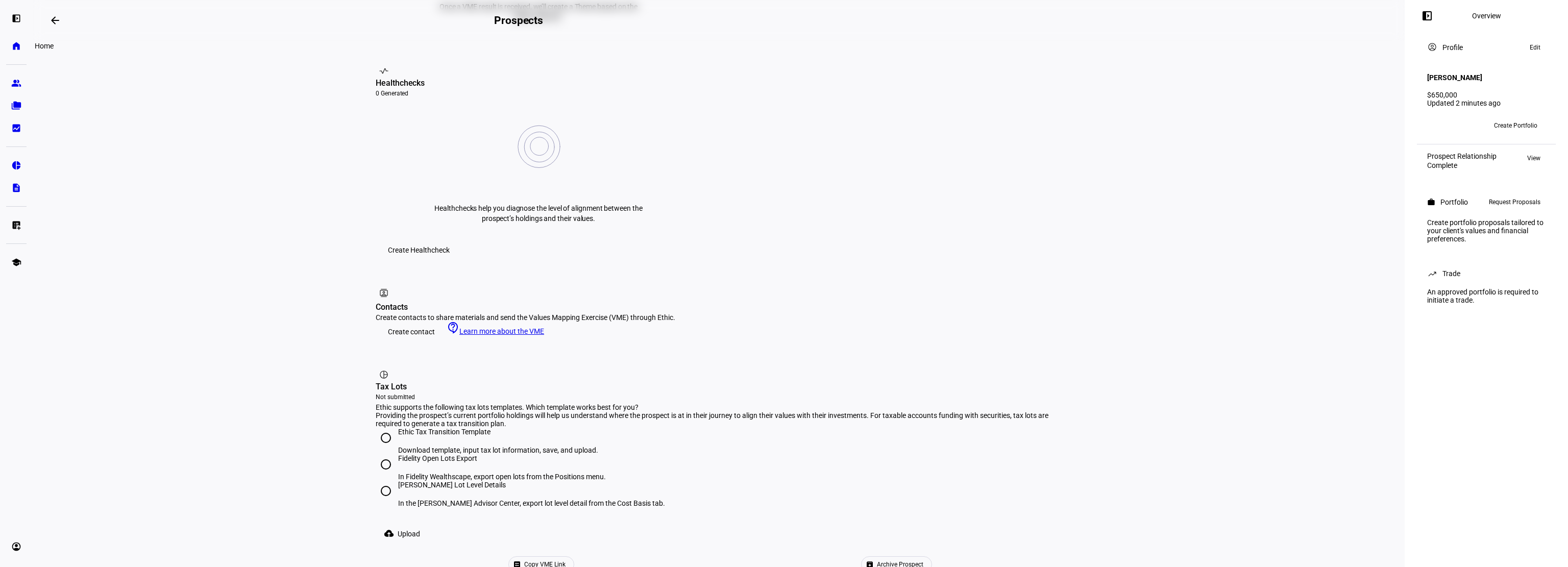
click at [17, 41] on eth-mat-symbol "home" at bounding box center [16, 46] width 10 height 10
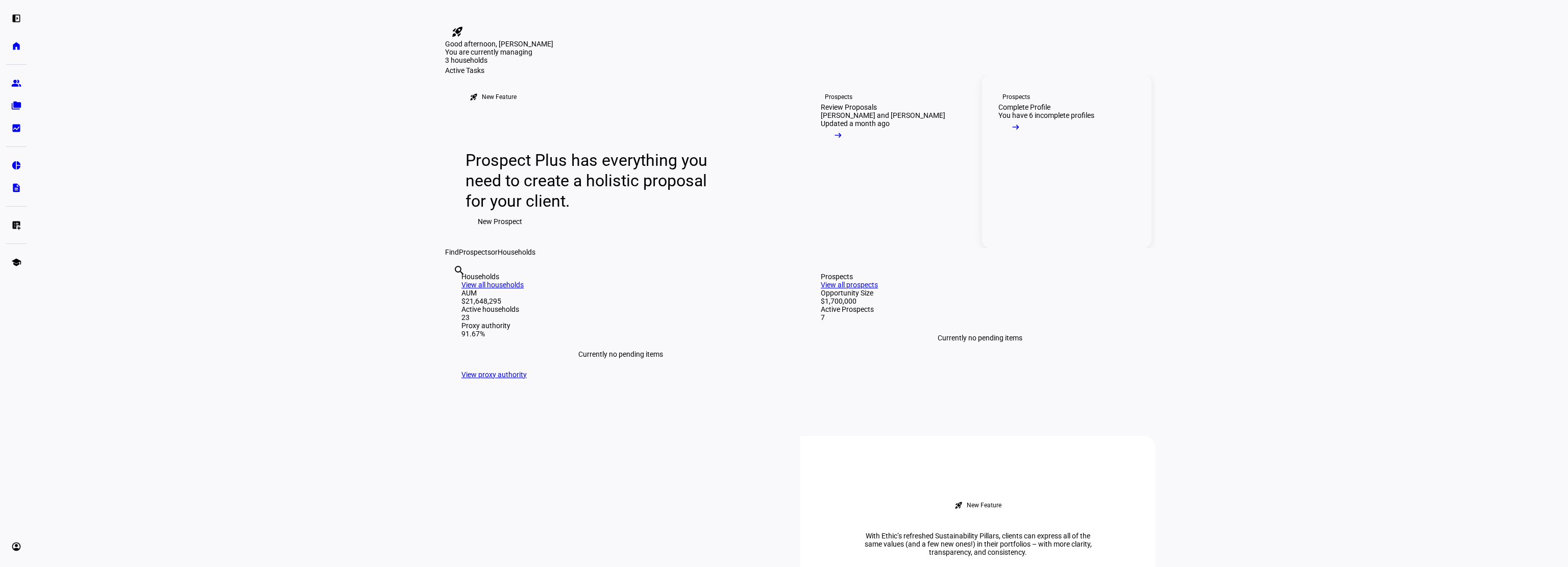
click at [1021, 132] on mat-icon "arrow_right_alt" at bounding box center [1016, 127] width 10 height 10
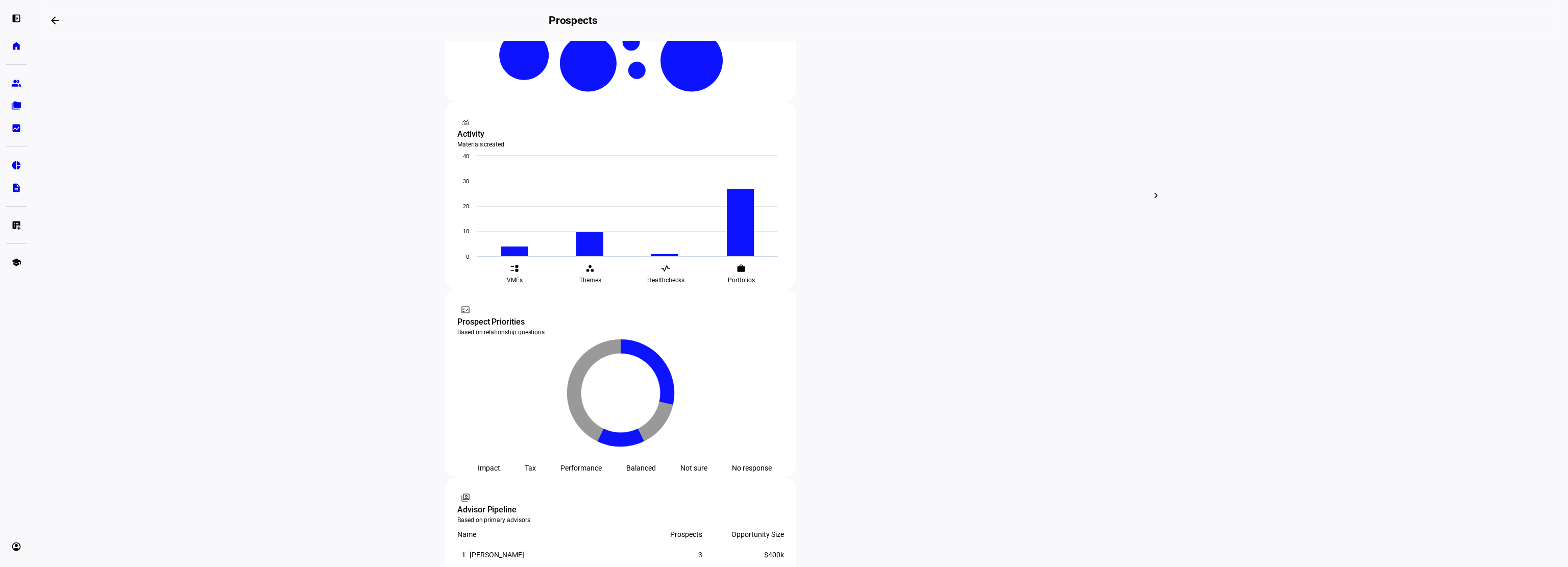
scroll to position [249, 0]
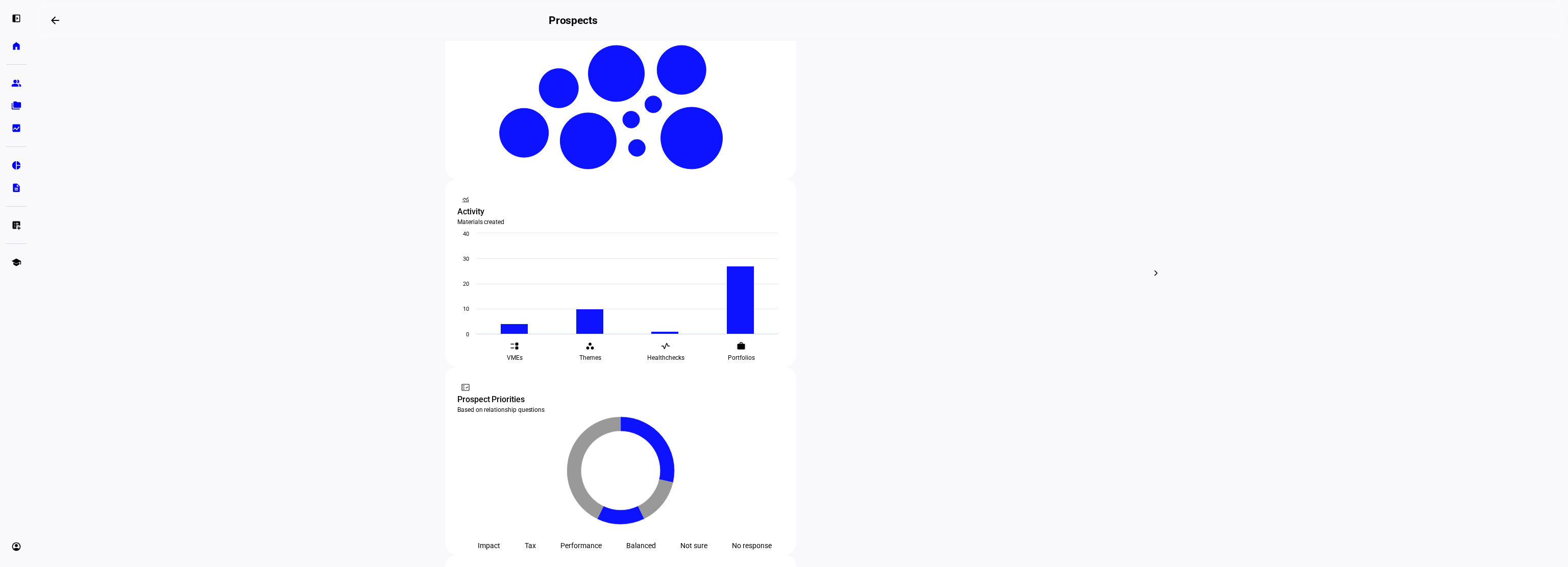
click at [625, 236] on span "Edit" at bounding box center [627, 240] width 12 height 8
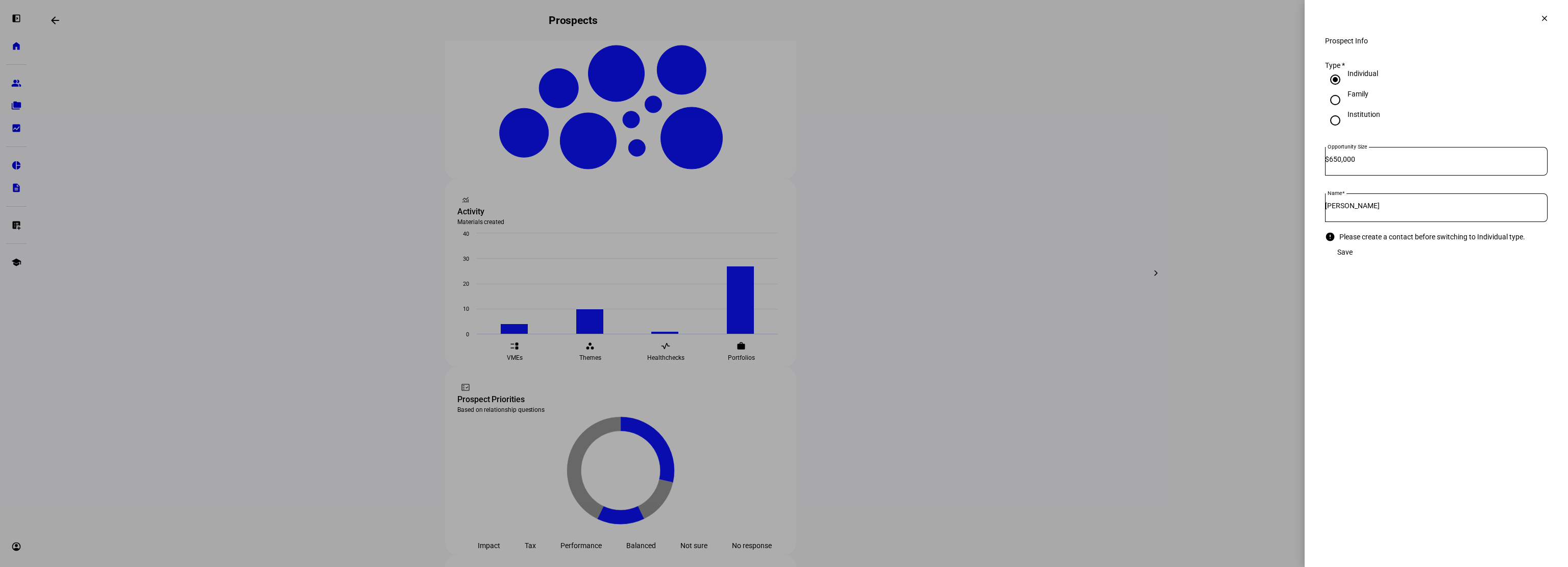
click at [1544, 22] on mat-icon "clear" at bounding box center [1544, 18] width 9 height 9
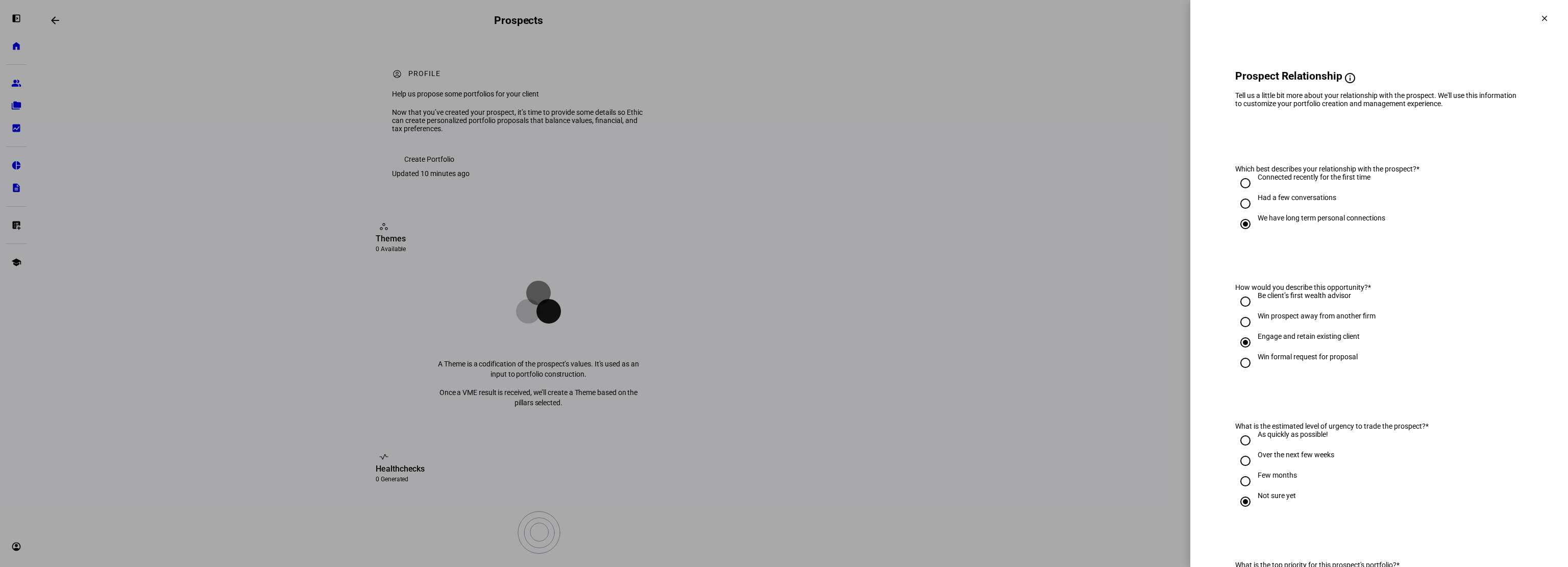
click at [1540, 17] on mat-icon "clear" at bounding box center [1544, 18] width 9 height 9
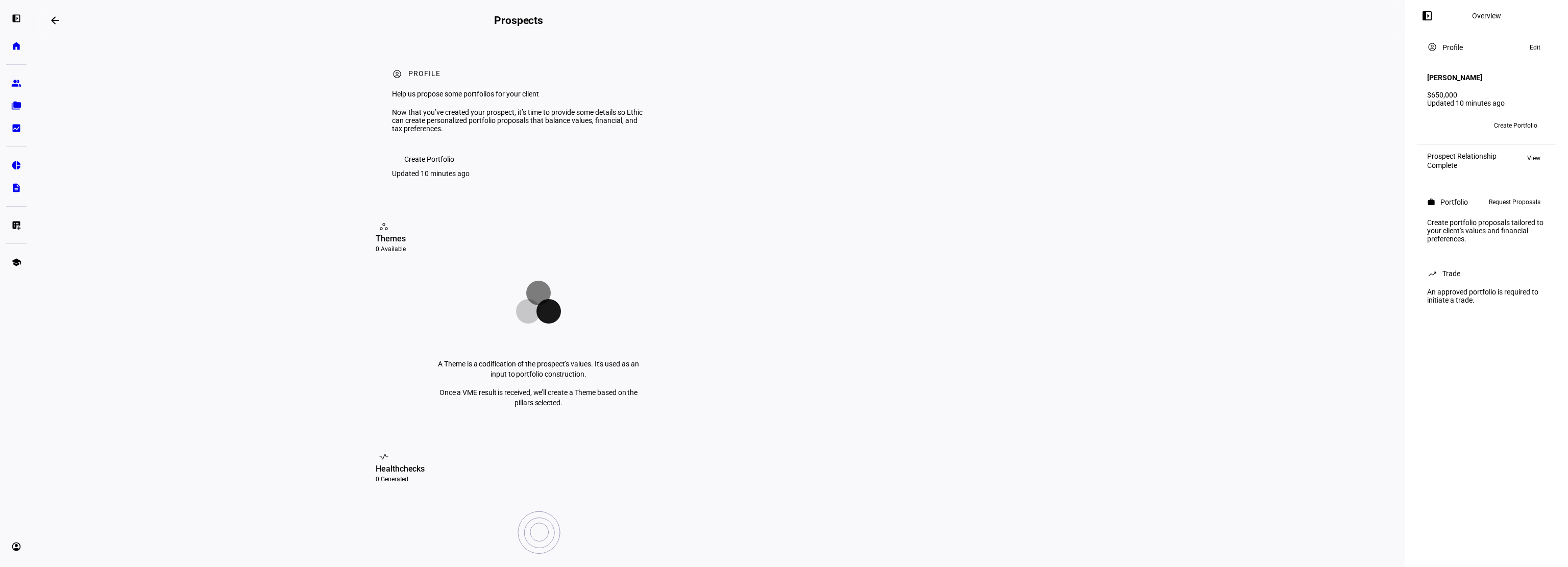
click at [436, 169] on span "Create Portfolio" at bounding box center [430, 159] width 50 height 21
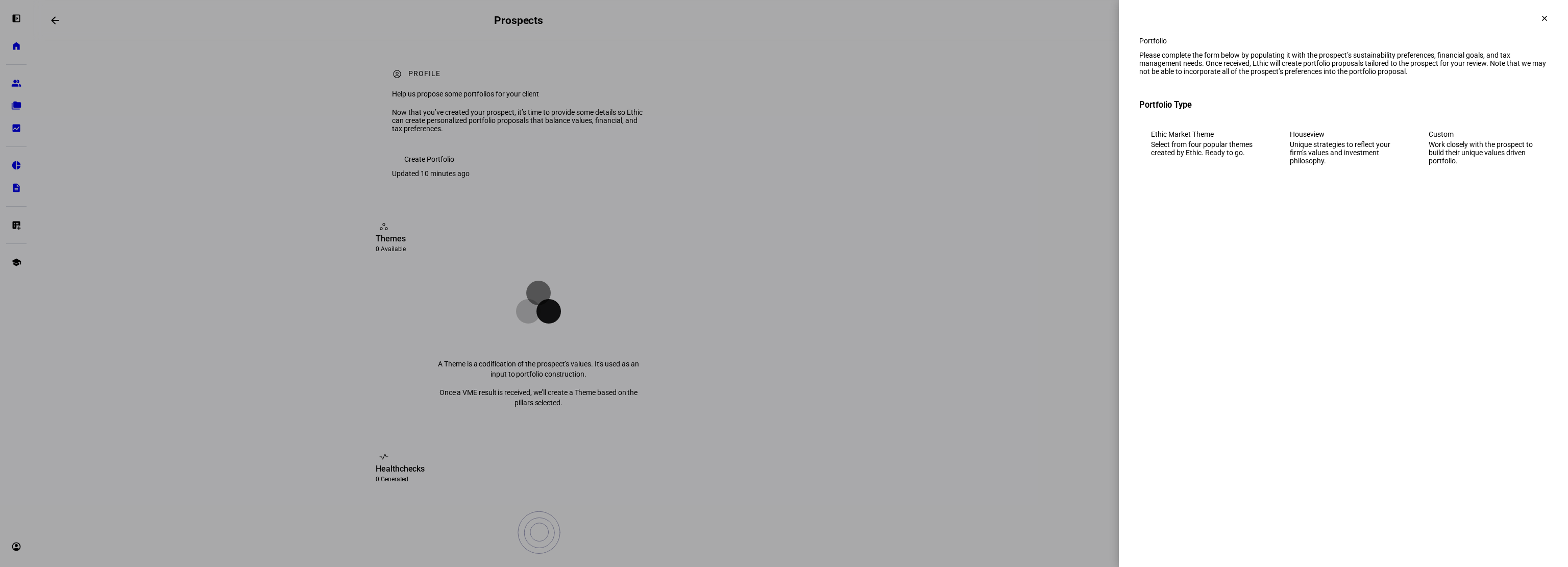
click at [1499, 165] on div "Work closely with the prospect to build their unique values driven portfolio." at bounding box center [1482, 152] width 107 height 24
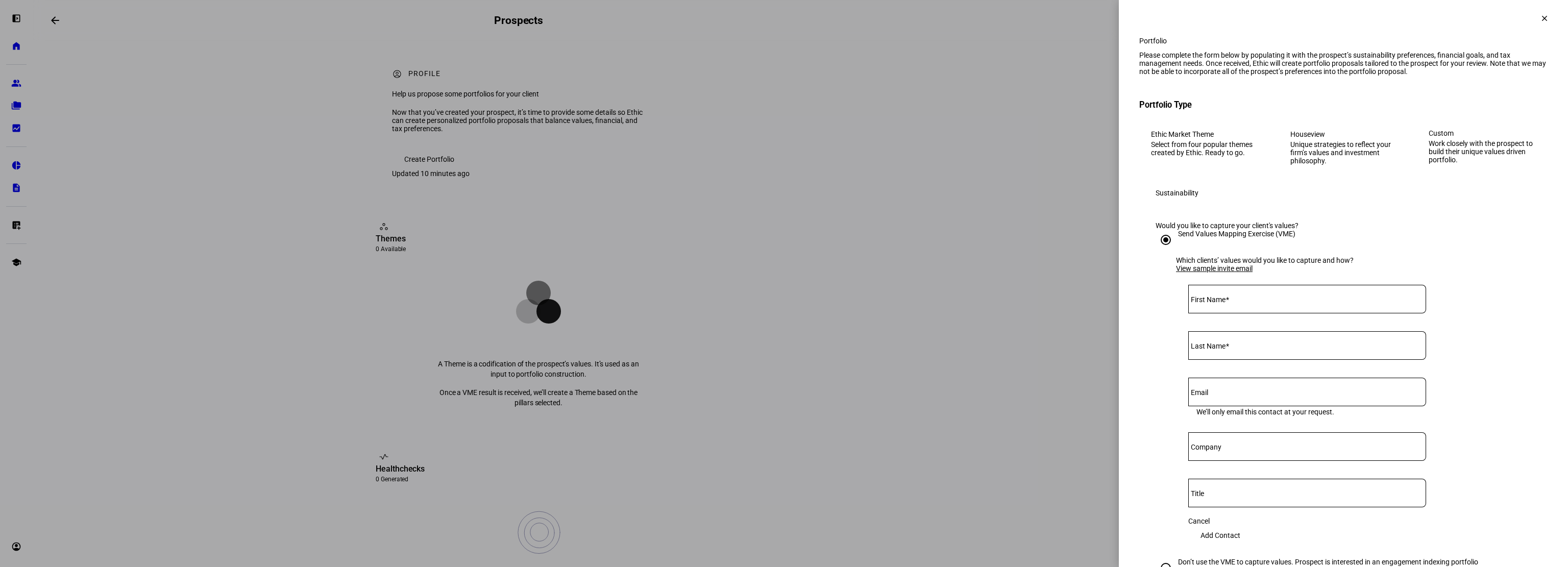
click at [1276, 301] on input "First Name" at bounding box center [1307, 296] width 238 height 8
click at [1540, 15] on mat-icon "clear" at bounding box center [1544, 18] width 9 height 9
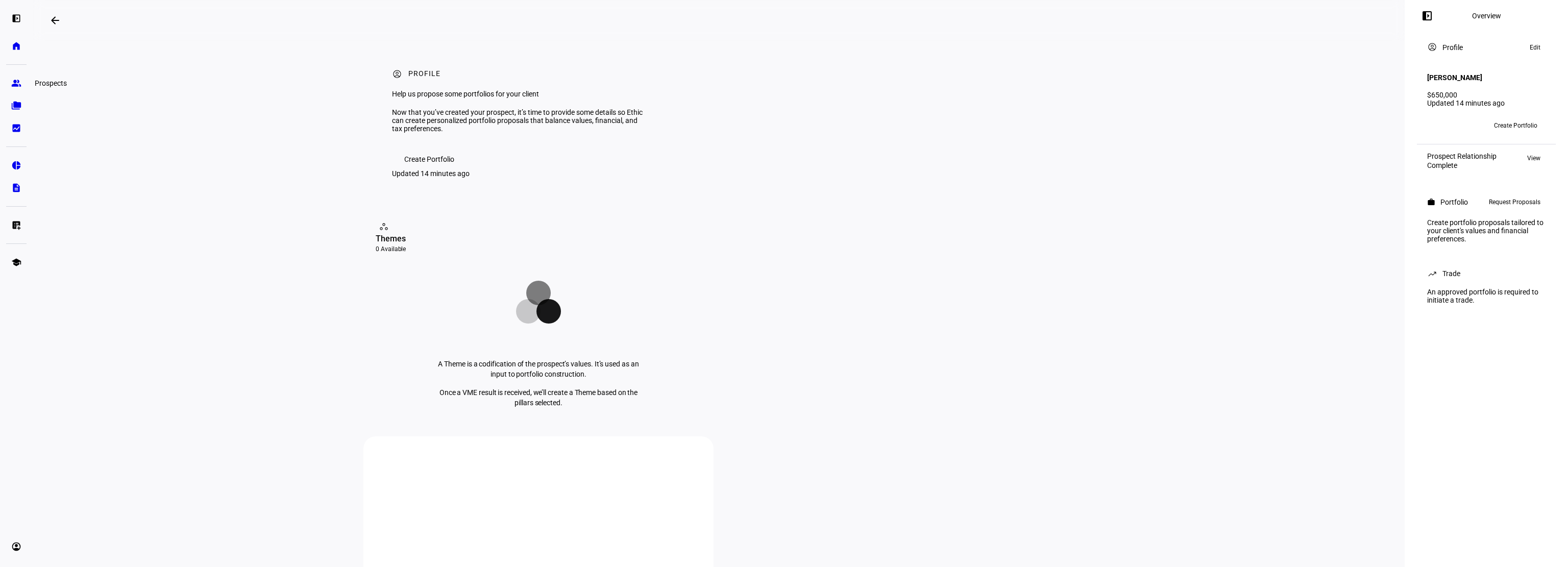
click at [13, 83] on eth-mat-symbol "group" at bounding box center [16, 83] width 10 height 10
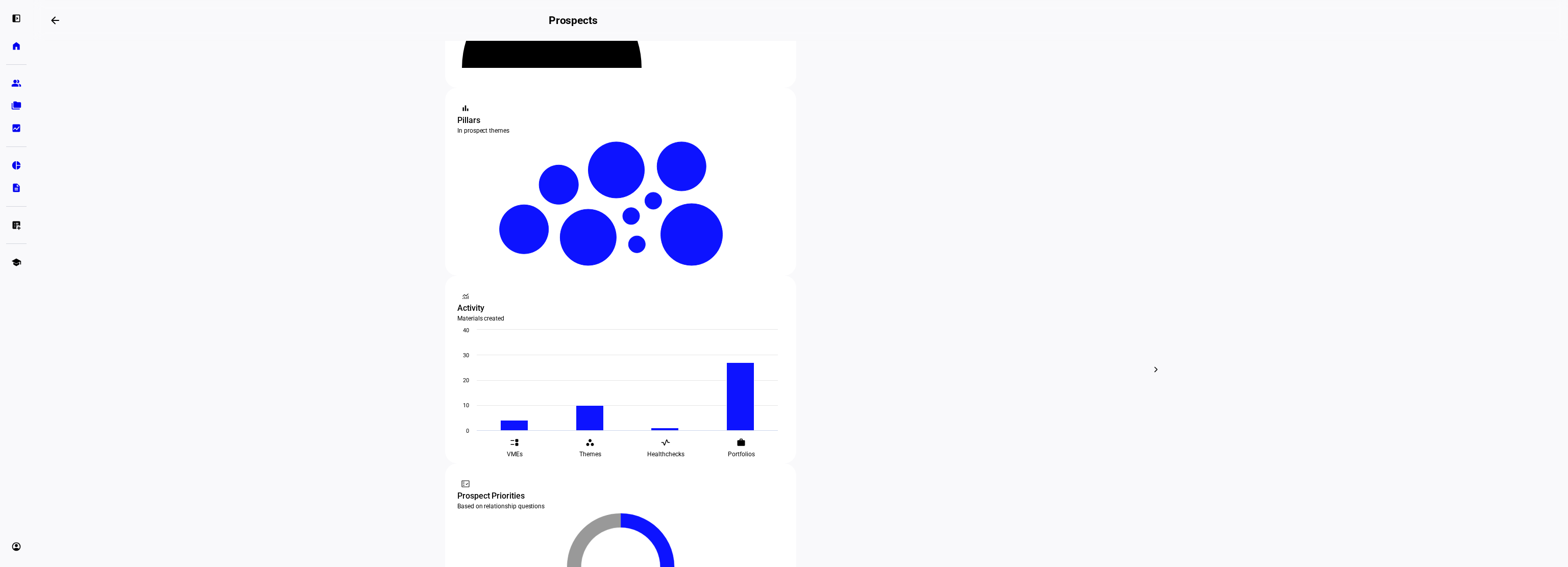
scroll to position [204, 0]
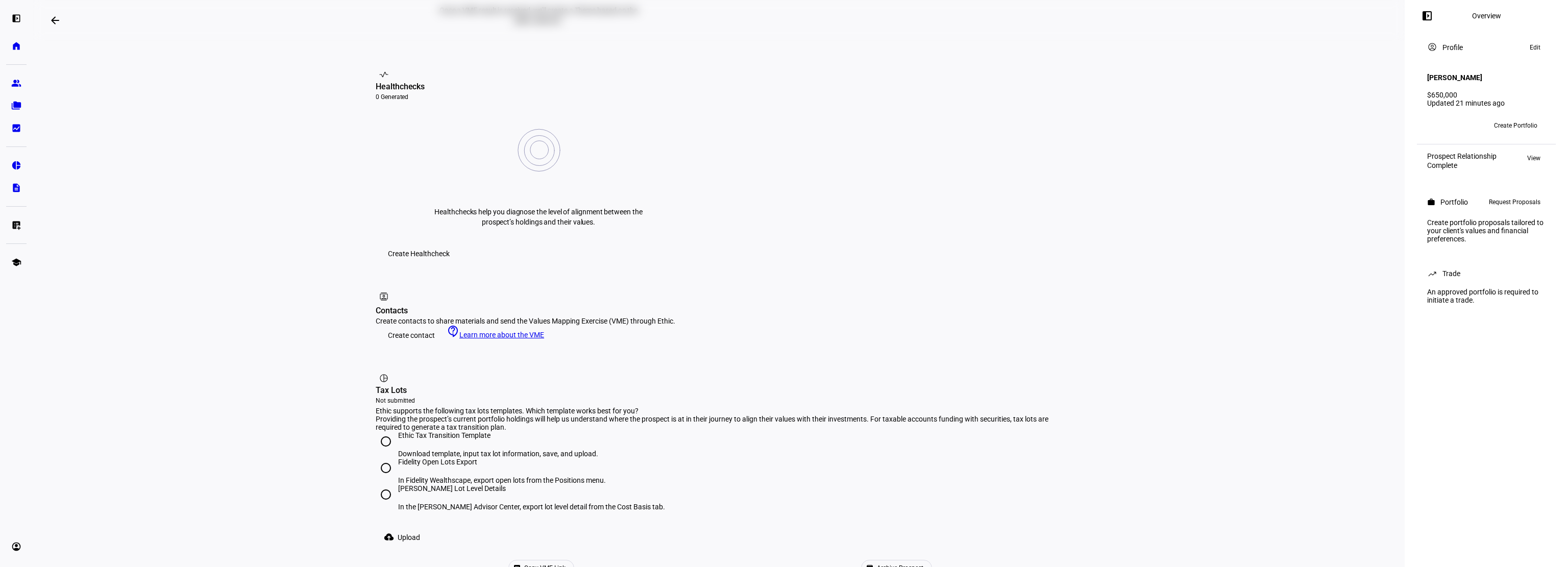
scroll to position [386, 0]
click at [565, 556] on span "Copy VME Link" at bounding box center [545, 563] width 41 height 15
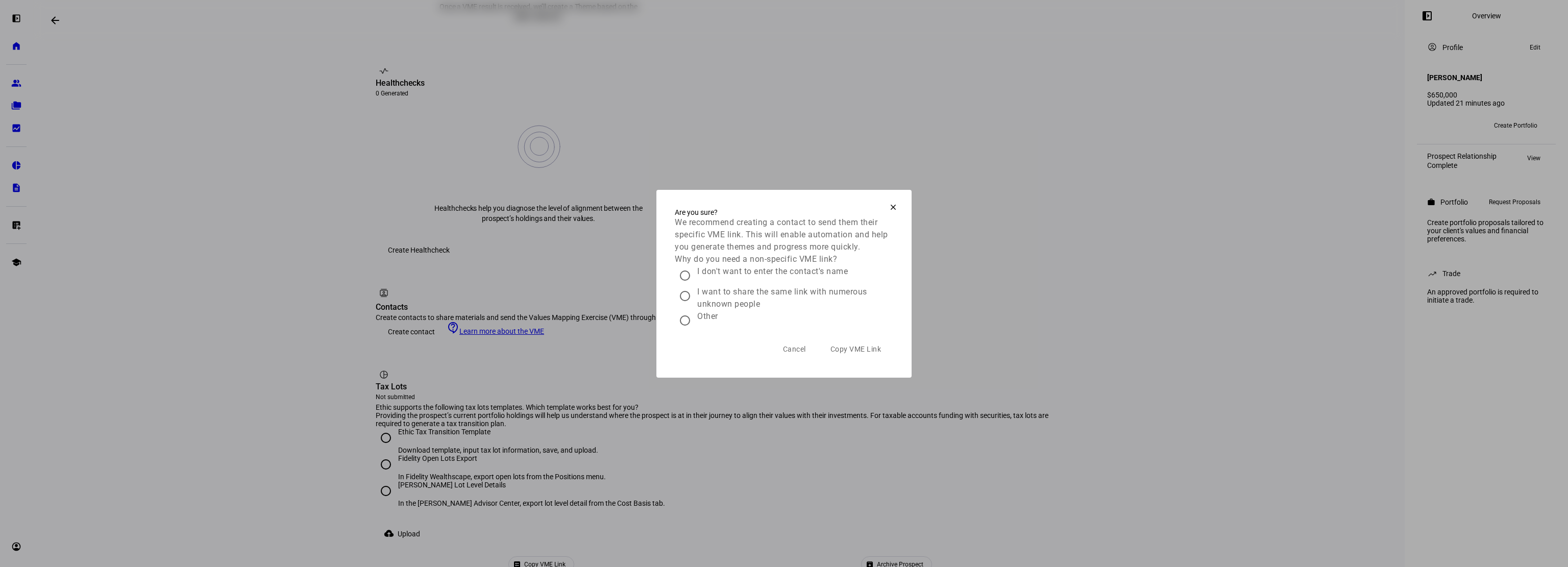
click at [790, 353] on span "Cancel" at bounding box center [795, 348] width 23 height 8
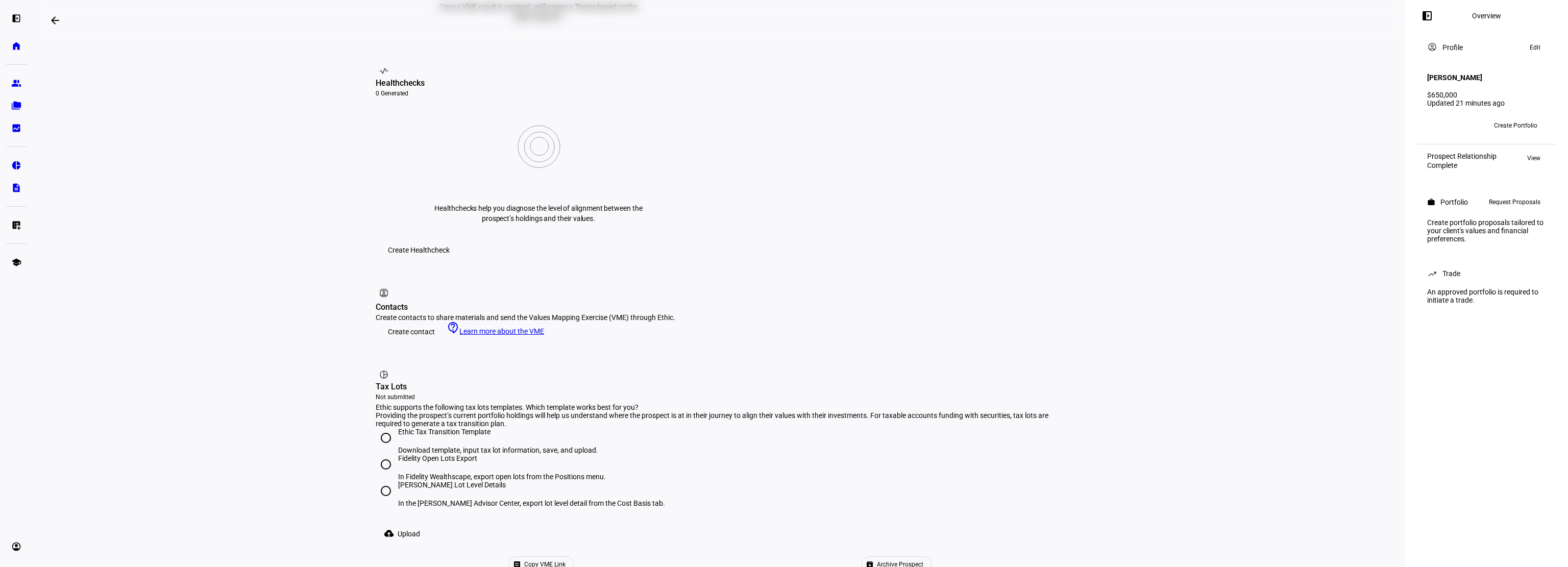
scroll to position [335, 0]
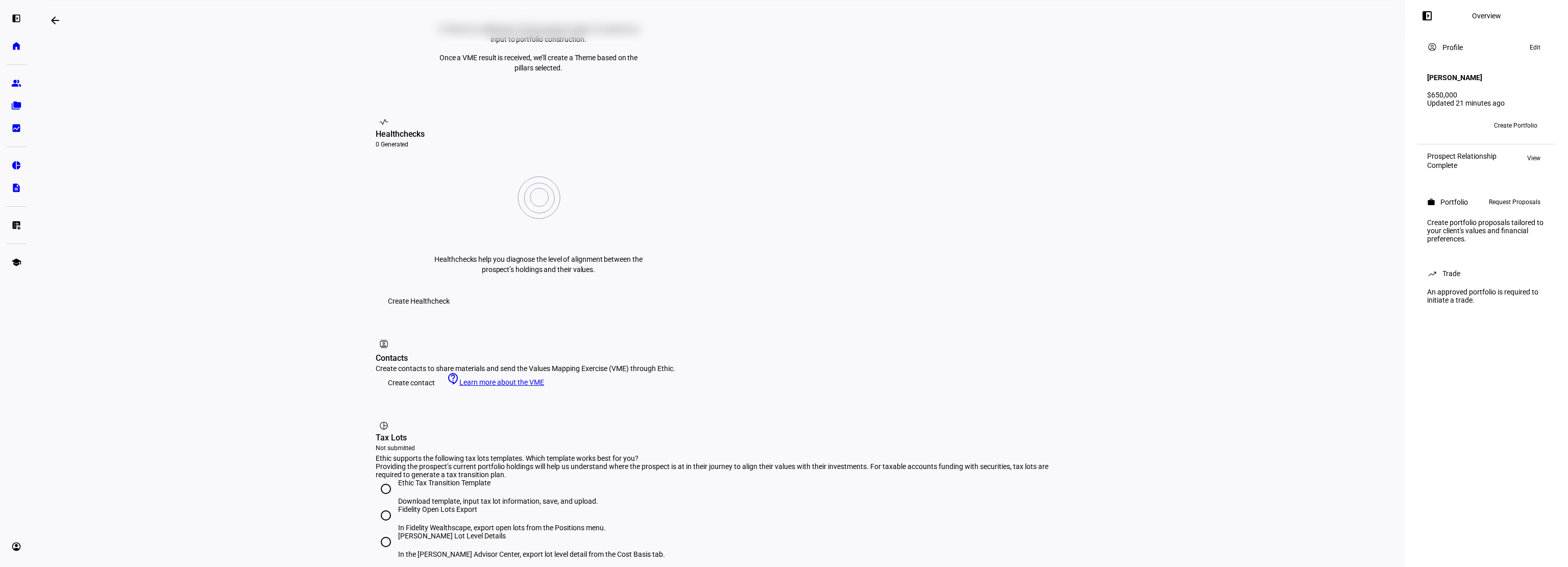
click at [408, 372] on span "Create contact" at bounding box center [412, 382] width 47 height 21
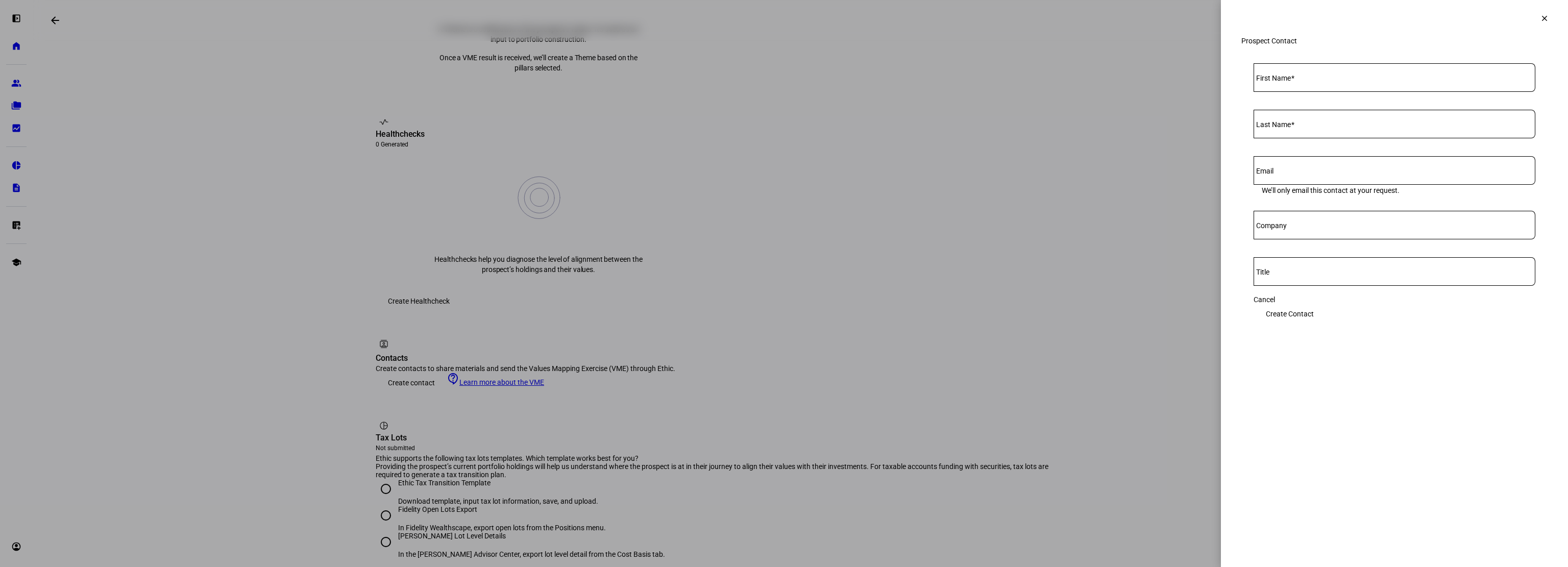
click at [1294, 82] on span at bounding box center [1292, 78] width 4 height 8
click at [1299, 79] on input "First Name" at bounding box center [1394, 75] width 282 height 8
type input "Kim"
type input "Harvey"
click at [1301, 172] on input "Email" at bounding box center [1394, 168] width 282 height 8
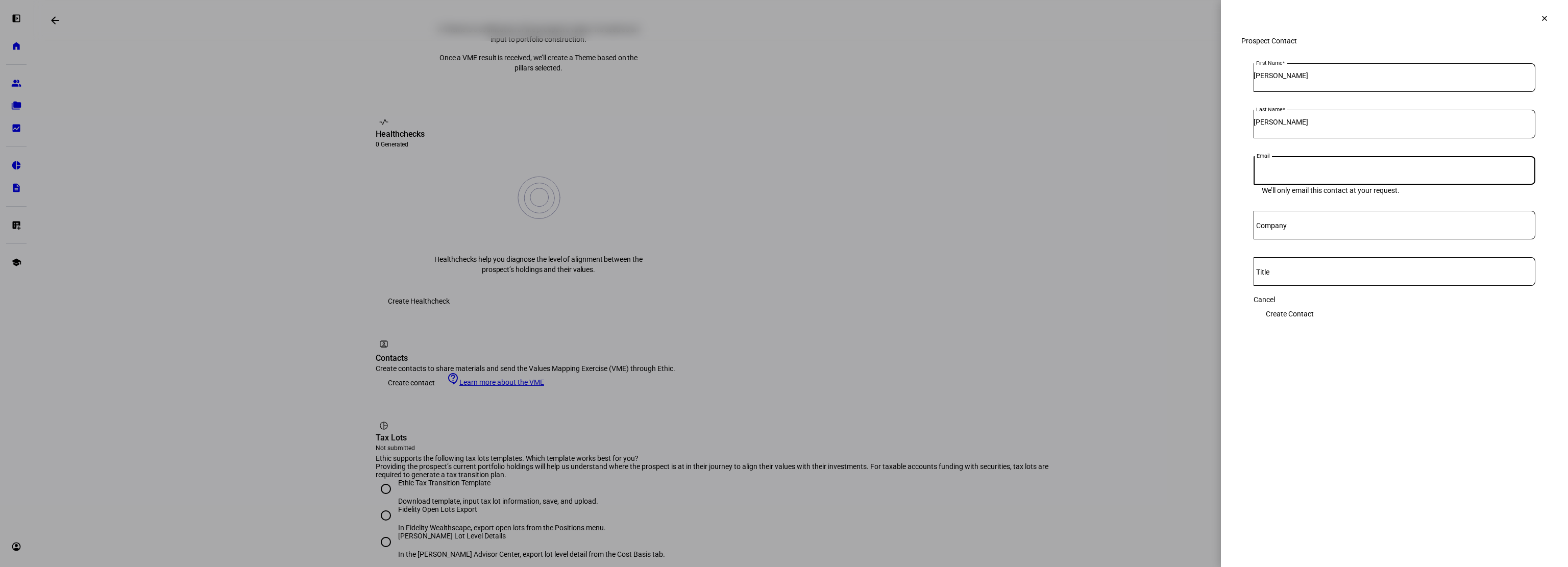
paste input "Sophia Klaber"
type input "Sophia Klaber"
drag, startPoint x: 1327, startPoint y: 180, endPoint x: 1232, endPoint y: 189, distance: 95.4
click at [1232, 189] on div "Prospect Contact First Name Kim Last Name Harvey Email Sophia Klaber We’ll only…" at bounding box center [1395, 196] width 347 height 320
paste input "kimharvey916@yahoo.com"
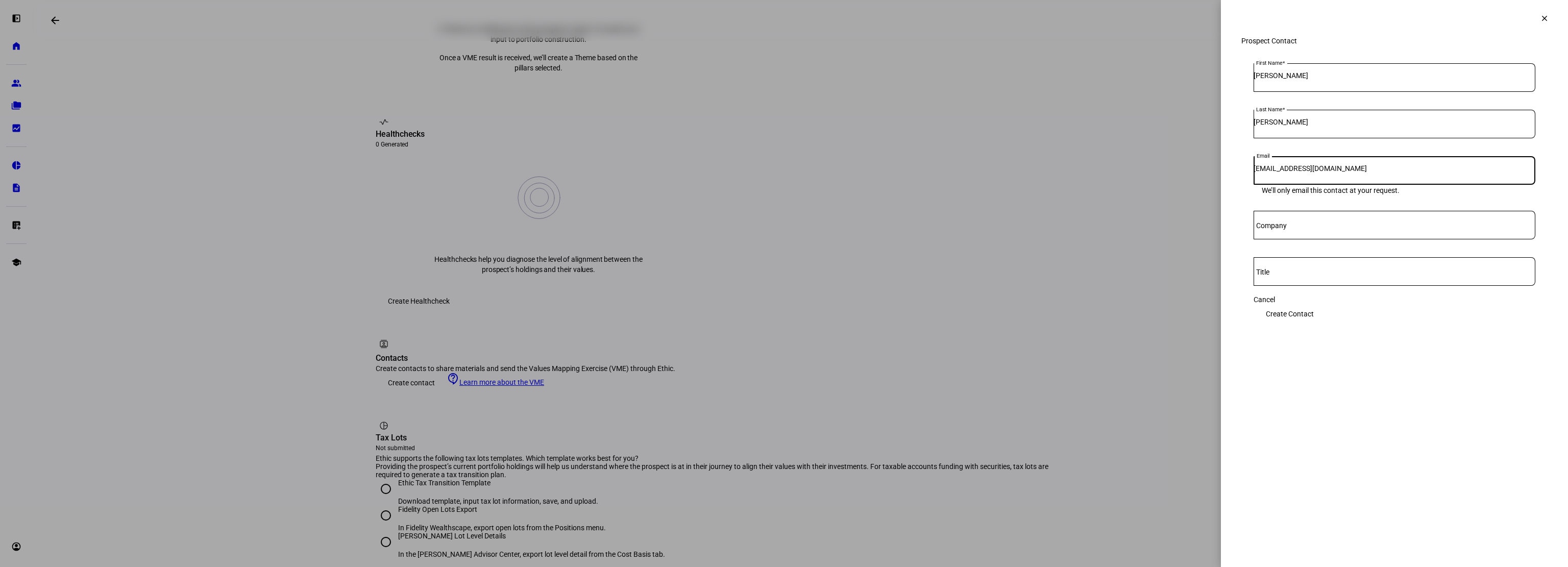
type input "kimharvey916@yahoo.com"
click at [1314, 315] on span "Create Contact" at bounding box center [1289, 313] width 48 height 21
